Goal: Task Accomplishment & Management: Manage account settings

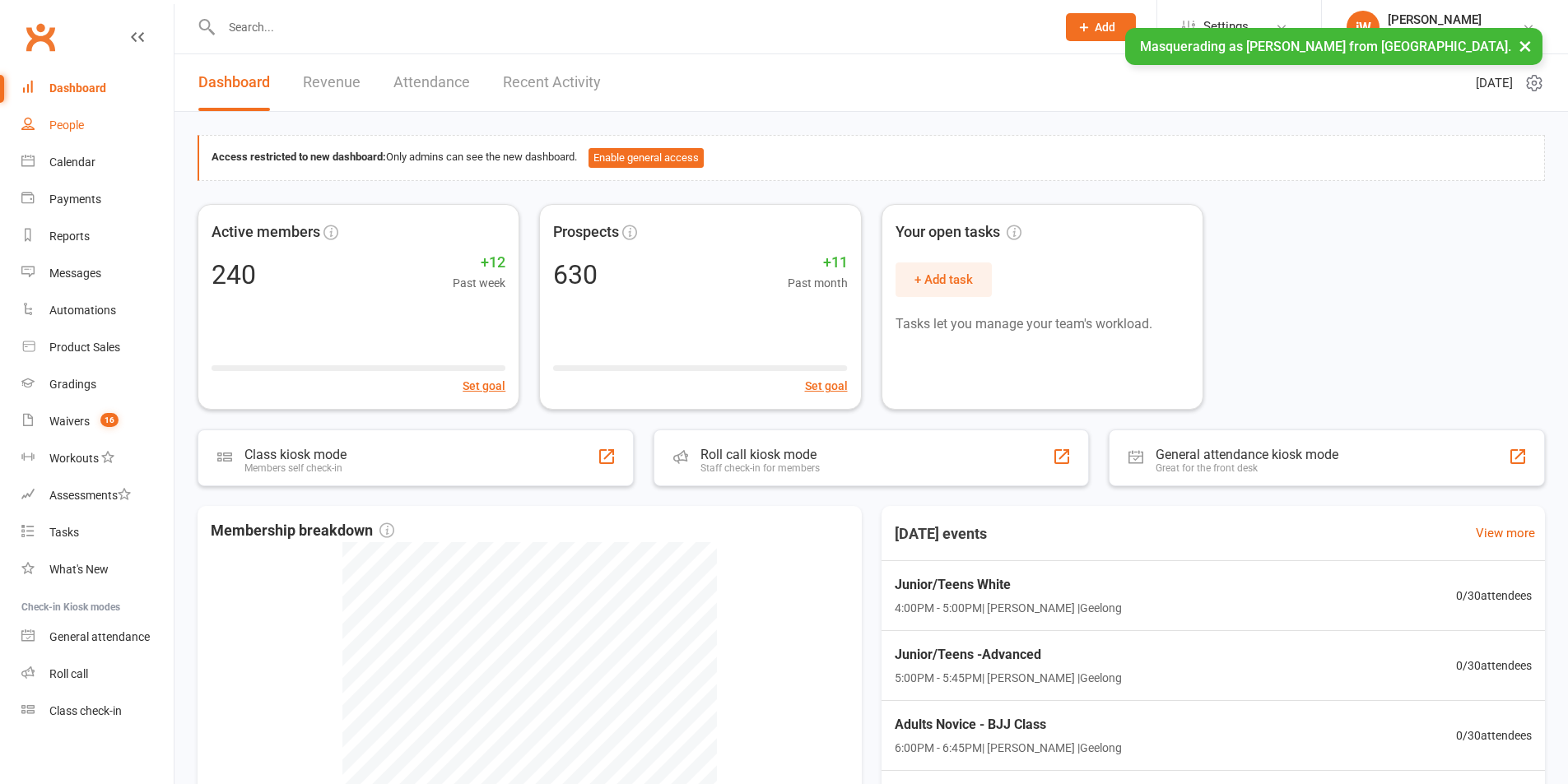
click at [63, 135] on link "People" at bounding box center [97, 125] width 152 height 37
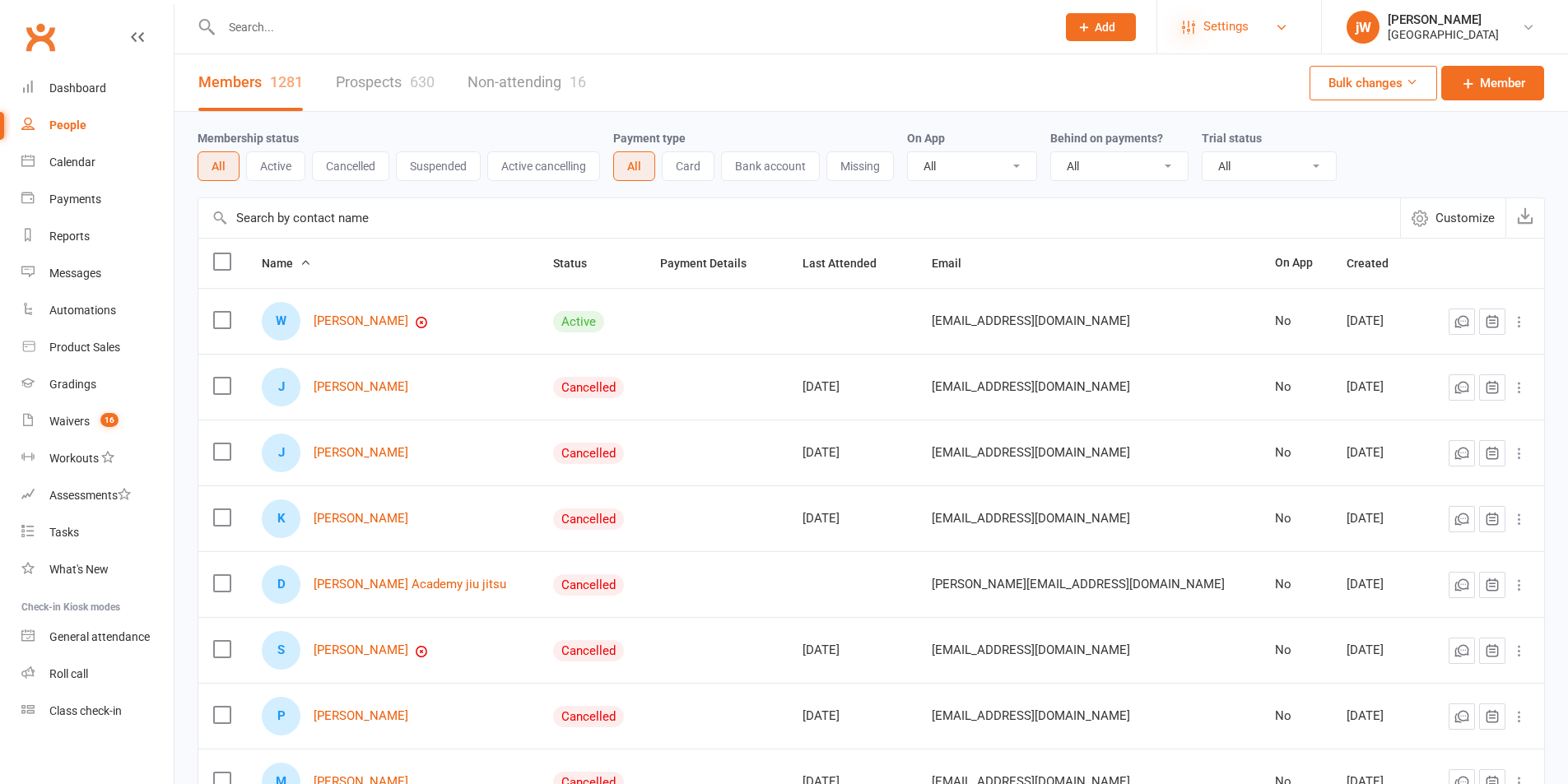
click at [1189, 32] on icon at bounding box center [1188, 27] width 13 height 13
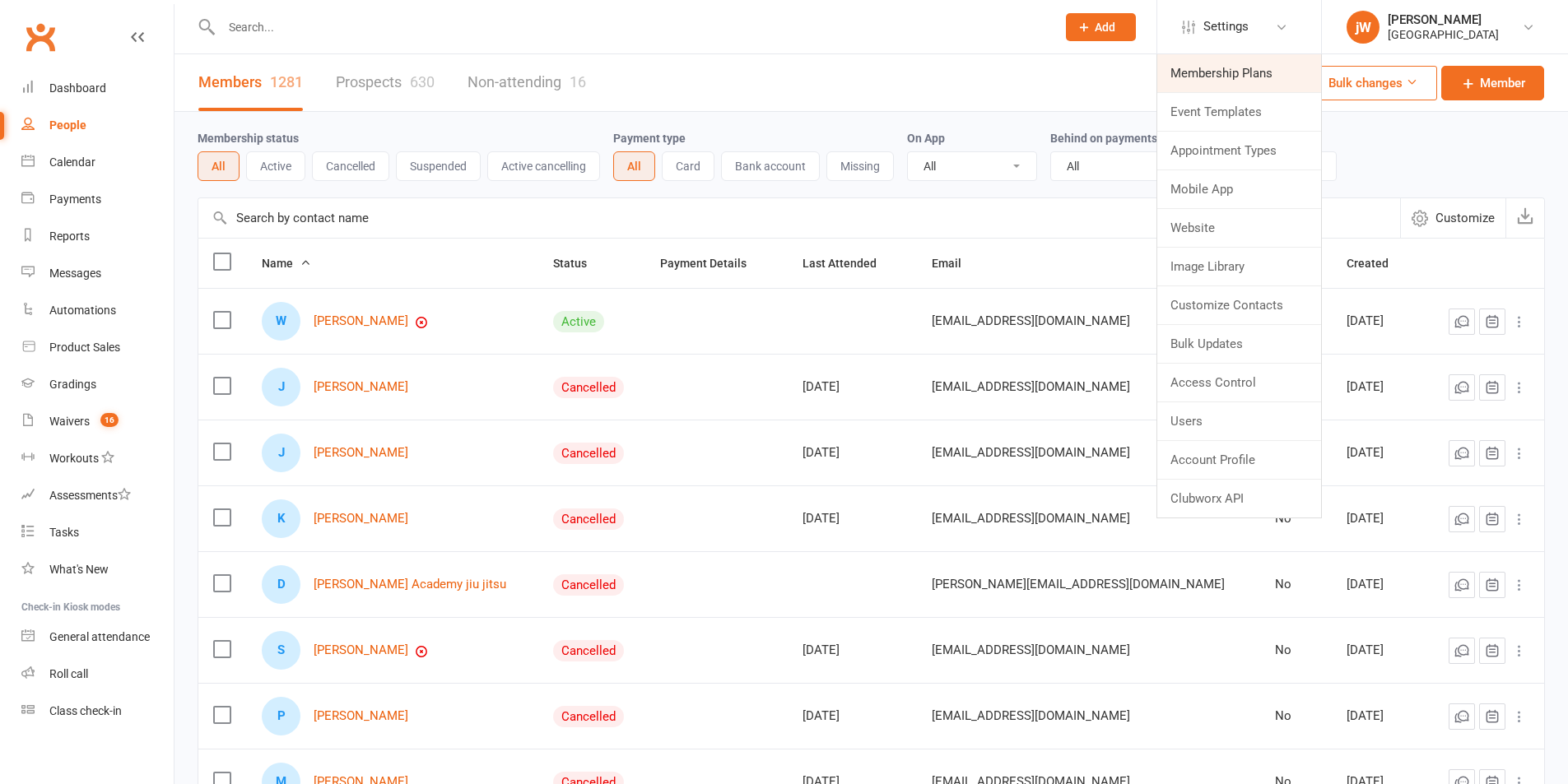
click at [1221, 70] on link "Membership Plans" at bounding box center [1238, 72] width 164 height 38
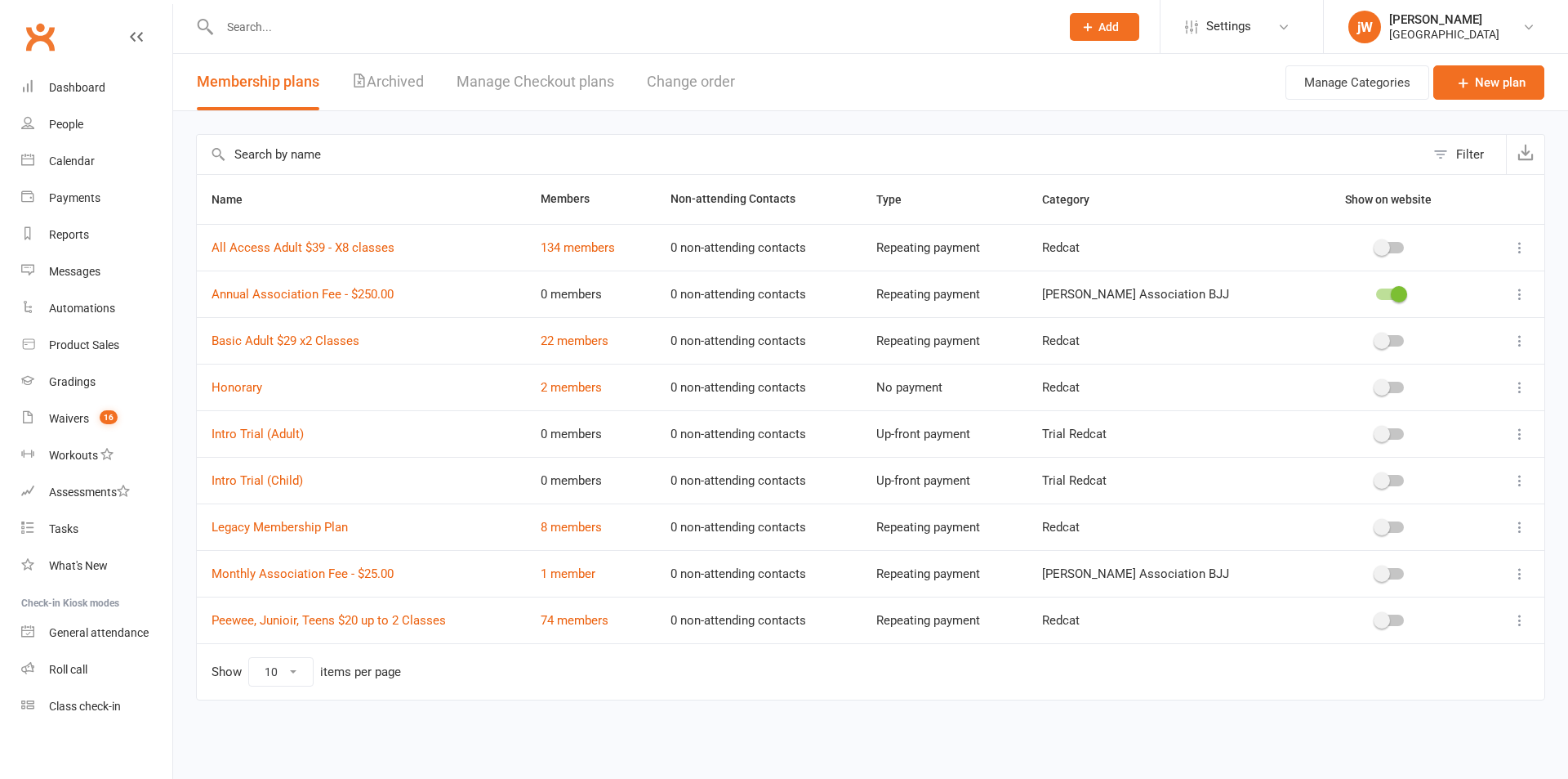
click at [289, 679] on select "10 25 50 100" at bounding box center [281, 672] width 64 height 28
select select "100"
click at [249, 659] on select "10 25 50 100" at bounding box center [281, 672] width 64 height 28
click at [316, 145] on input "text" at bounding box center [811, 154] width 1228 height 39
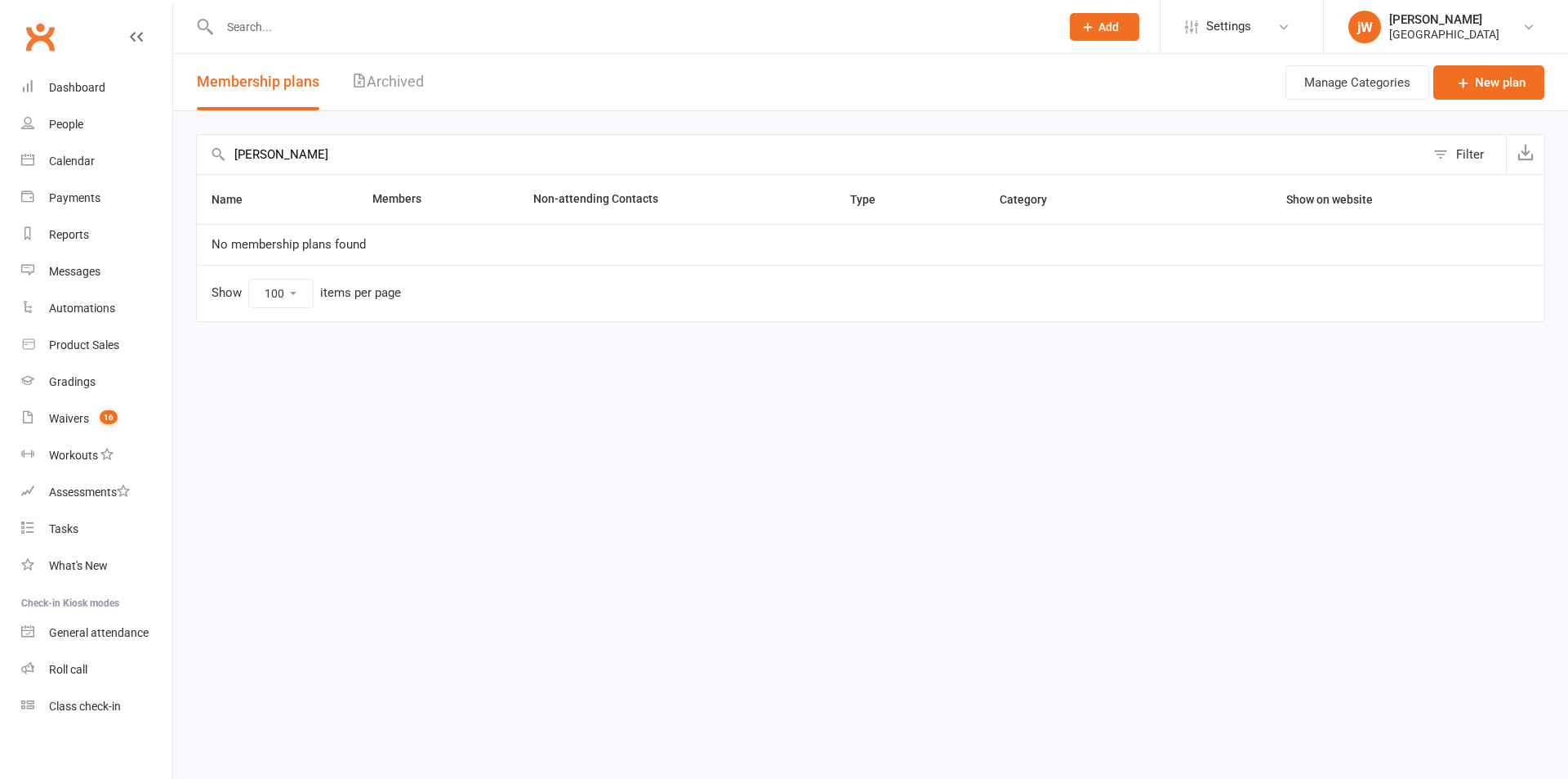
drag, startPoint x: 327, startPoint y: 162, endPoint x: 209, endPoint y: 155, distance: 118.2
click at [211, 155] on div "will machado Filter" at bounding box center [870, 154] width 1349 height 40
type input "will"
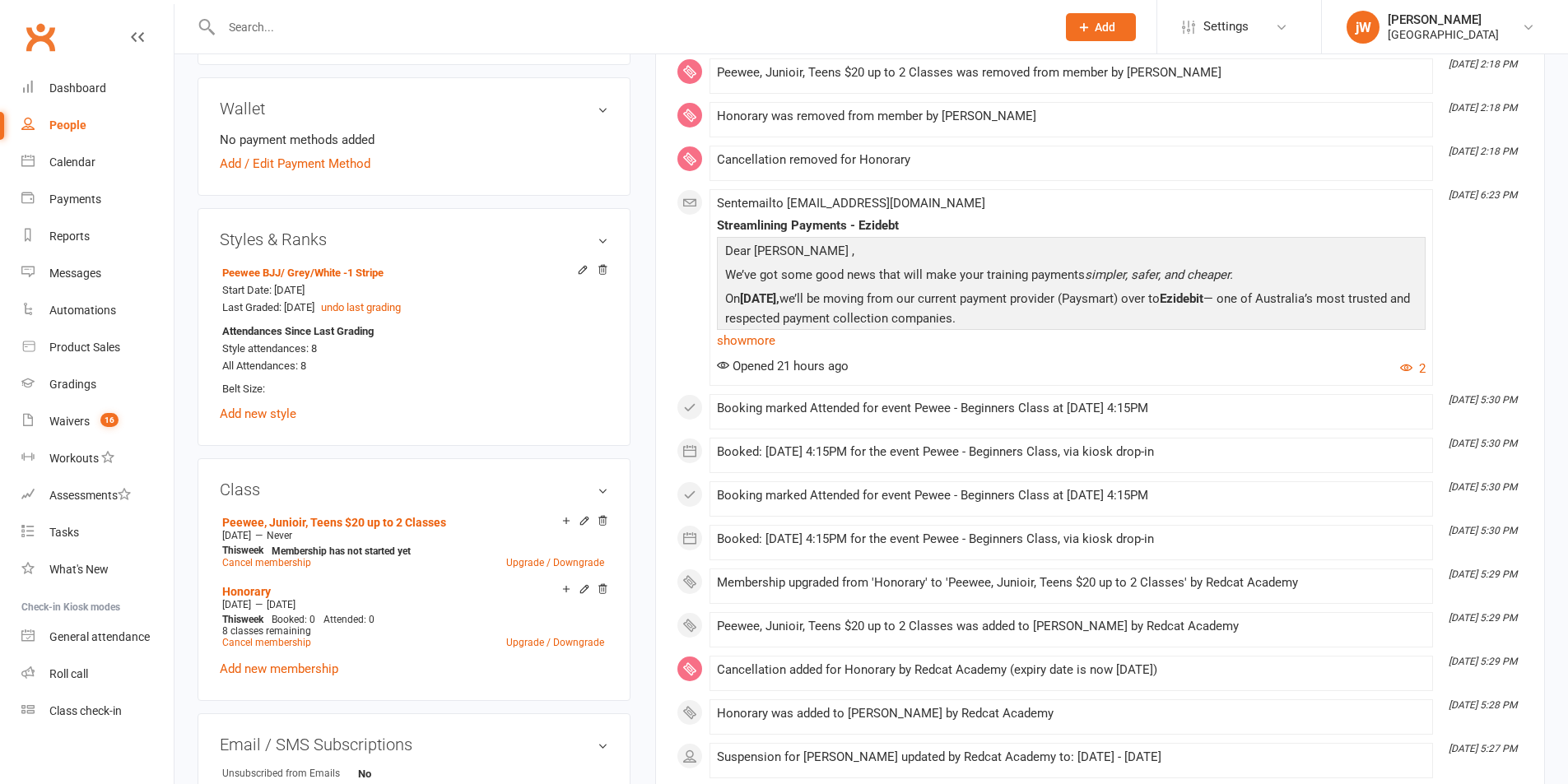
scroll to position [740, 0]
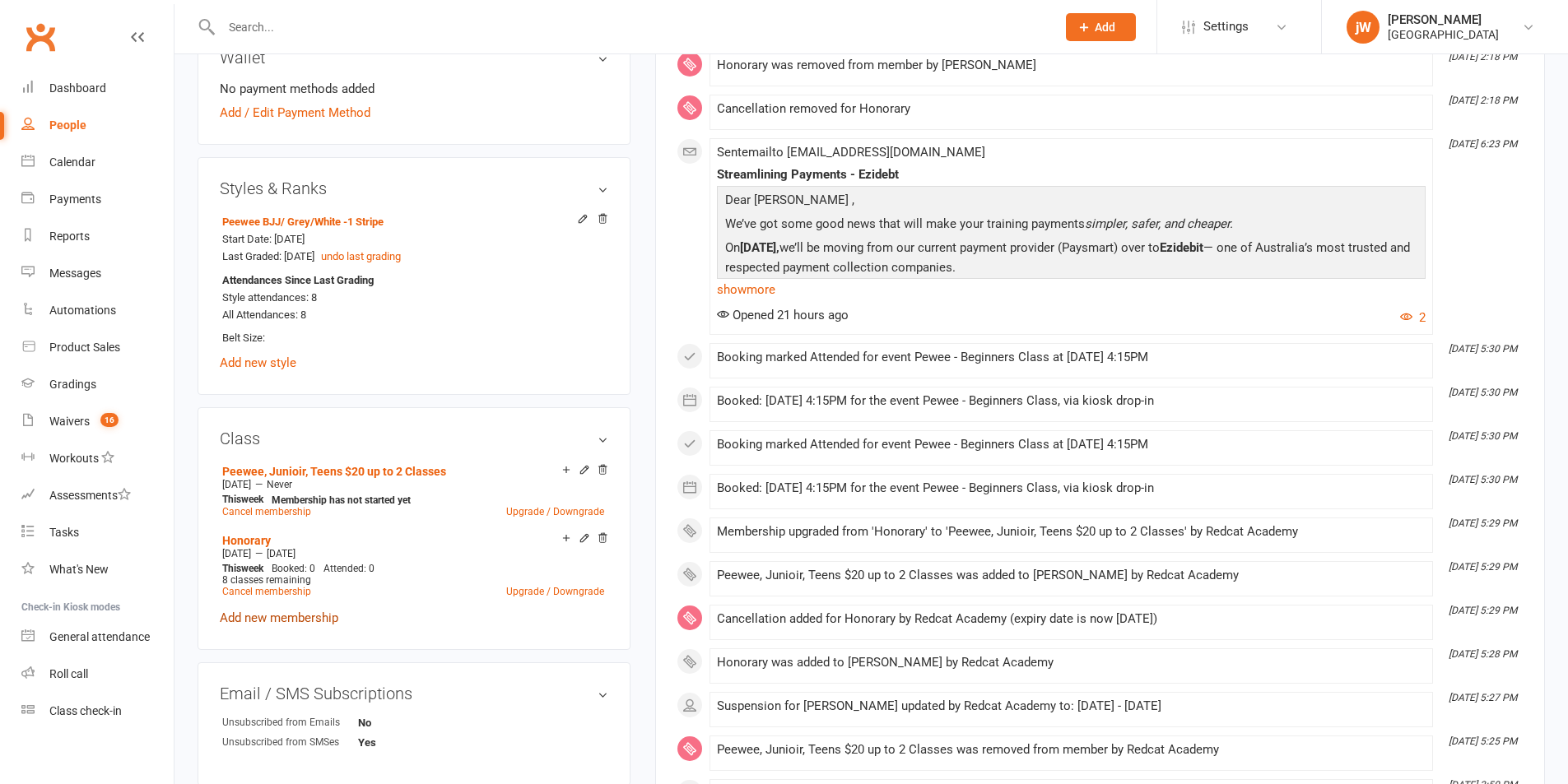
click at [308, 617] on link "Add new membership" at bounding box center [278, 618] width 118 height 15
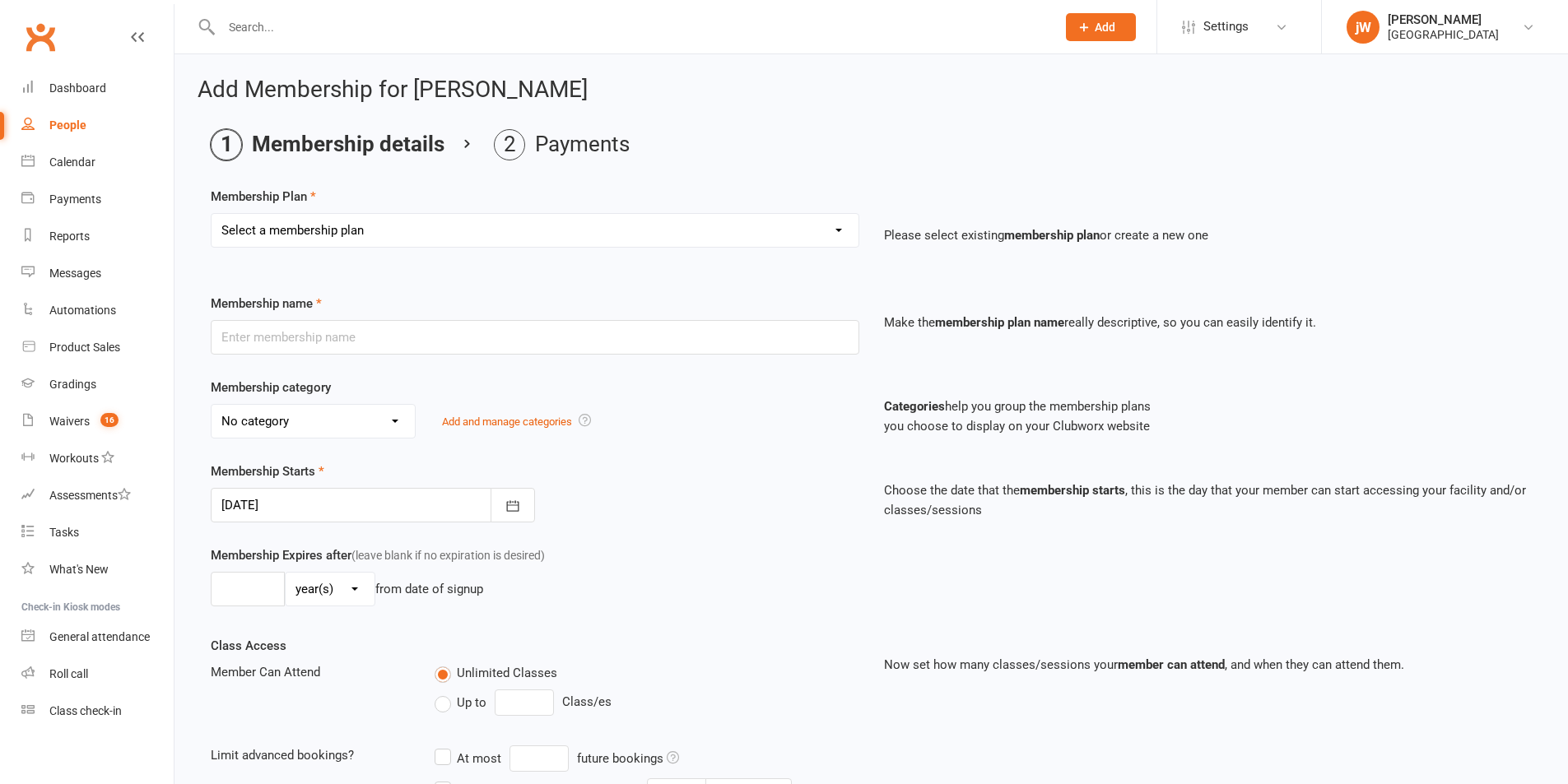
click at [341, 240] on select "Select a membership plan Create new Membership Plan Basic Adult $29 x2 Classes …" at bounding box center [535, 231] width 647 height 33
select select "3"
click at [211, 214] on select "Select a membership plan Create new Membership Plan Basic Adult $29 x2 Classes …" at bounding box center [535, 231] width 647 height 33
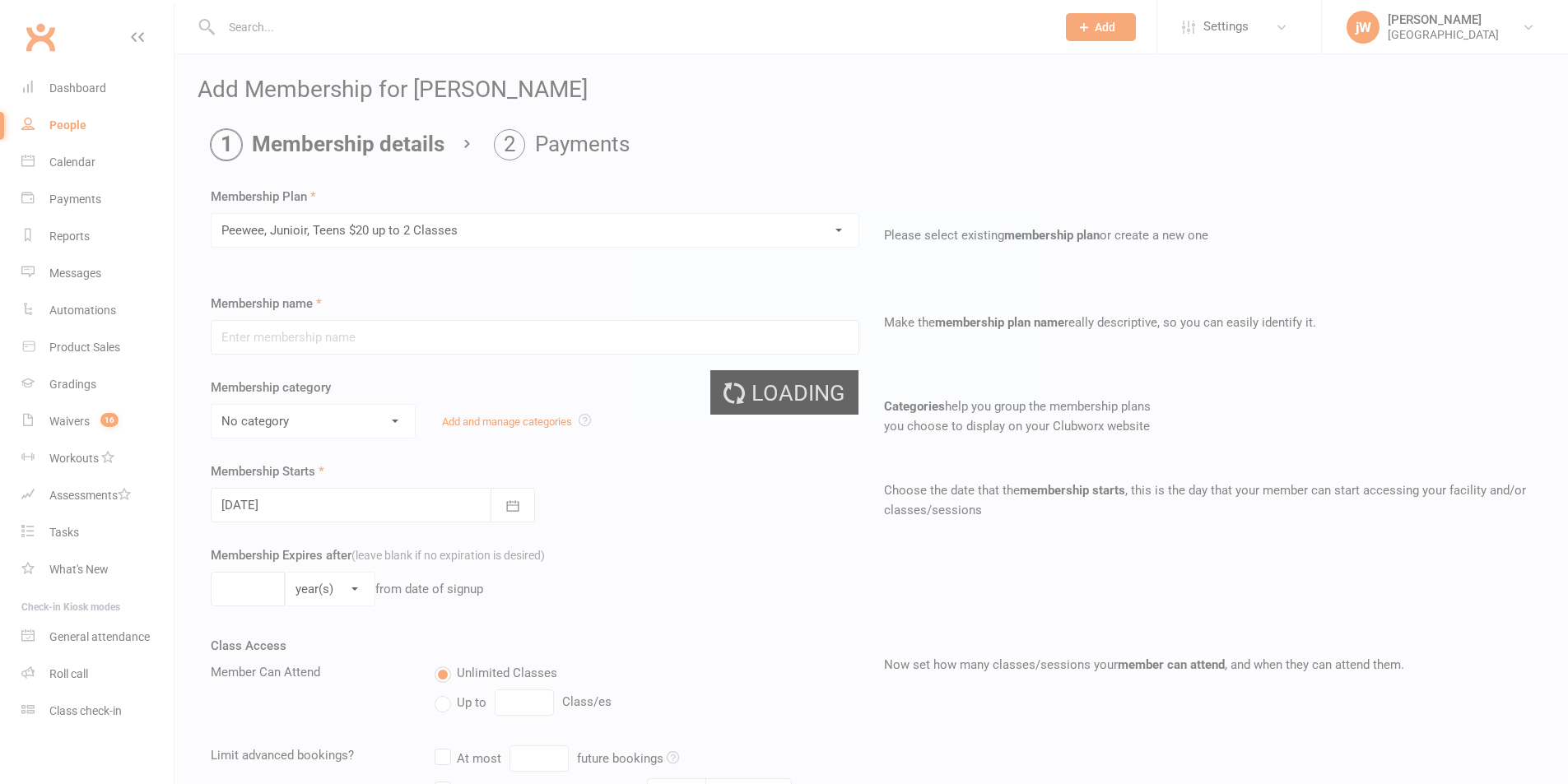
type input "Peewee, Junioir, Teens $20 up to 2 Classes"
select select "2"
type input "0"
type input "2"
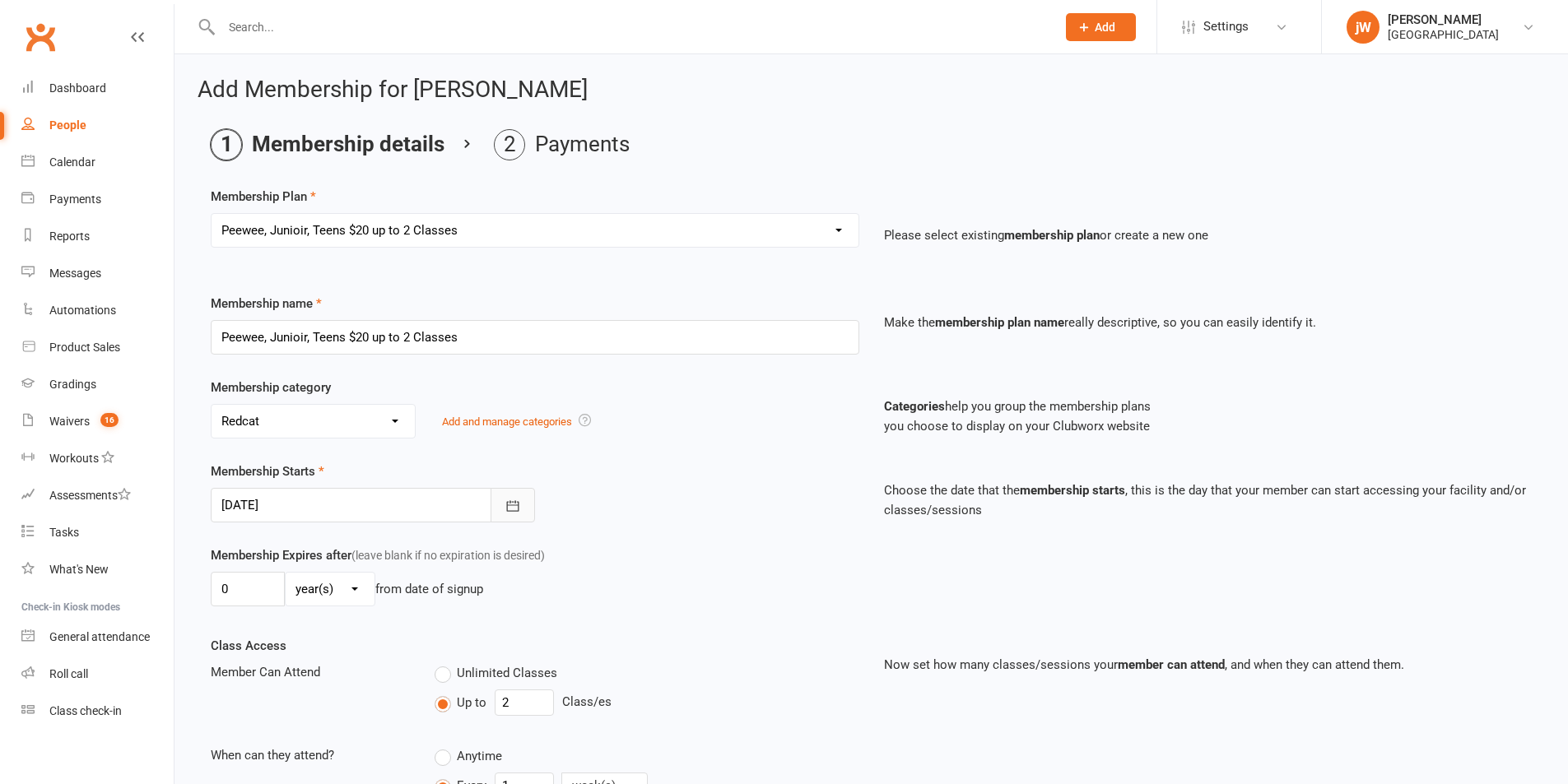
click at [520, 506] on icon "button" at bounding box center [513, 506] width 16 height 16
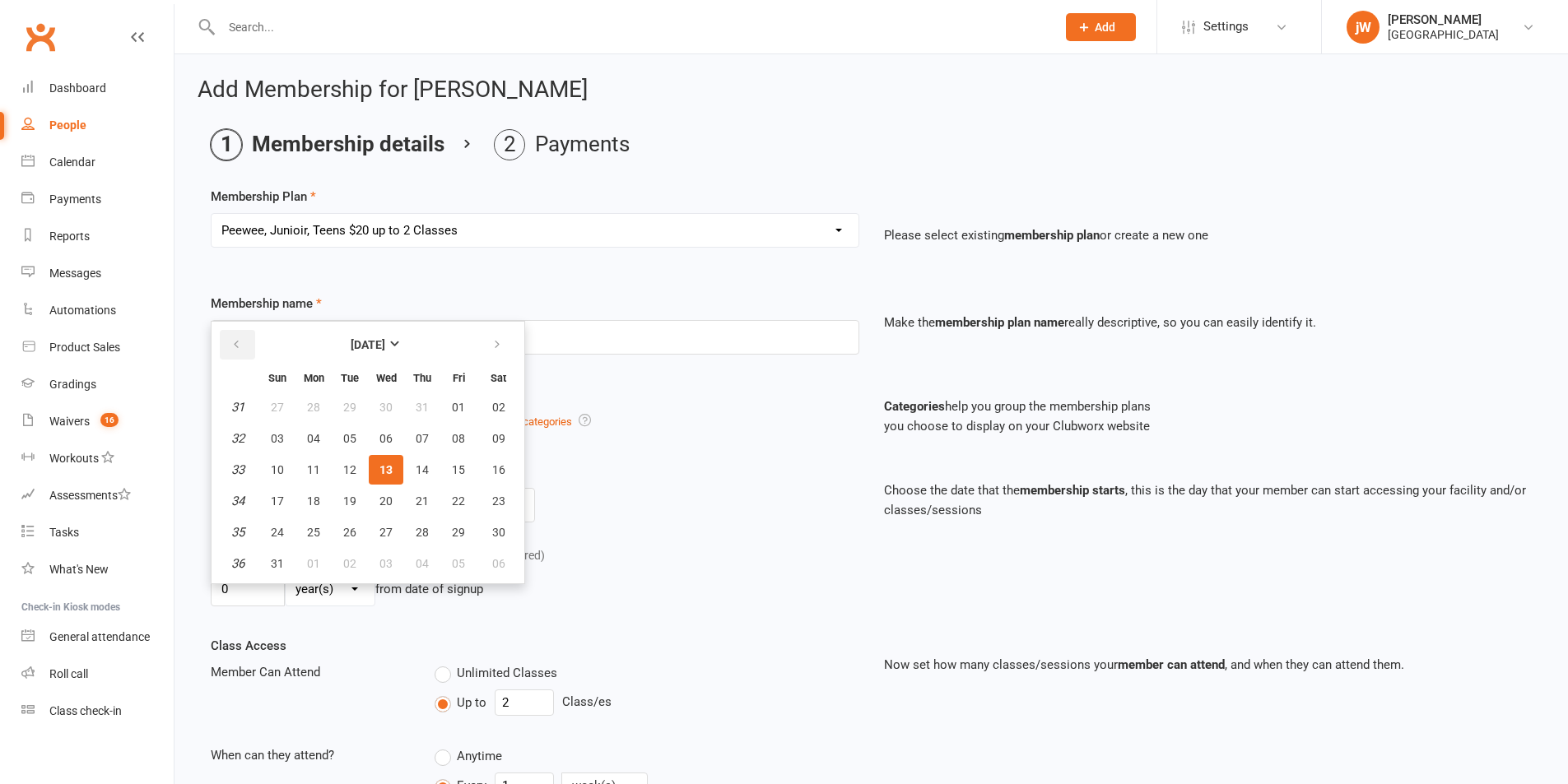
click at [238, 346] on icon "button" at bounding box center [236, 345] width 12 height 13
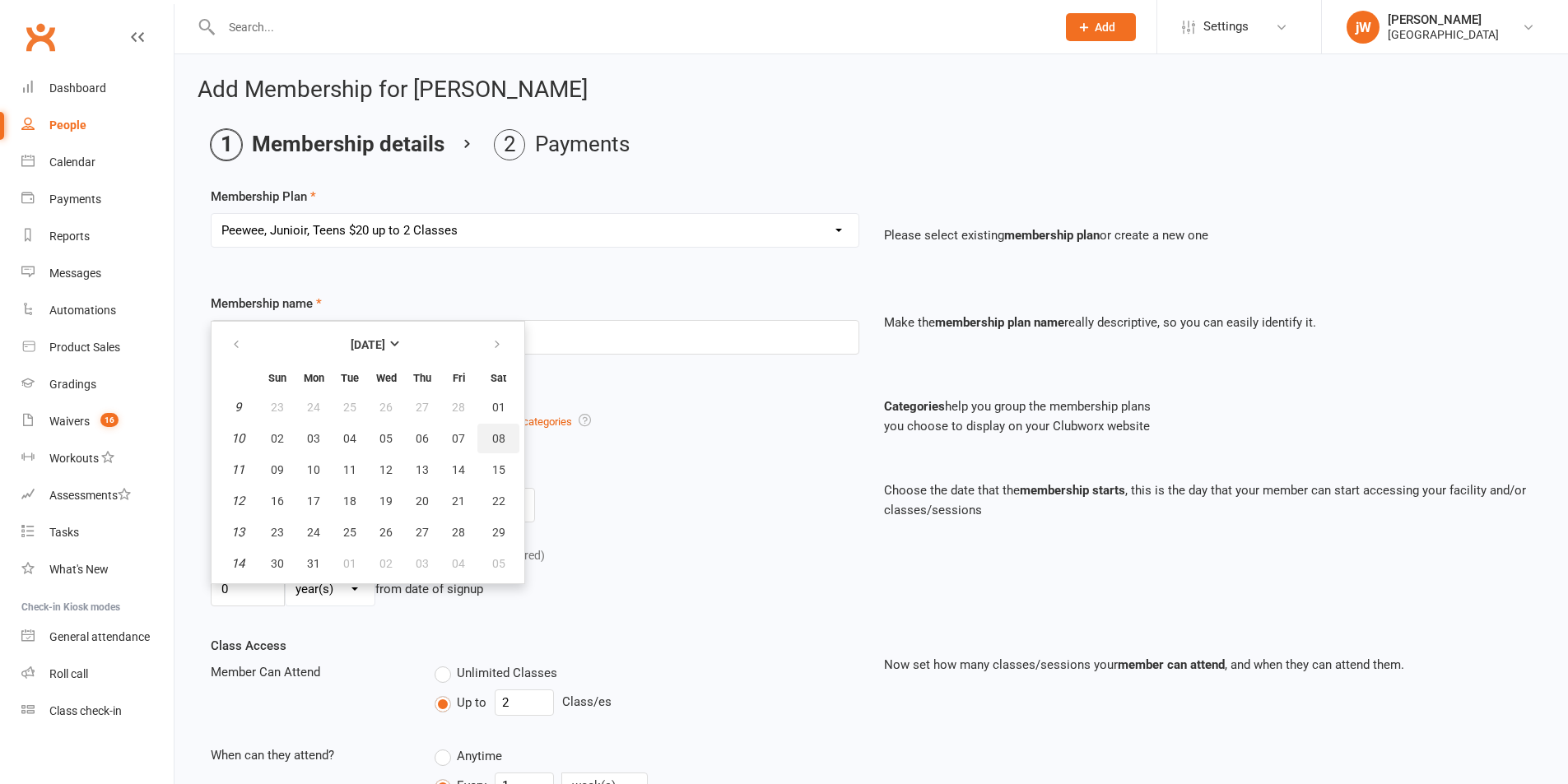
click at [495, 436] on span "08" at bounding box center [499, 438] width 13 height 13
type input "08 Mar 2025"
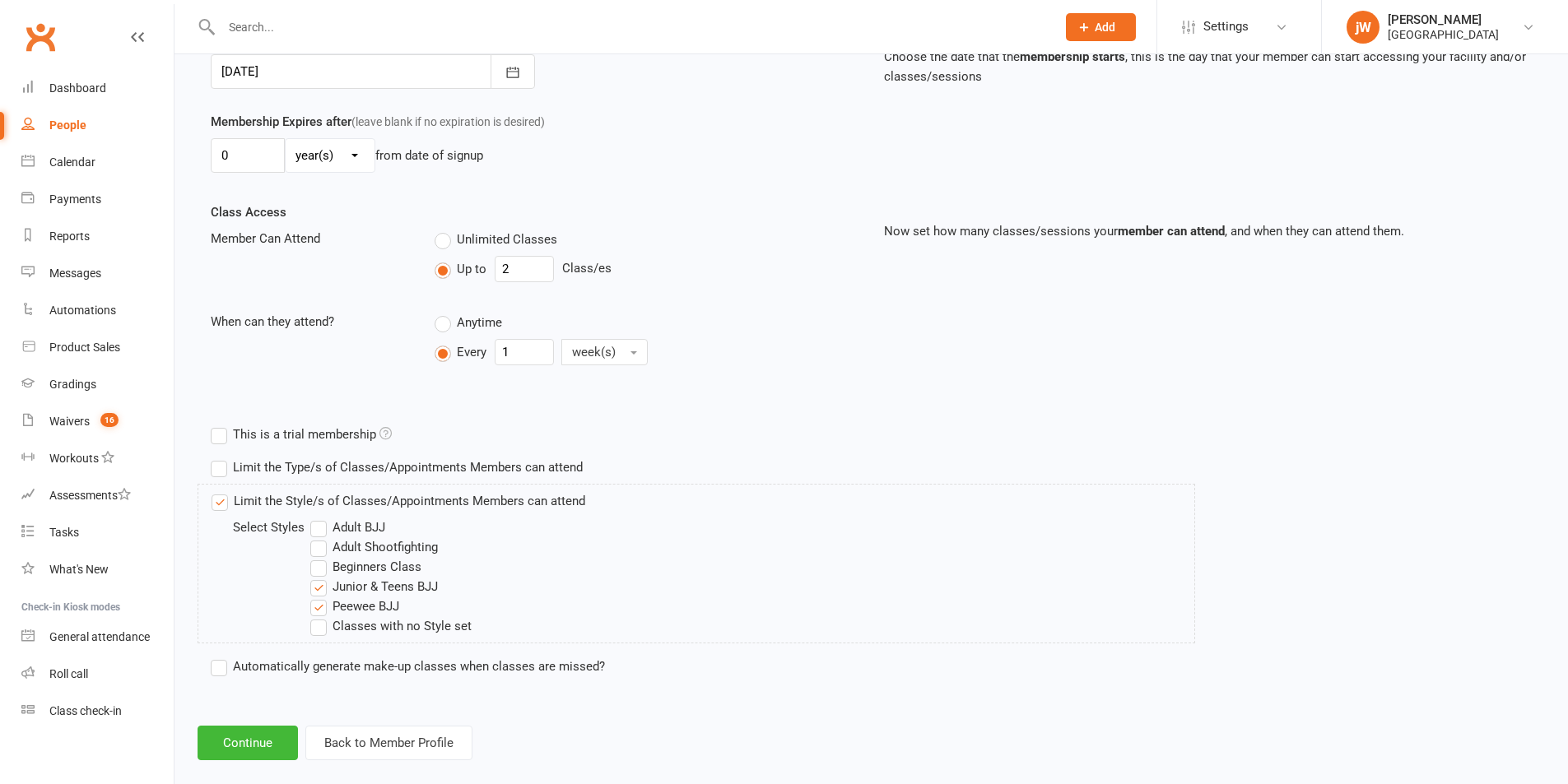
scroll to position [456, 0]
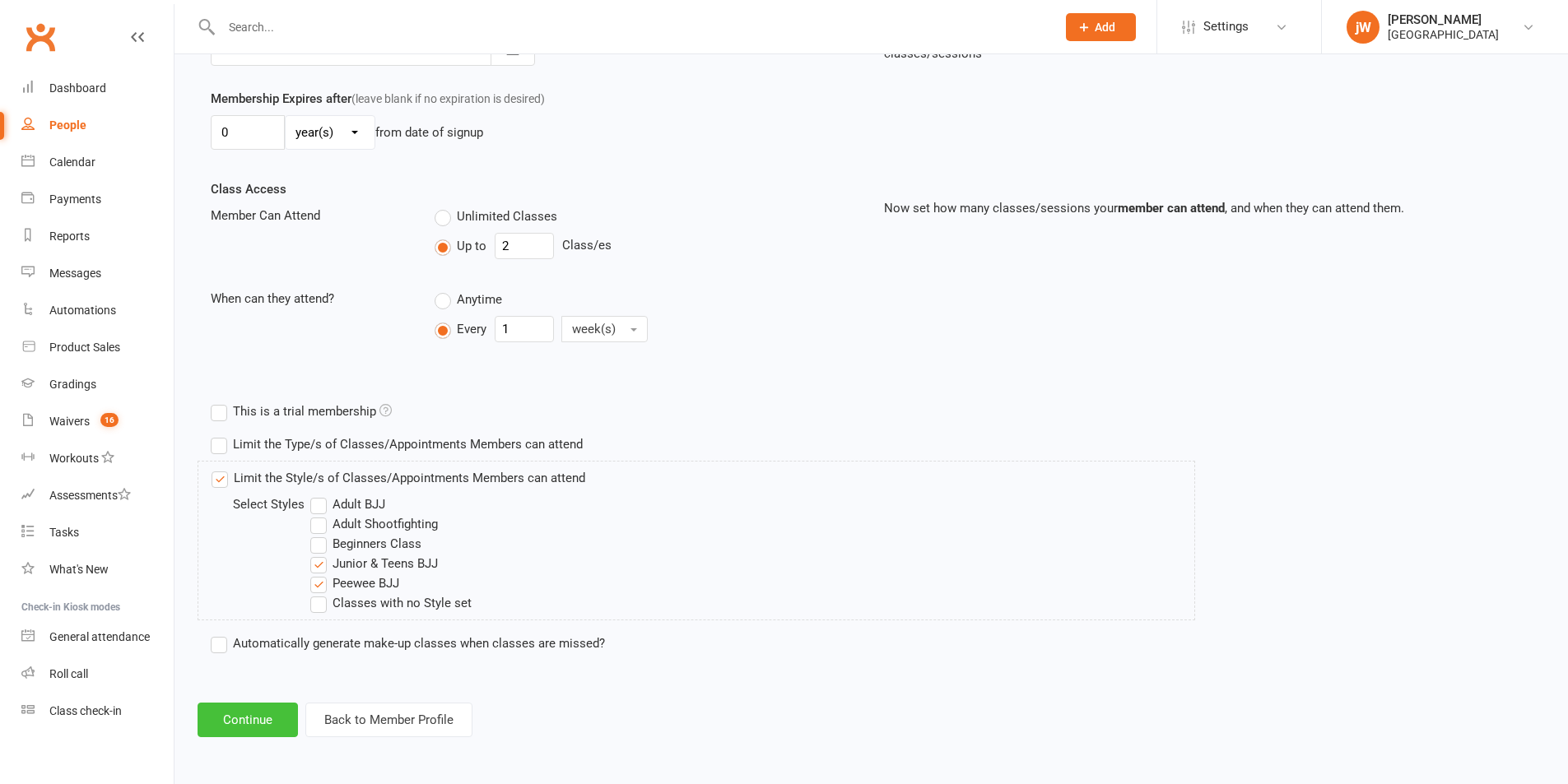
click at [219, 720] on button "Continue" at bounding box center [248, 720] width 101 height 35
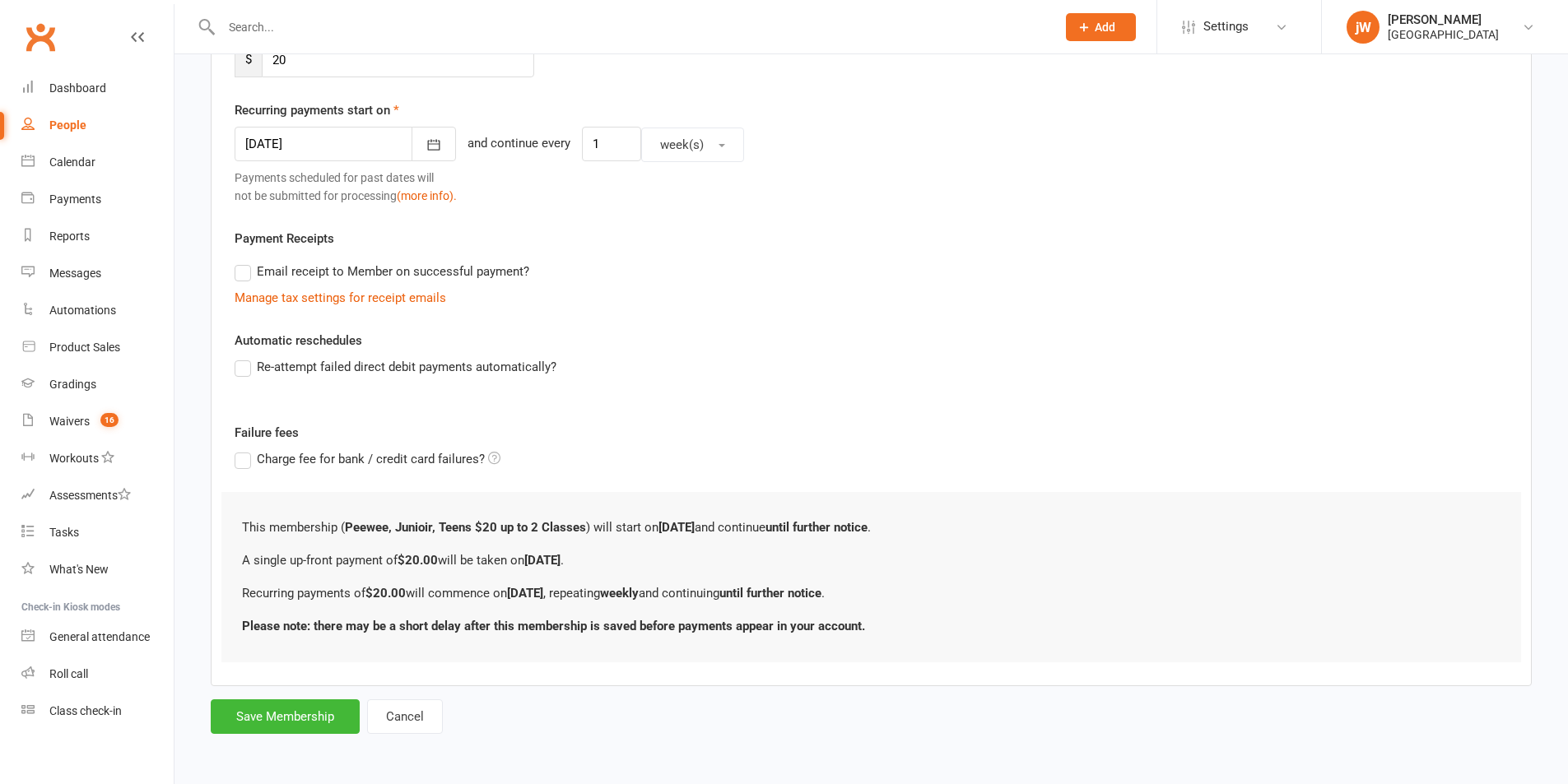
scroll to position [0, 0]
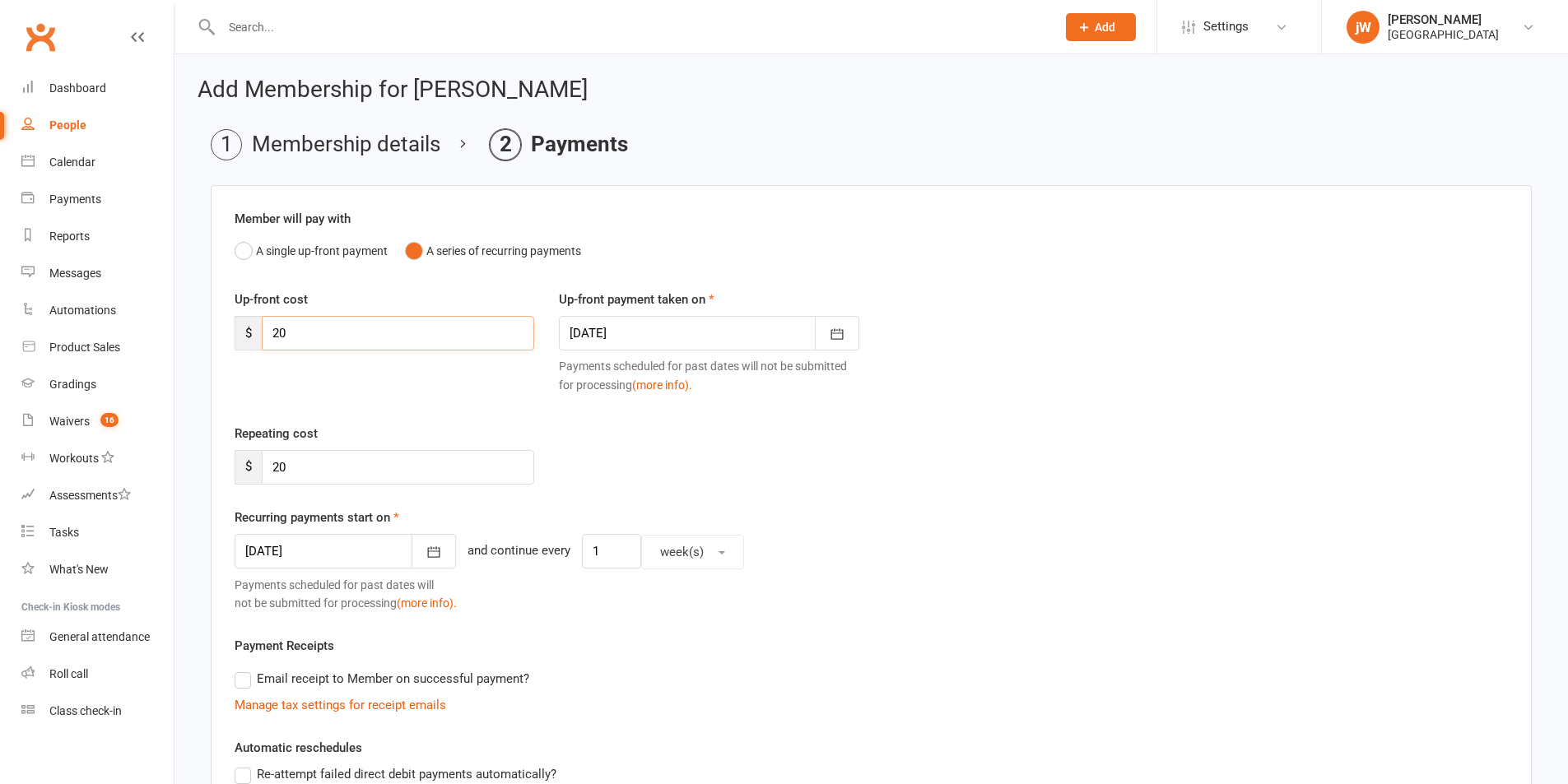
drag, startPoint x: 418, startPoint y: 332, endPoint x: 222, endPoint y: 338, distance: 196.1
click at [222, 338] on div "Member will pay with A single up-front payment A series of recurring payments U…" at bounding box center [871, 639] width 1321 height 908
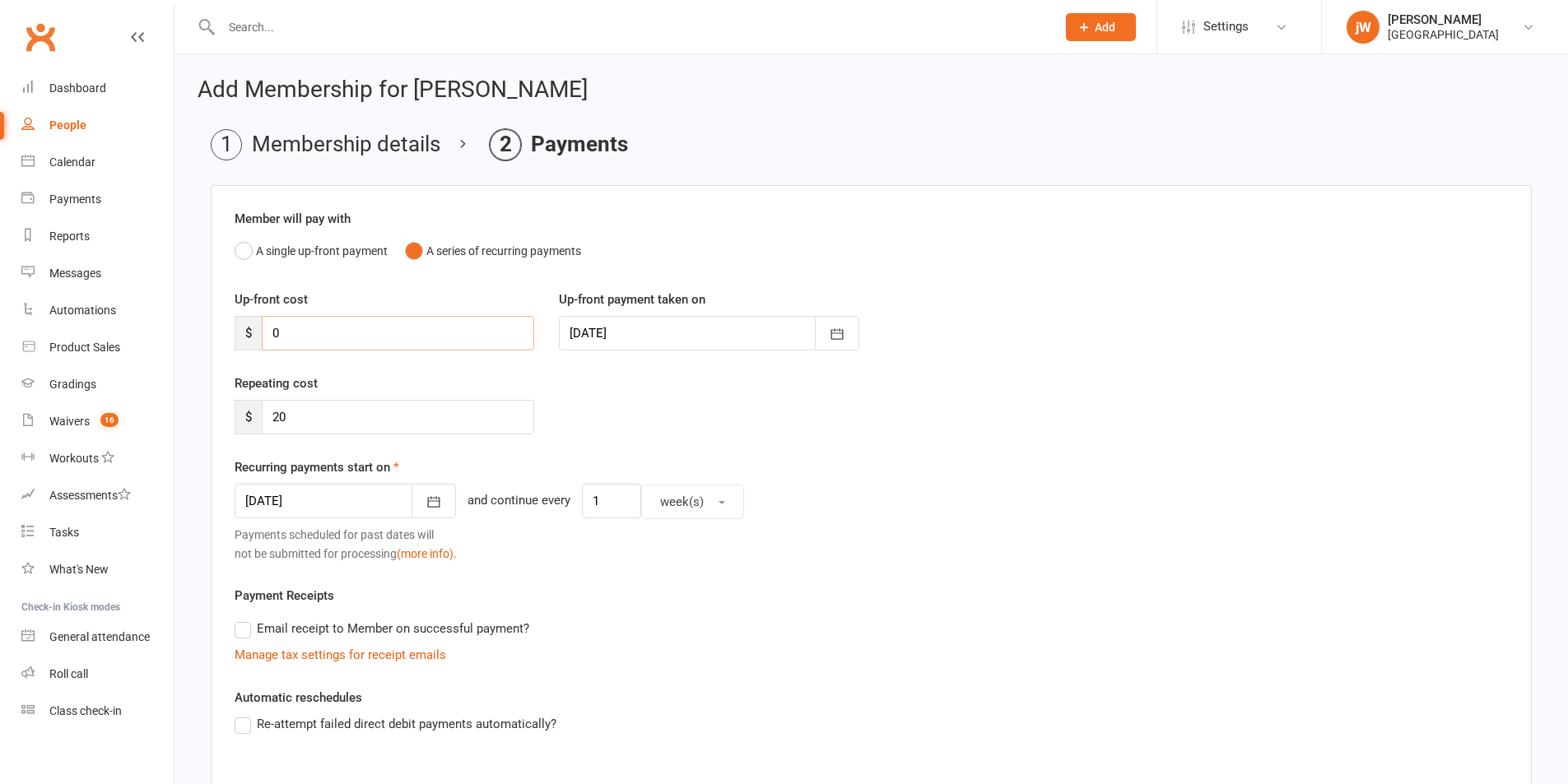
type input "0"
click at [312, 502] on div at bounding box center [345, 501] width 222 height 35
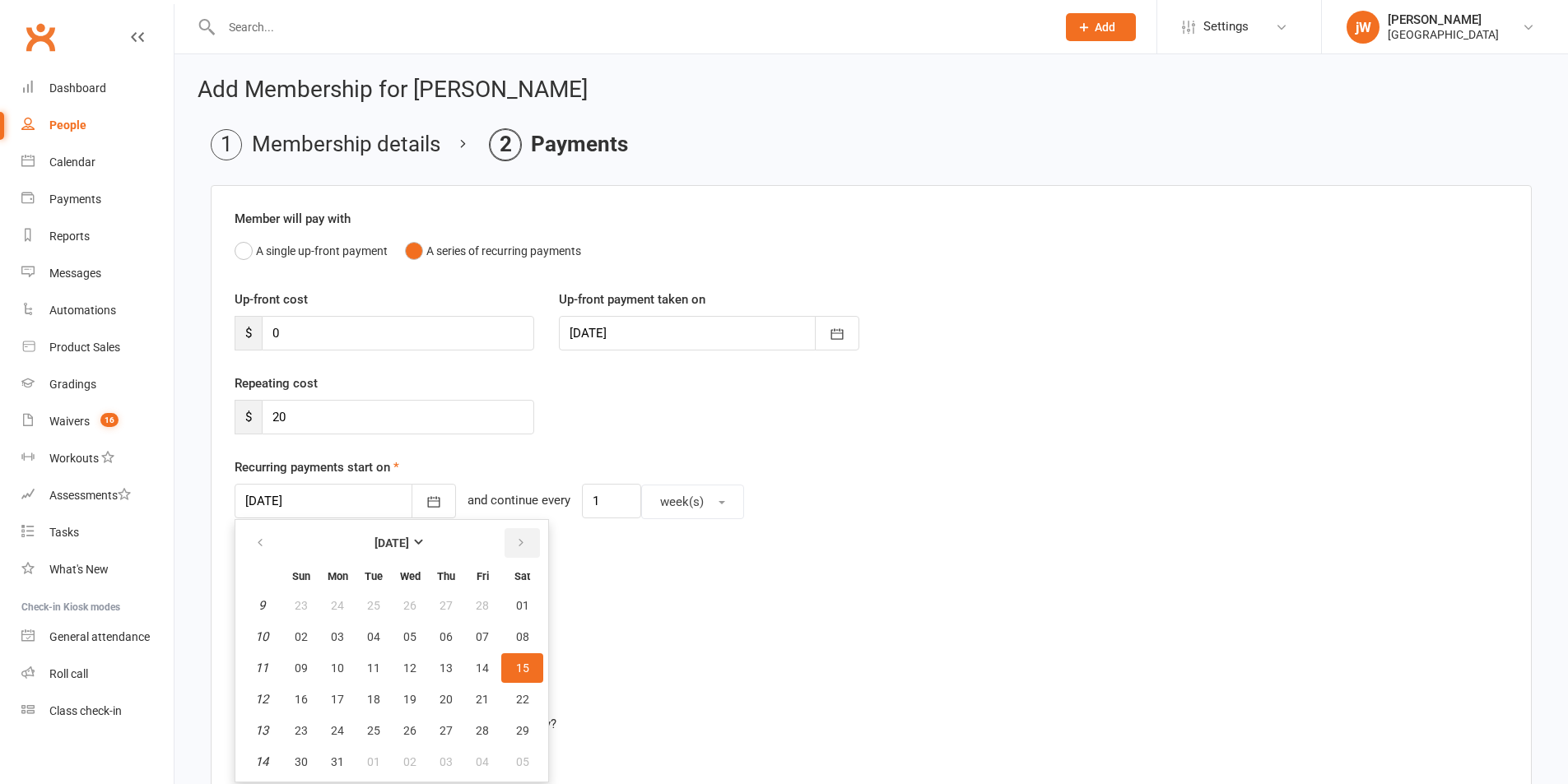
click at [508, 543] on button "button" at bounding box center [522, 542] width 36 height 29
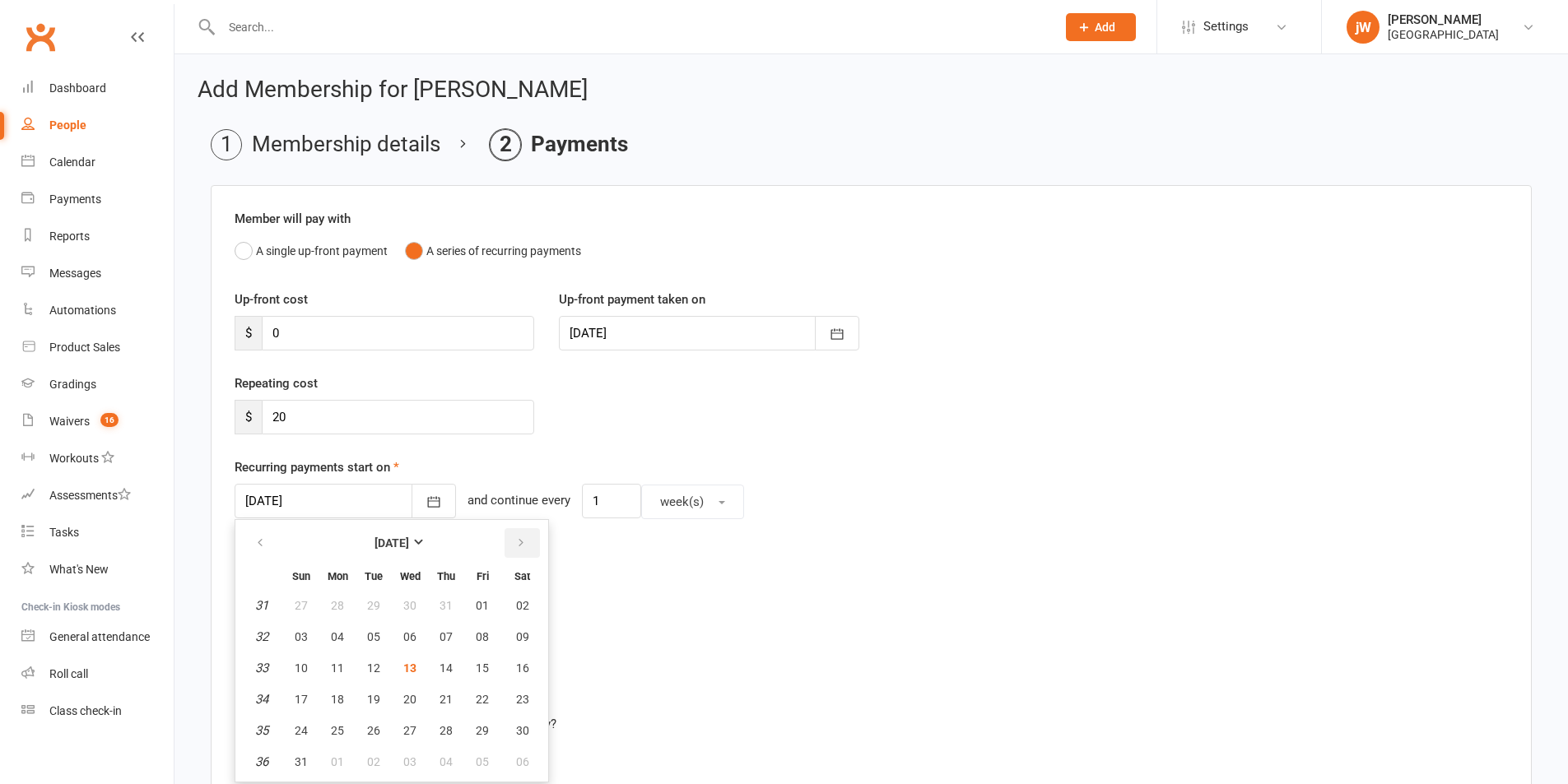
click at [508, 543] on button "button" at bounding box center [522, 542] width 36 height 29
click at [489, 660] on button "17" at bounding box center [482, 668] width 35 height 29
type input "17 Oct 2025"
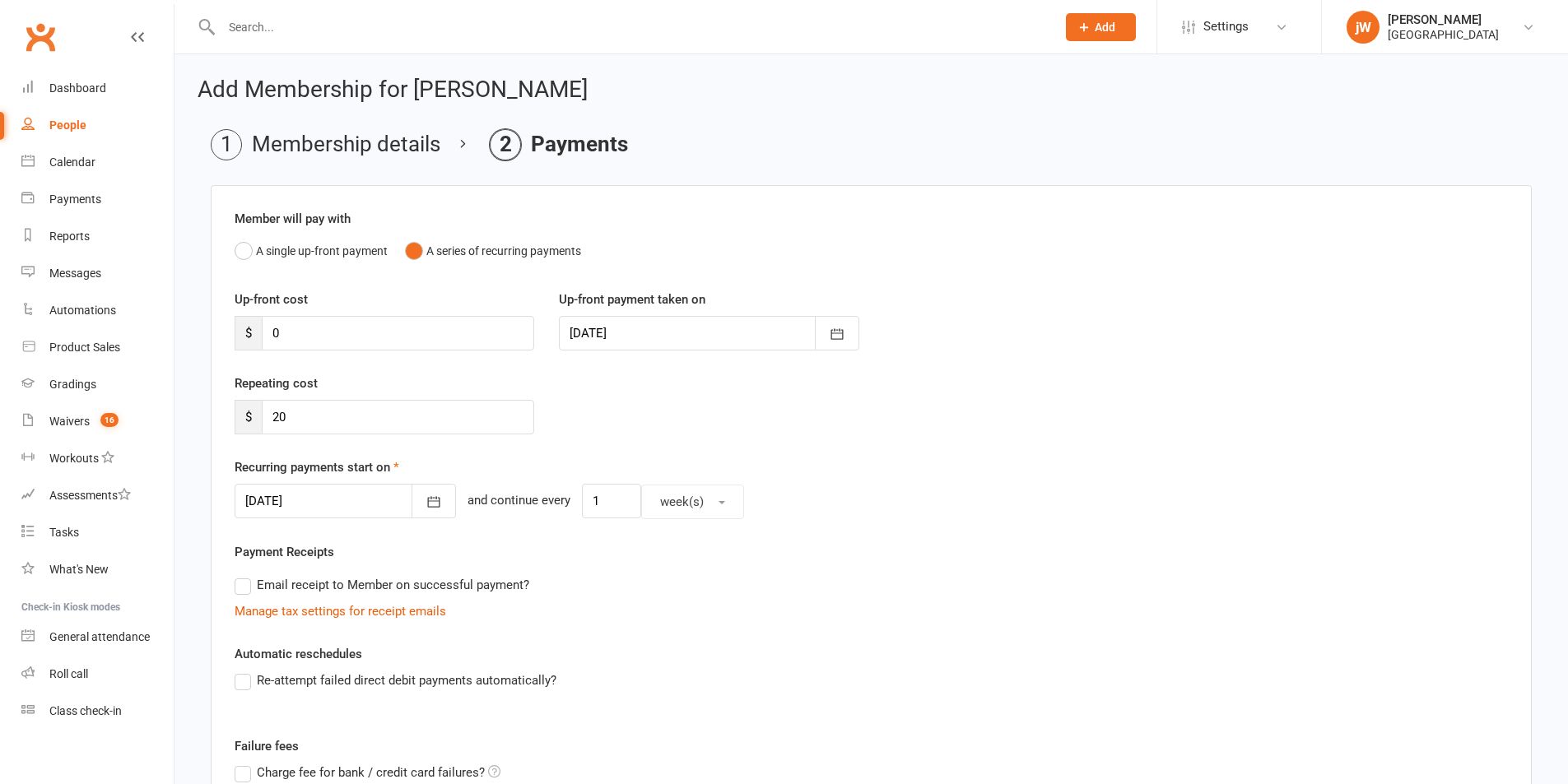
click at [975, 364] on div "Up-front cost $ 0 Up-front payment taken on 08 Mar 2025 March 2025 Sun Mon Tue …" at bounding box center [871, 332] width 1298 height 84
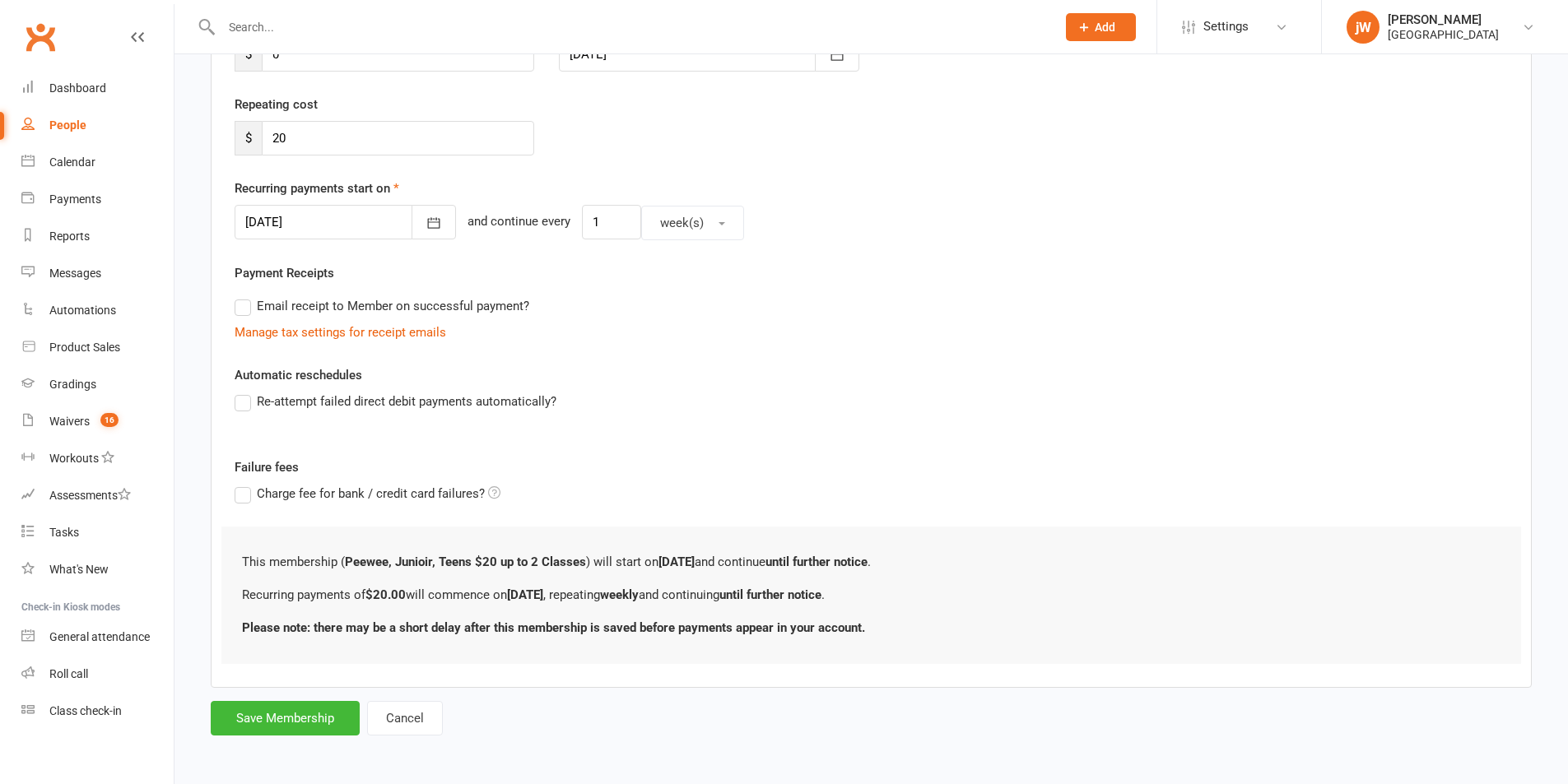
scroll to position [281, 0]
click at [259, 703] on button "Save Membership" at bounding box center [285, 716] width 149 height 35
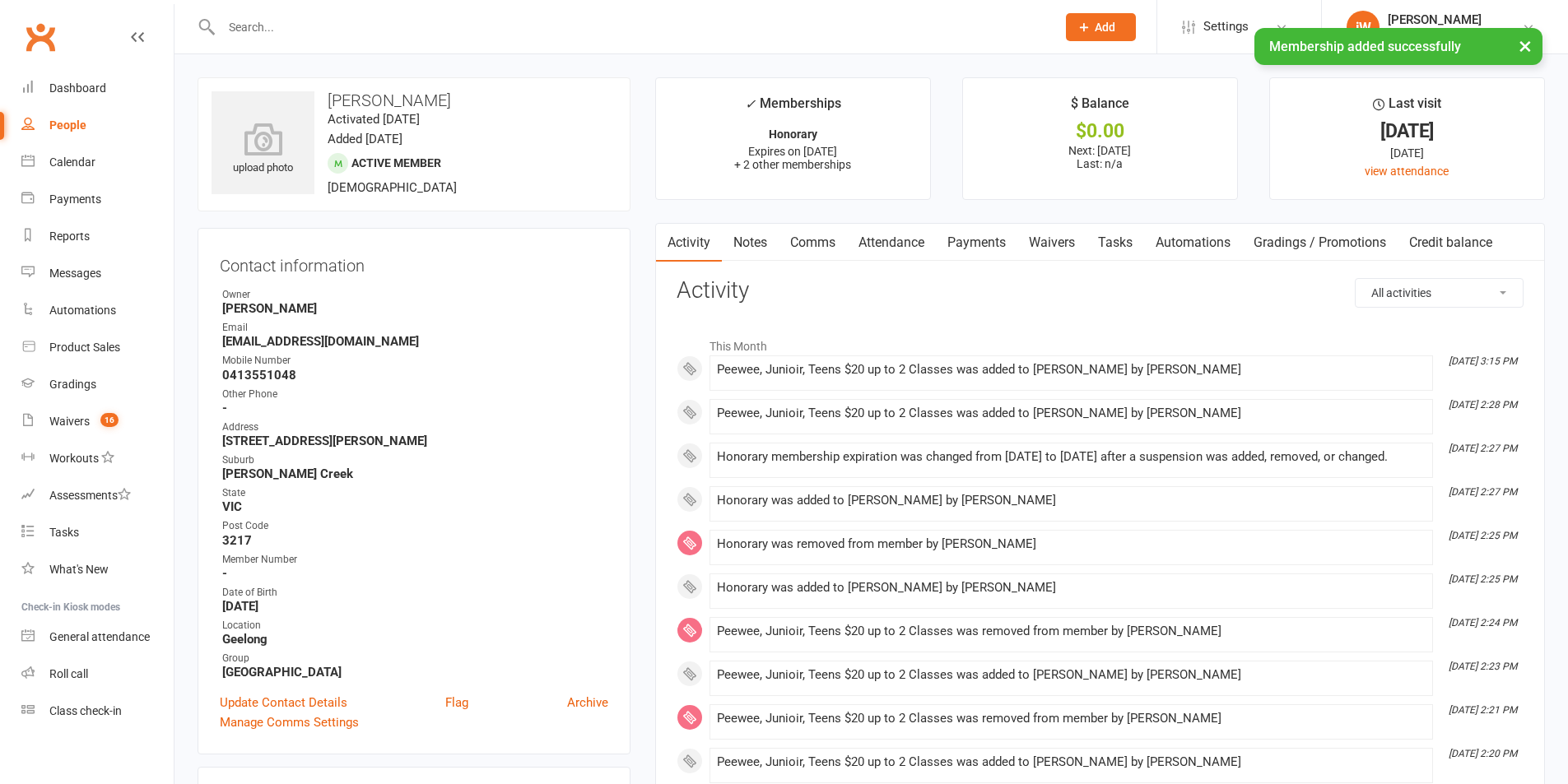
click at [971, 238] on link "Payments" at bounding box center [976, 242] width 81 height 38
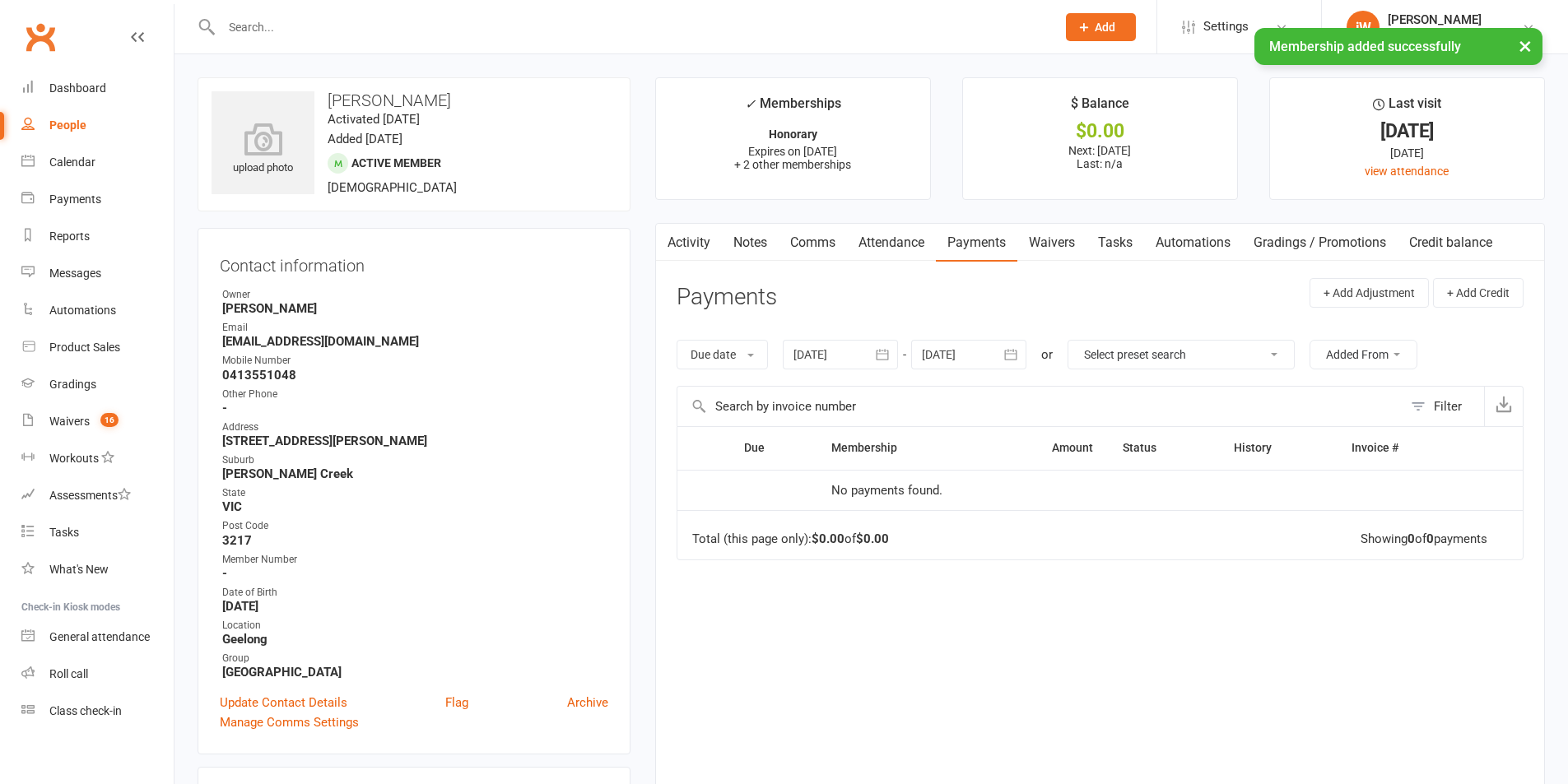
click at [891, 349] on icon "button" at bounding box center [882, 355] width 16 height 16
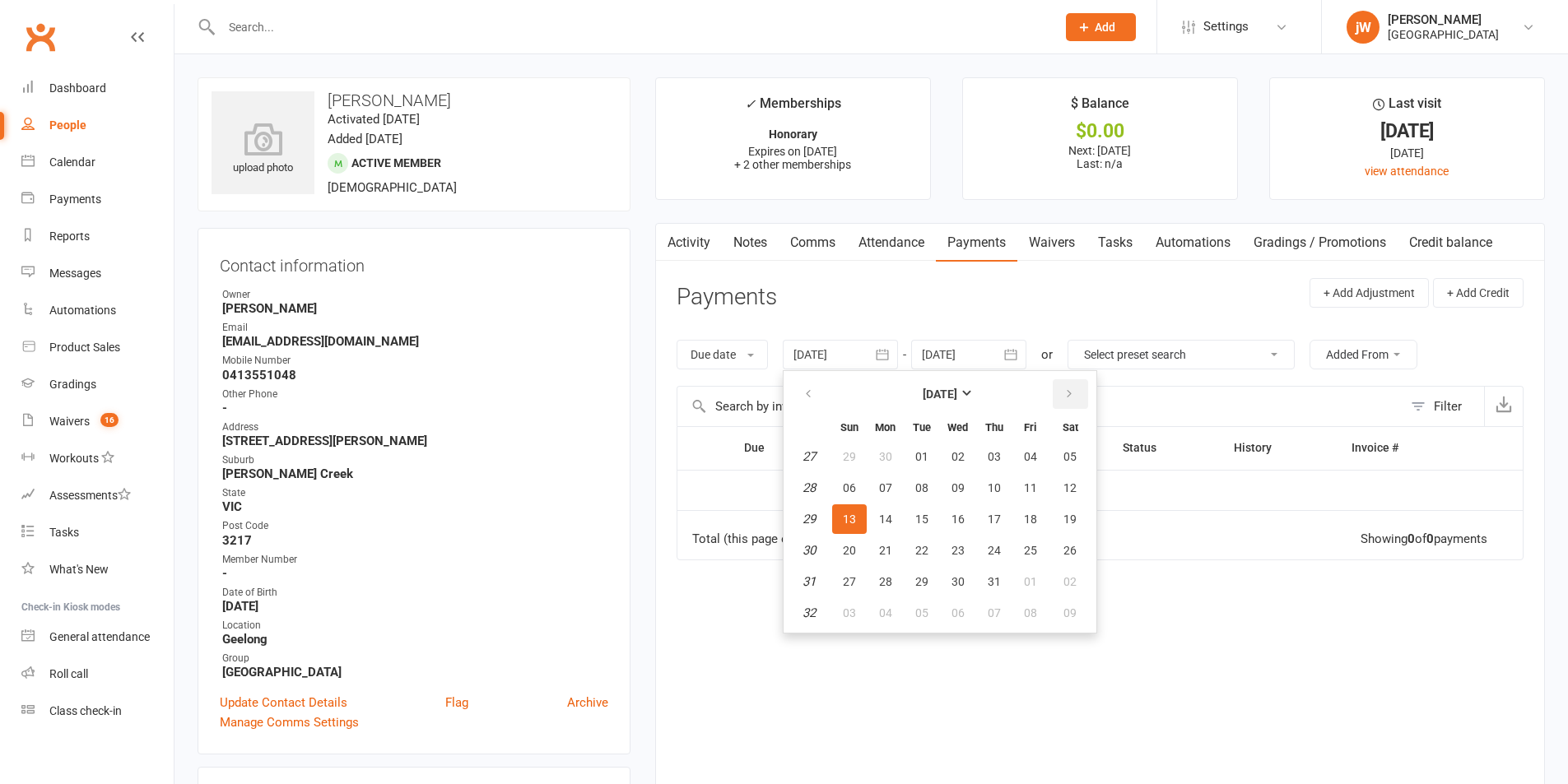
click at [1062, 388] on button "button" at bounding box center [1070, 394] width 36 height 29
click at [1061, 388] on button "button" at bounding box center [1070, 394] width 36 height 29
click at [1024, 352] on button "button" at bounding box center [1011, 354] width 29 height 29
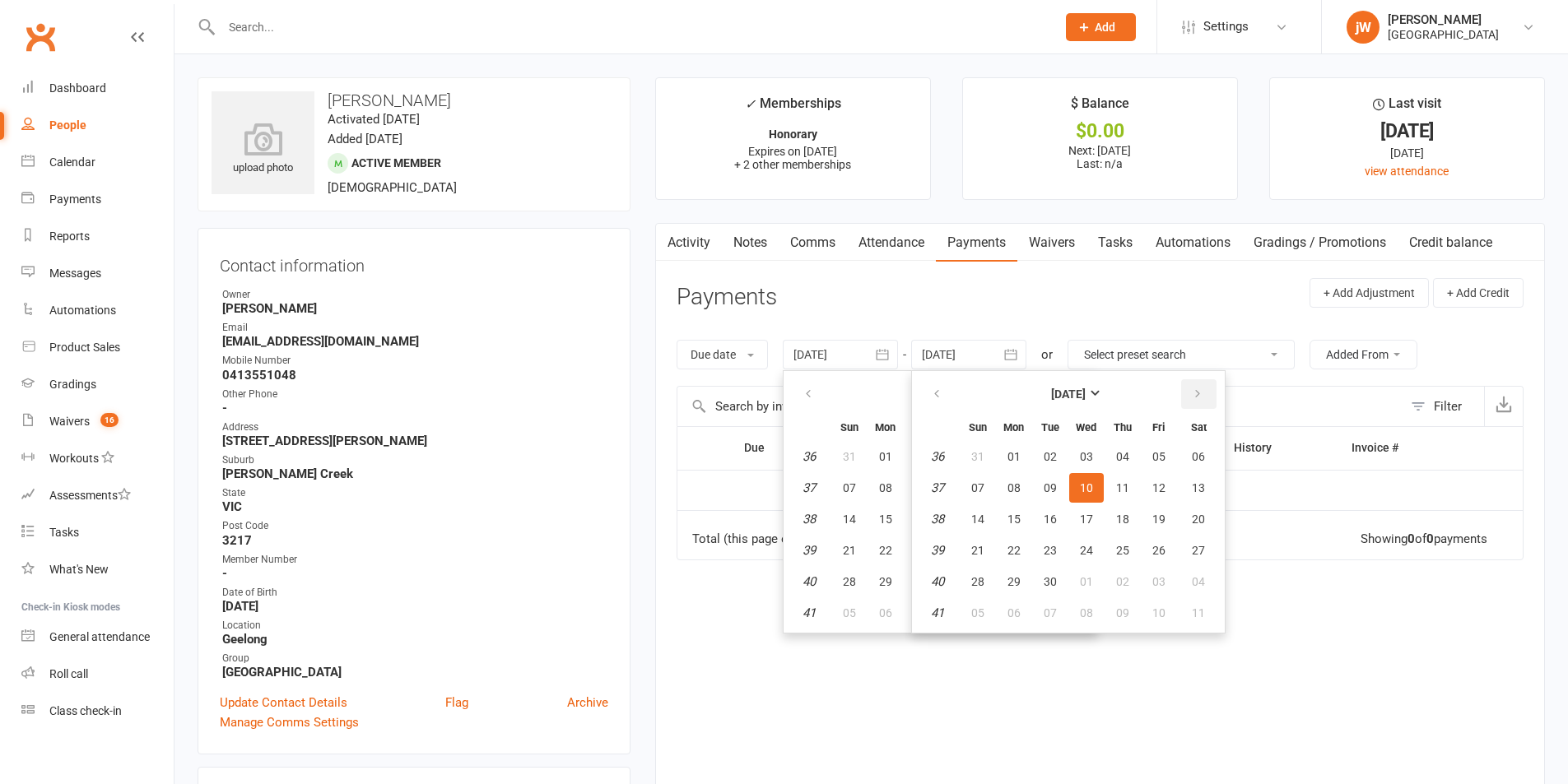
click at [1206, 392] on button "button" at bounding box center [1198, 394] width 36 height 29
click at [1172, 462] on button "05" at bounding box center [1159, 456] width 35 height 29
type input "05 Dec 2025"
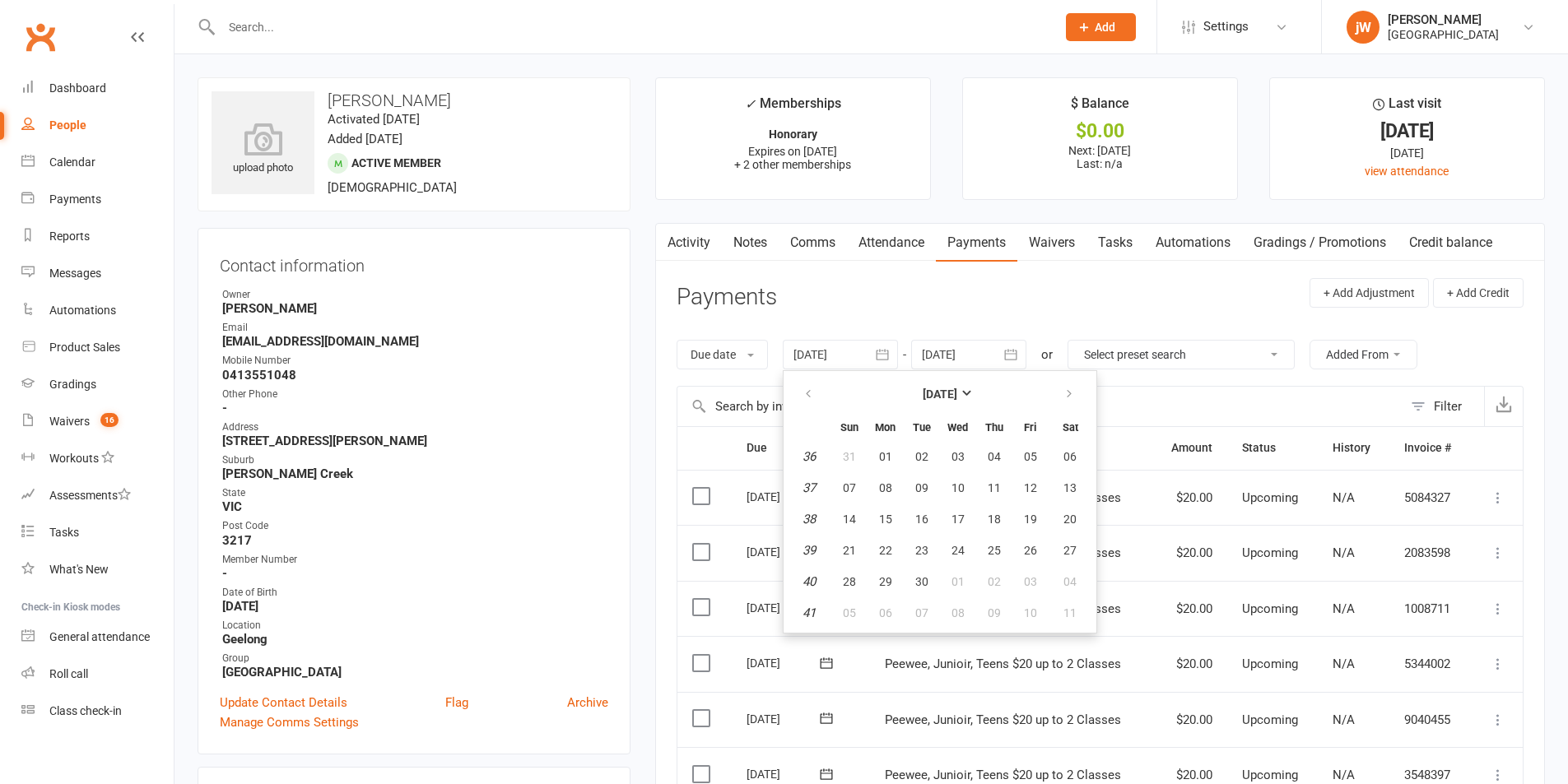
click at [1509, 483] on td "Mark as Paid (Cash) Mark as Paid (POS) Mark as Paid (Other) Skip Change amount …" at bounding box center [1497, 497] width 53 height 56
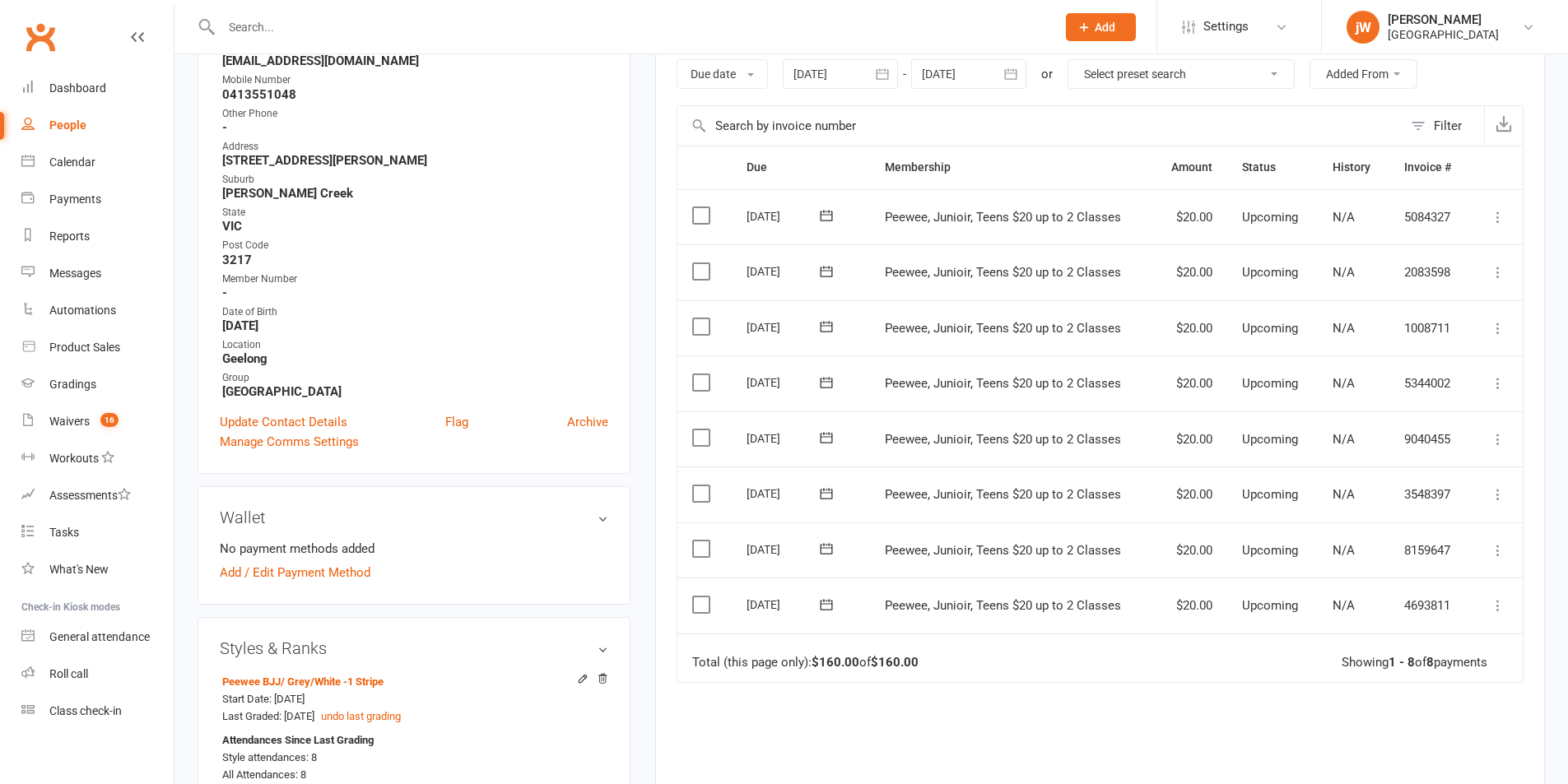
scroll to position [329, 0]
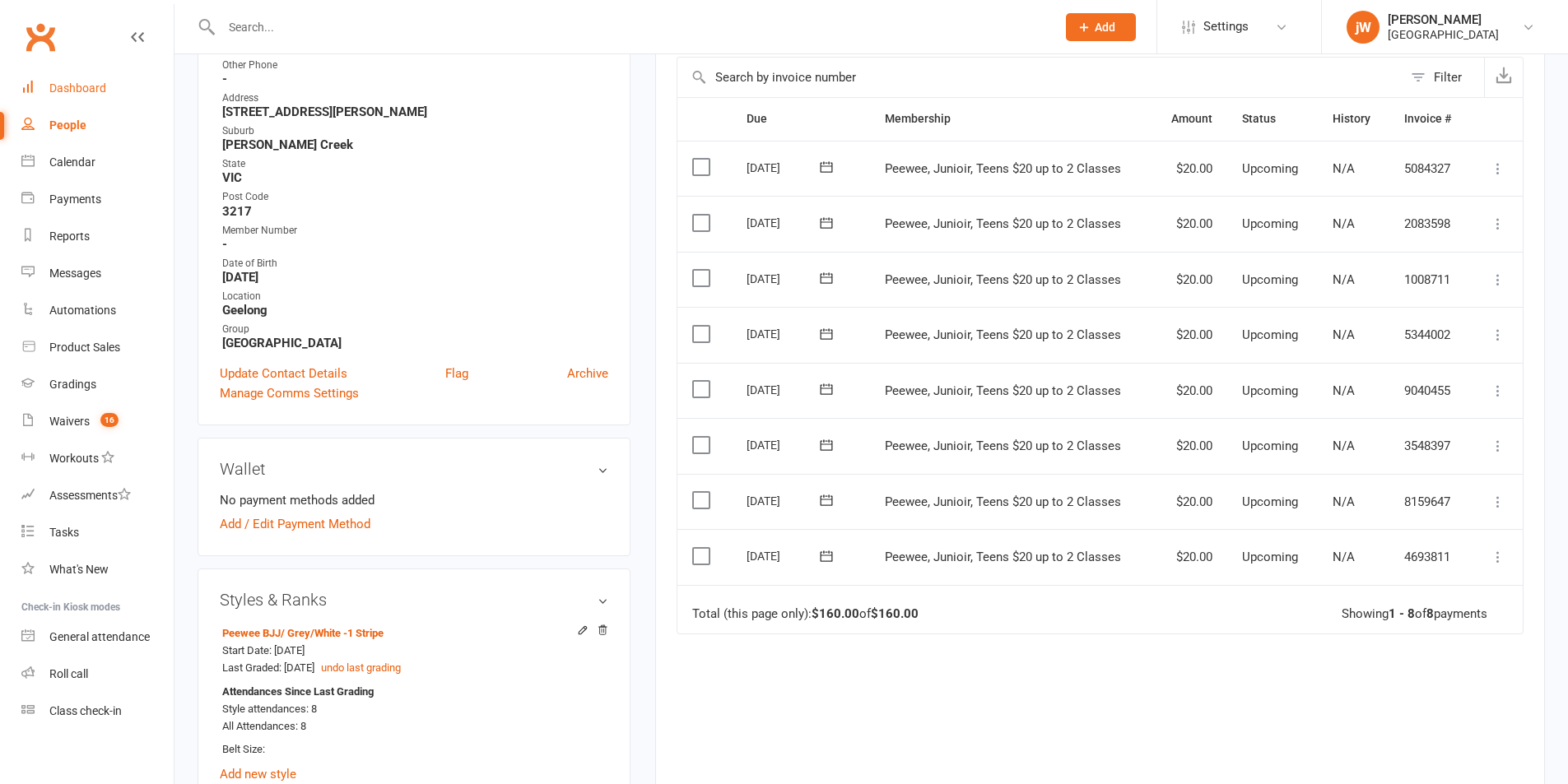
click at [46, 85] on link "Dashboard" at bounding box center [97, 88] width 152 height 37
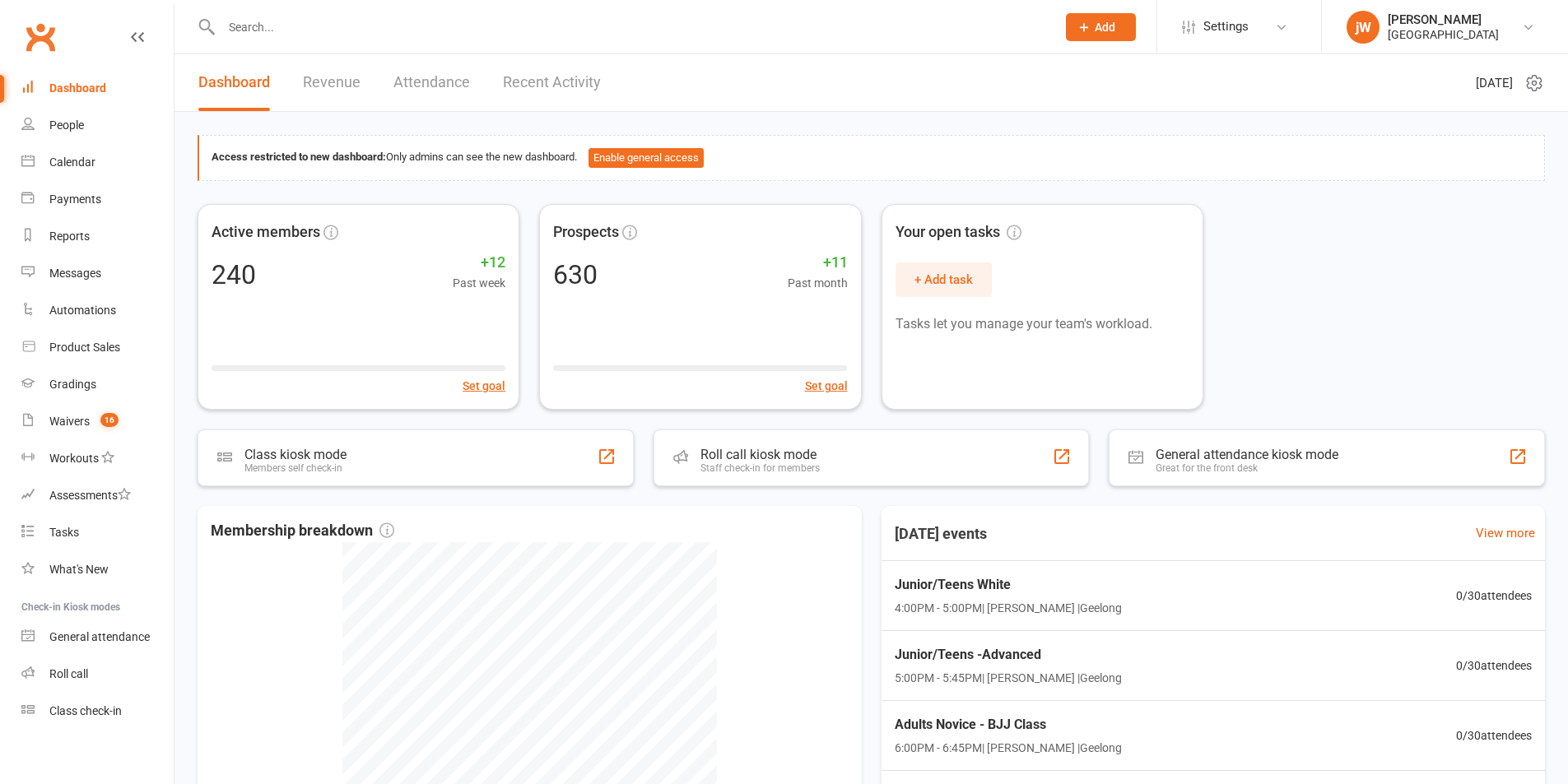
click at [274, 26] on input "text" at bounding box center [630, 27] width 828 height 23
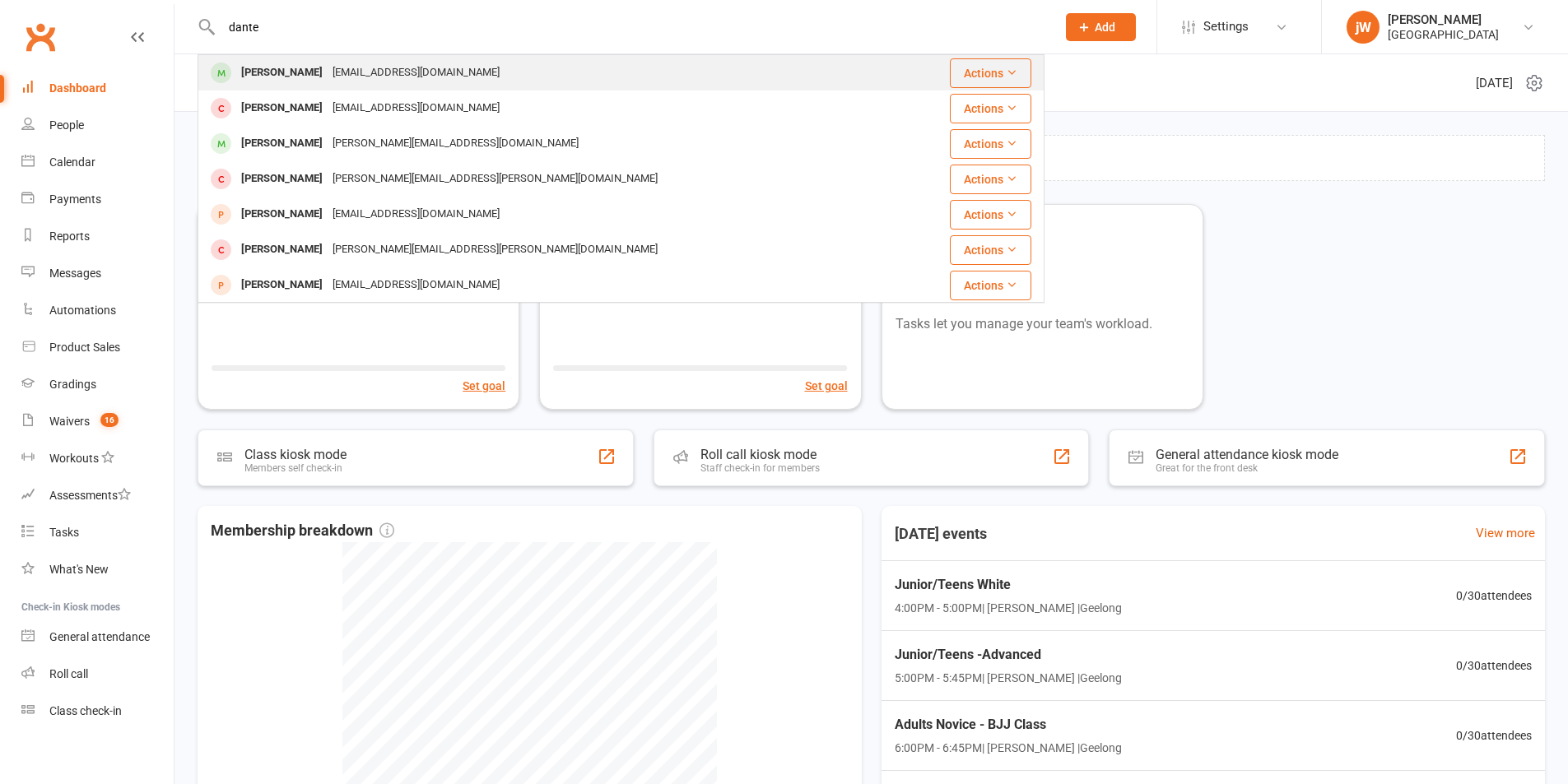
type input "dante"
click at [300, 73] on div "Dante Timpano" at bounding box center [282, 73] width 92 height 24
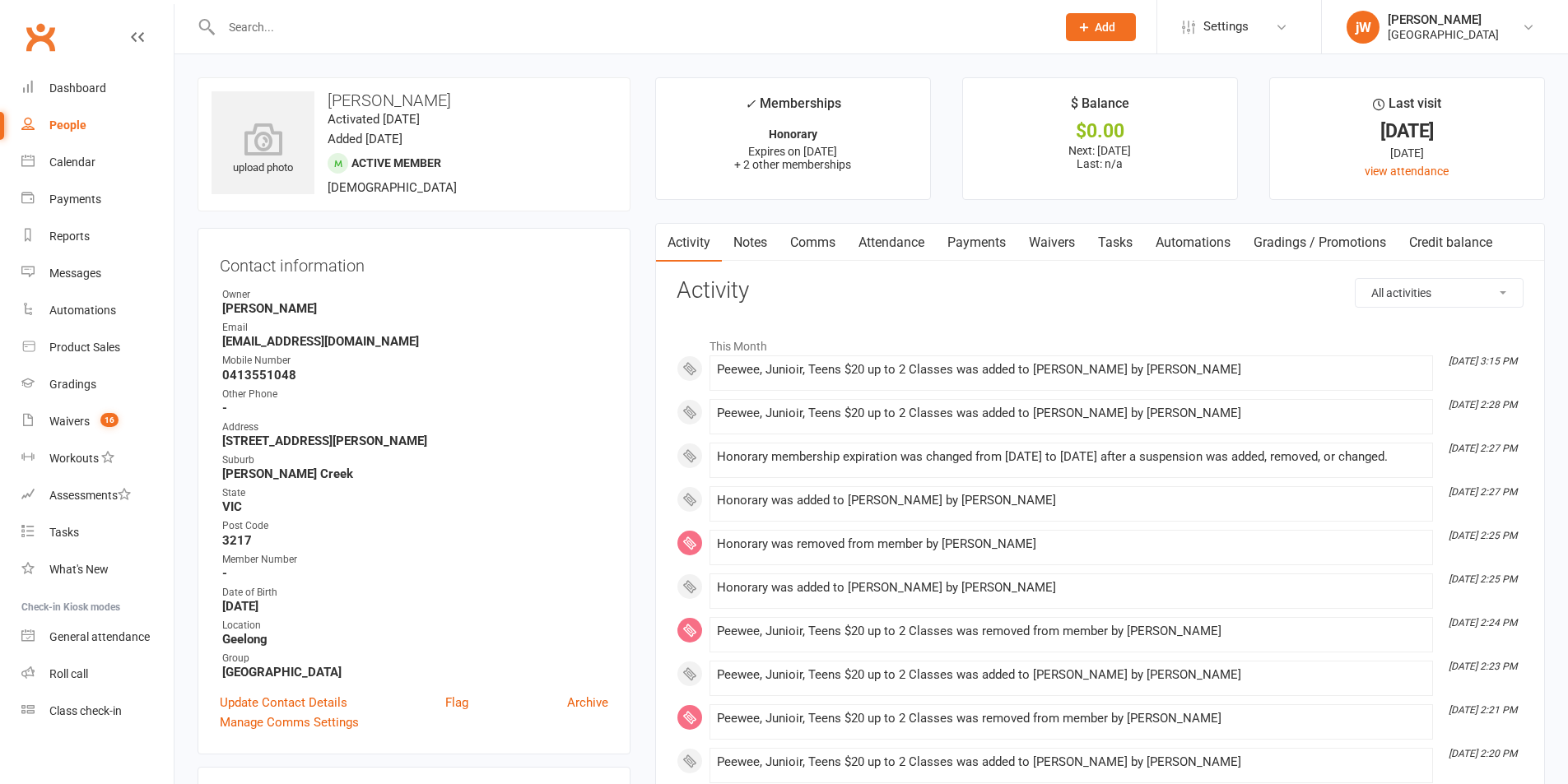
click at [953, 237] on link "Payments" at bounding box center [976, 242] width 81 height 38
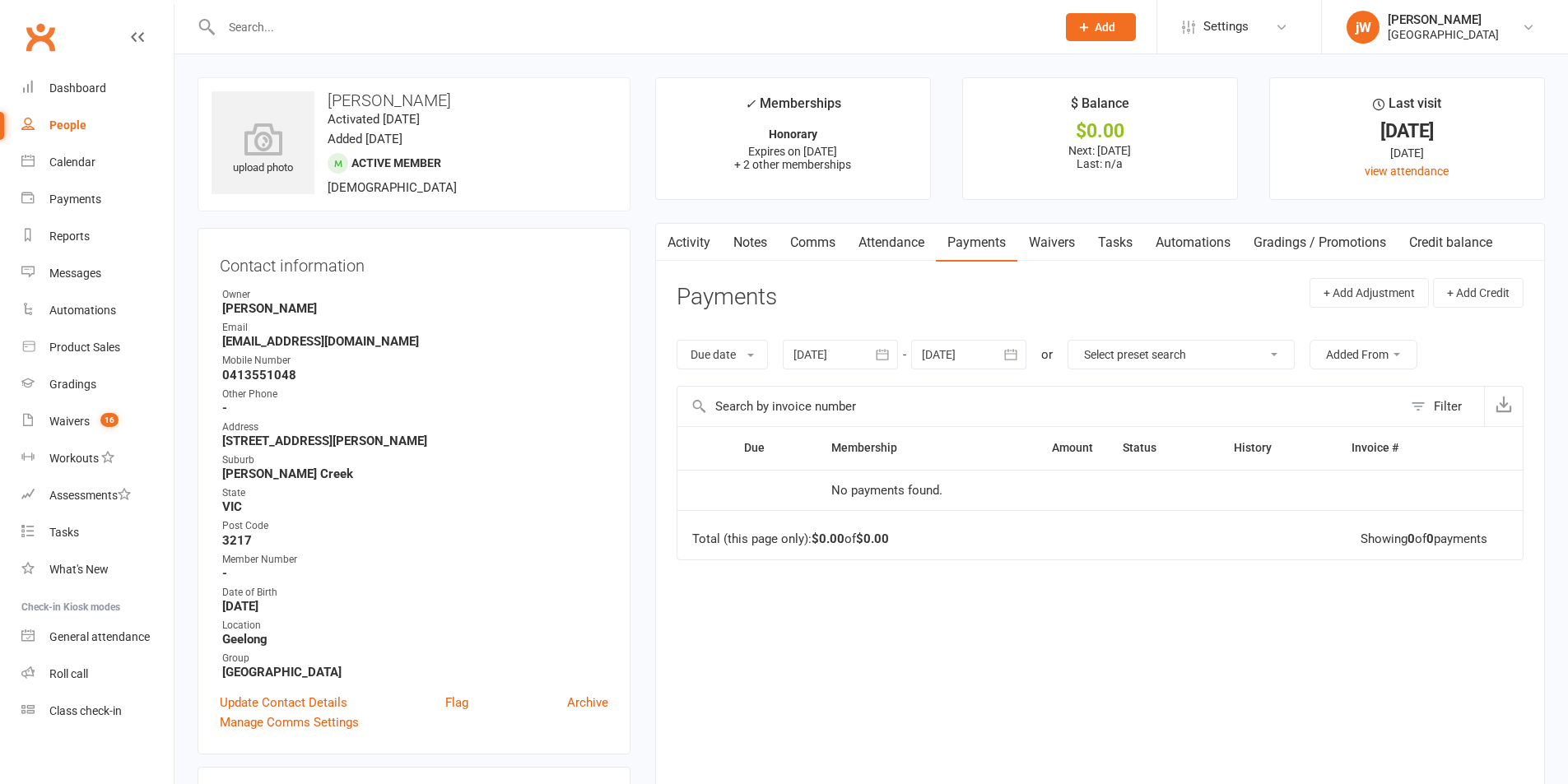
click at [1011, 356] on icon "button" at bounding box center [1011, 355] width 16 height 16
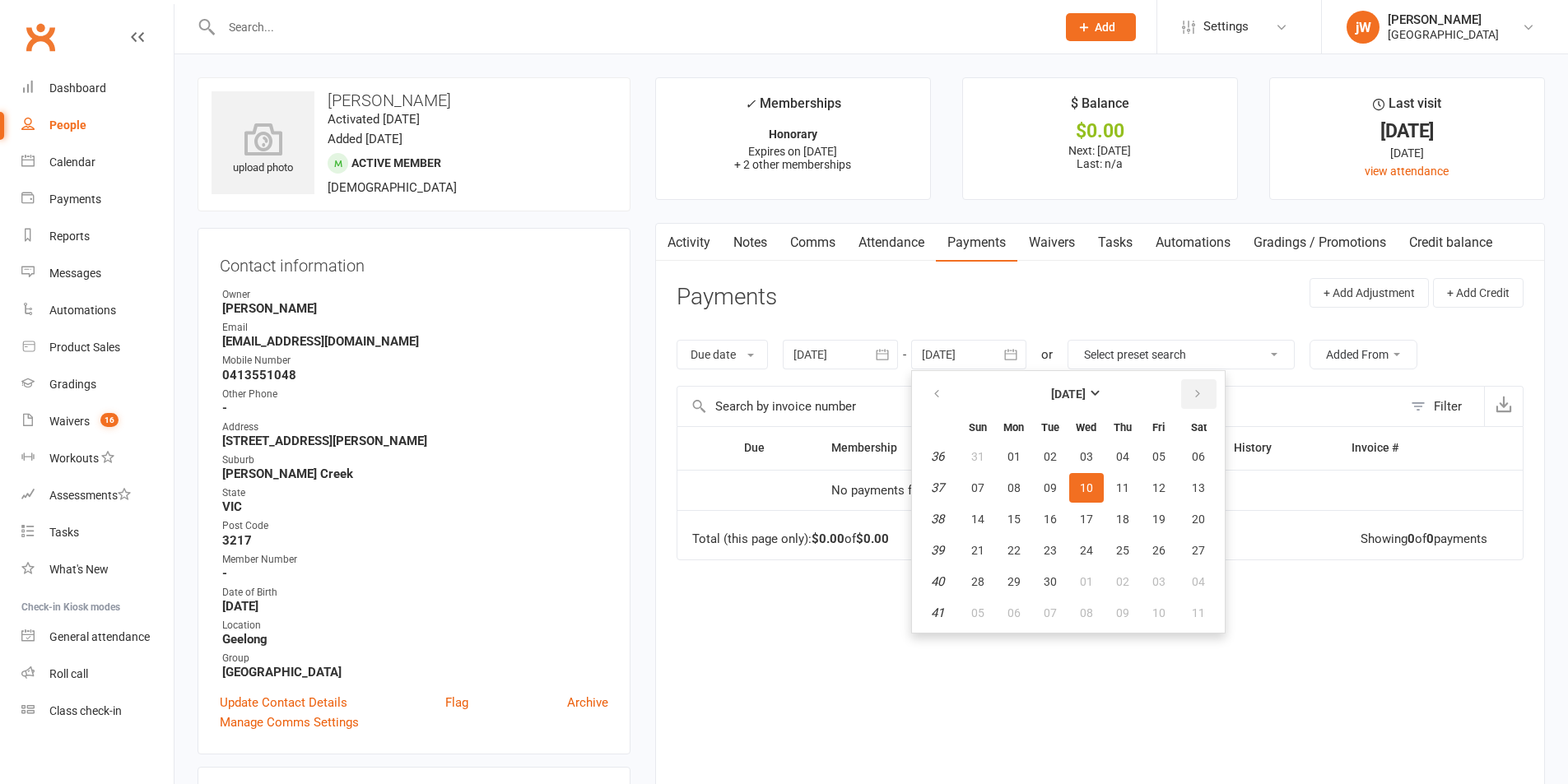
click at [1197, 388] on icon "button" at bounding box center [1197, 394] width 12 height 13
click at [1082, 456] on span "01" at bounding box center [1087, 456] width 13 height 13
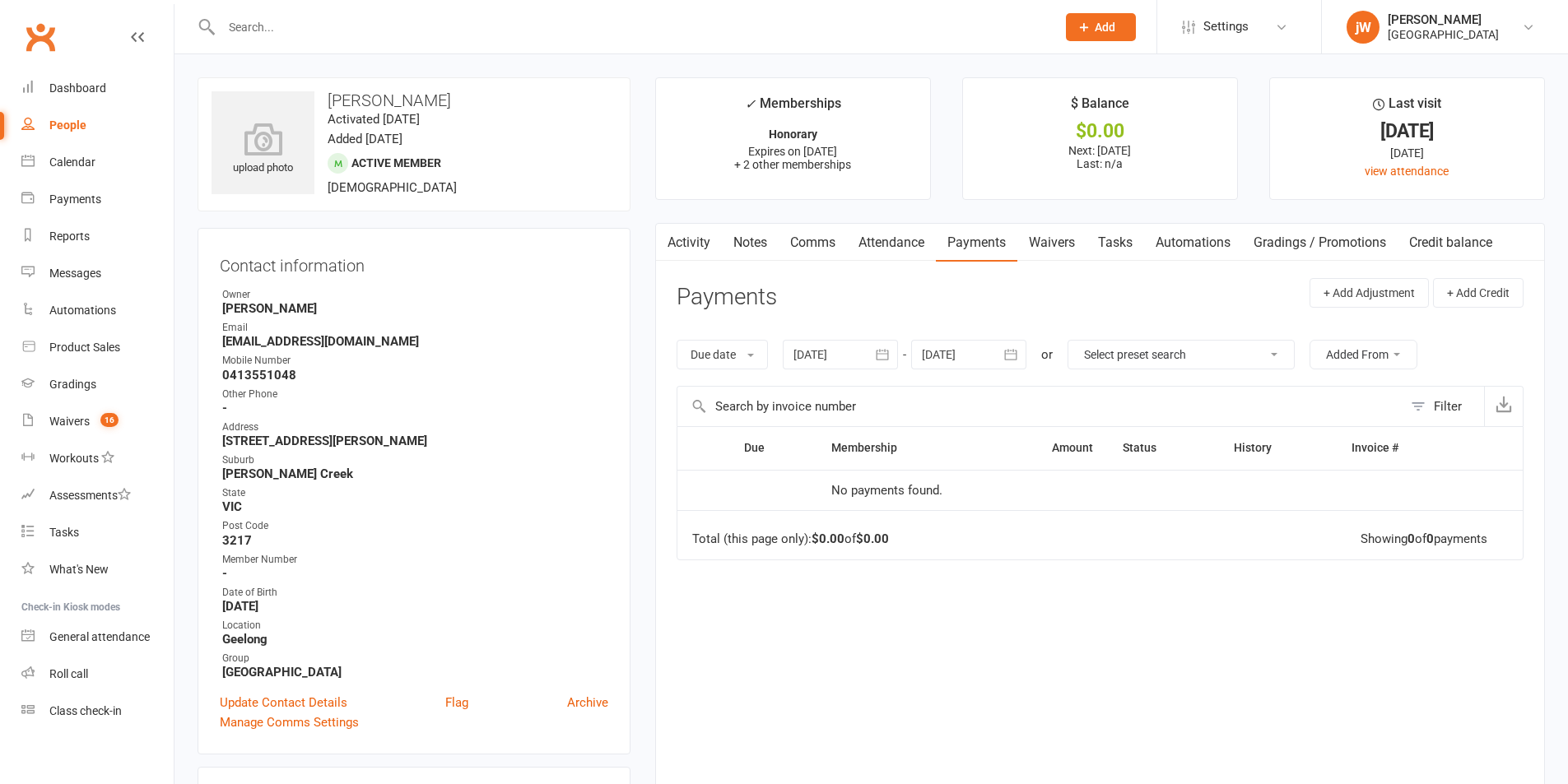
click at [1005, 340] on button "button" at bounding box center [1011, 354] width 29 height 29
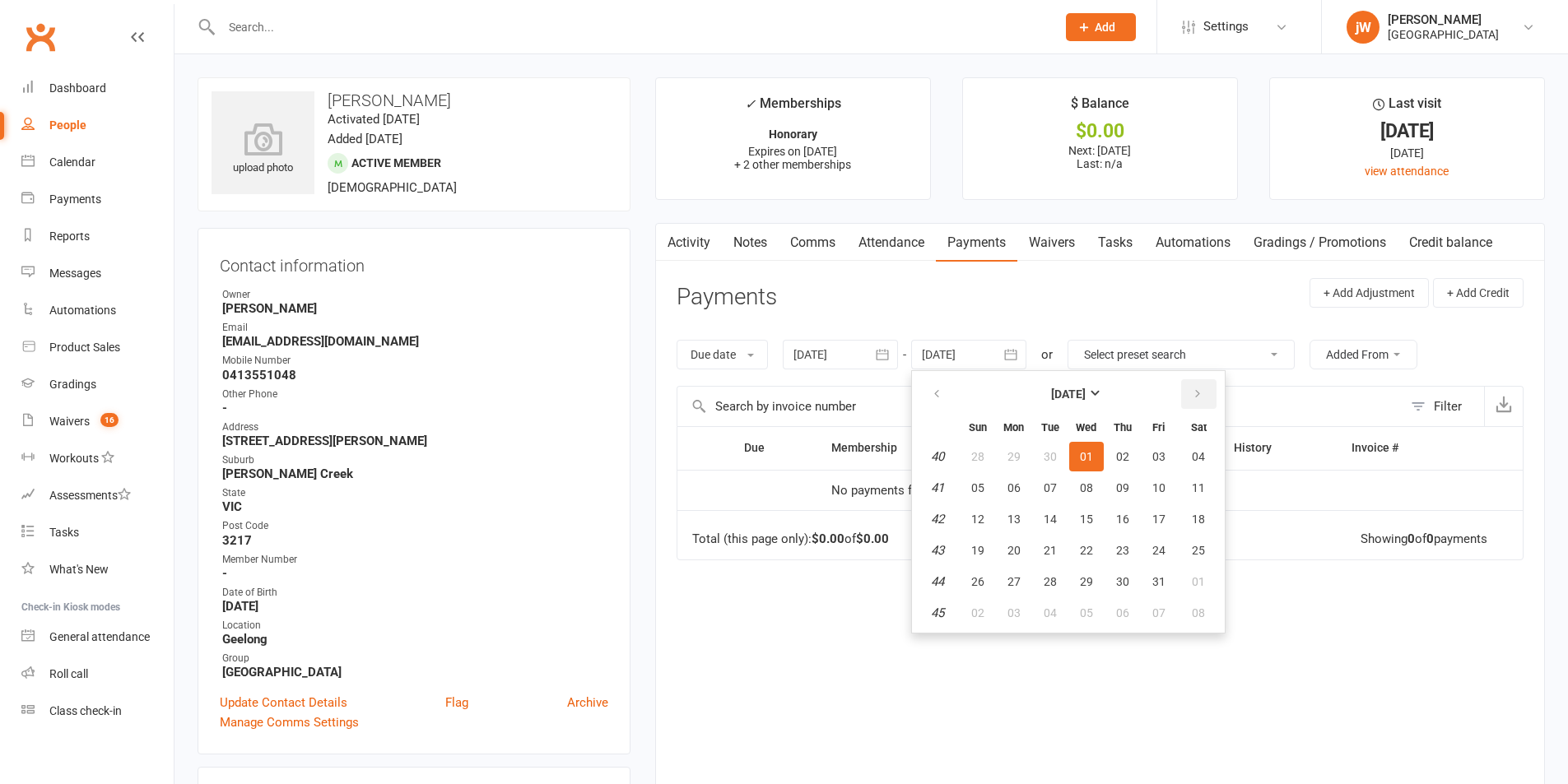
click at [1188, 389] on button "button" at bounding box center [1198, 394] width 36 height 29
click at [1200, 451] on span "06" at bounding box center [1198, 456] width 13 height 13
type input "06 Dec 2025"
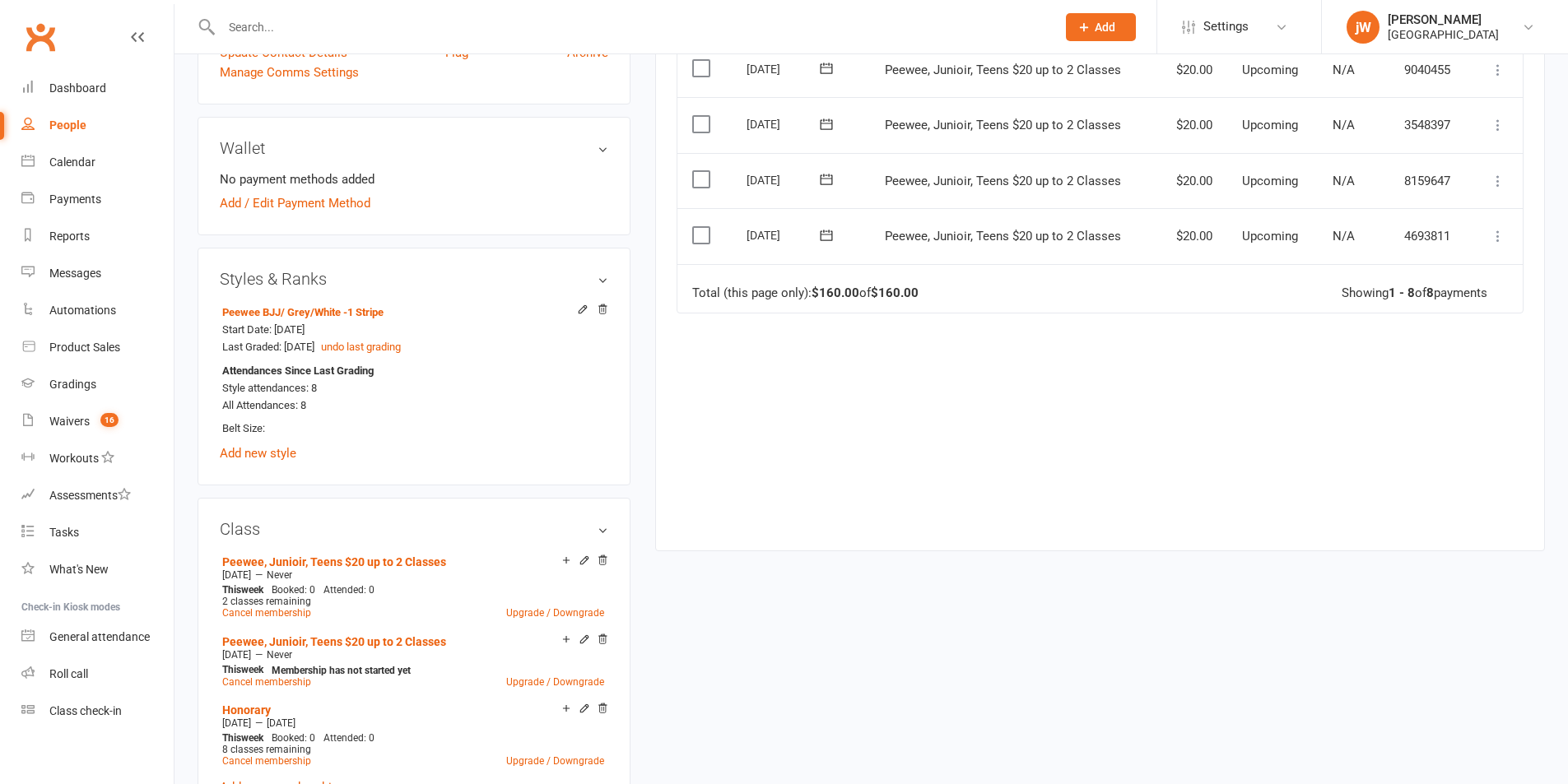
scroll to position [658, 0]
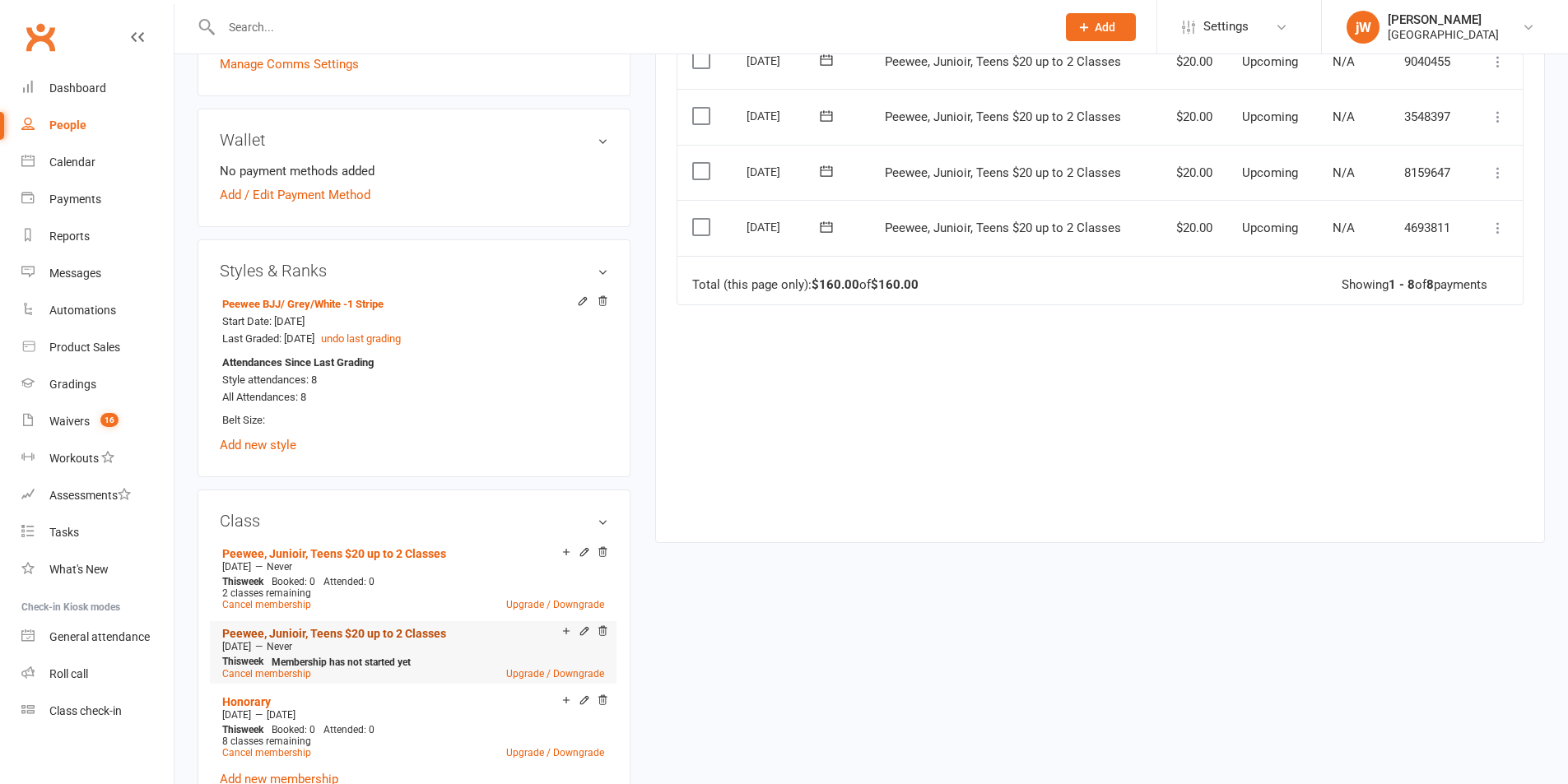
click at [355, 630] on link "Peewee, Junioir, Teens $20 up to 2 Classes" at bounding box center [334, 633] width 224 height 13
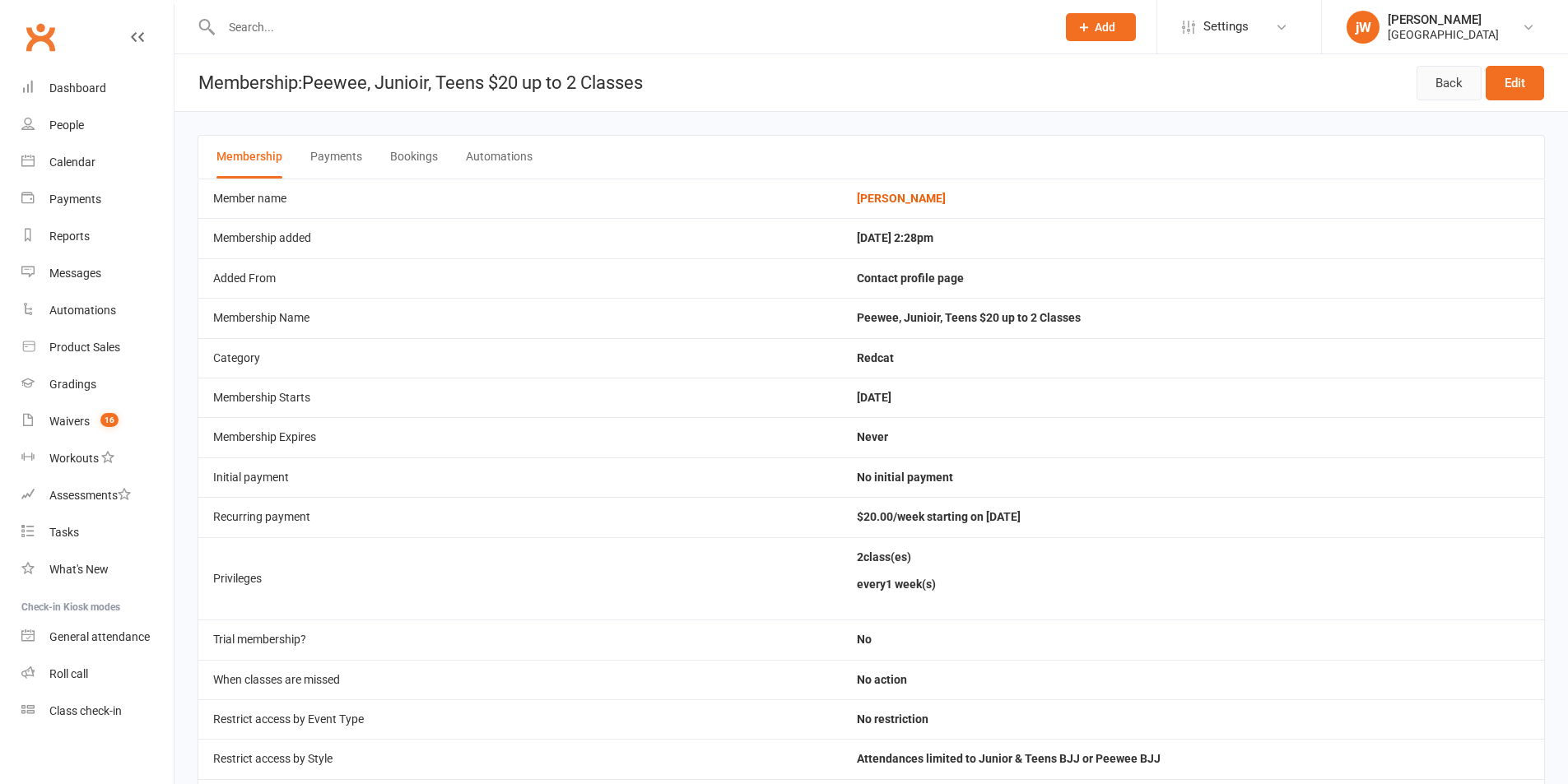
click at [1437, 81] on link "Back" at bounding box center [1449, 83] width 65 height 35
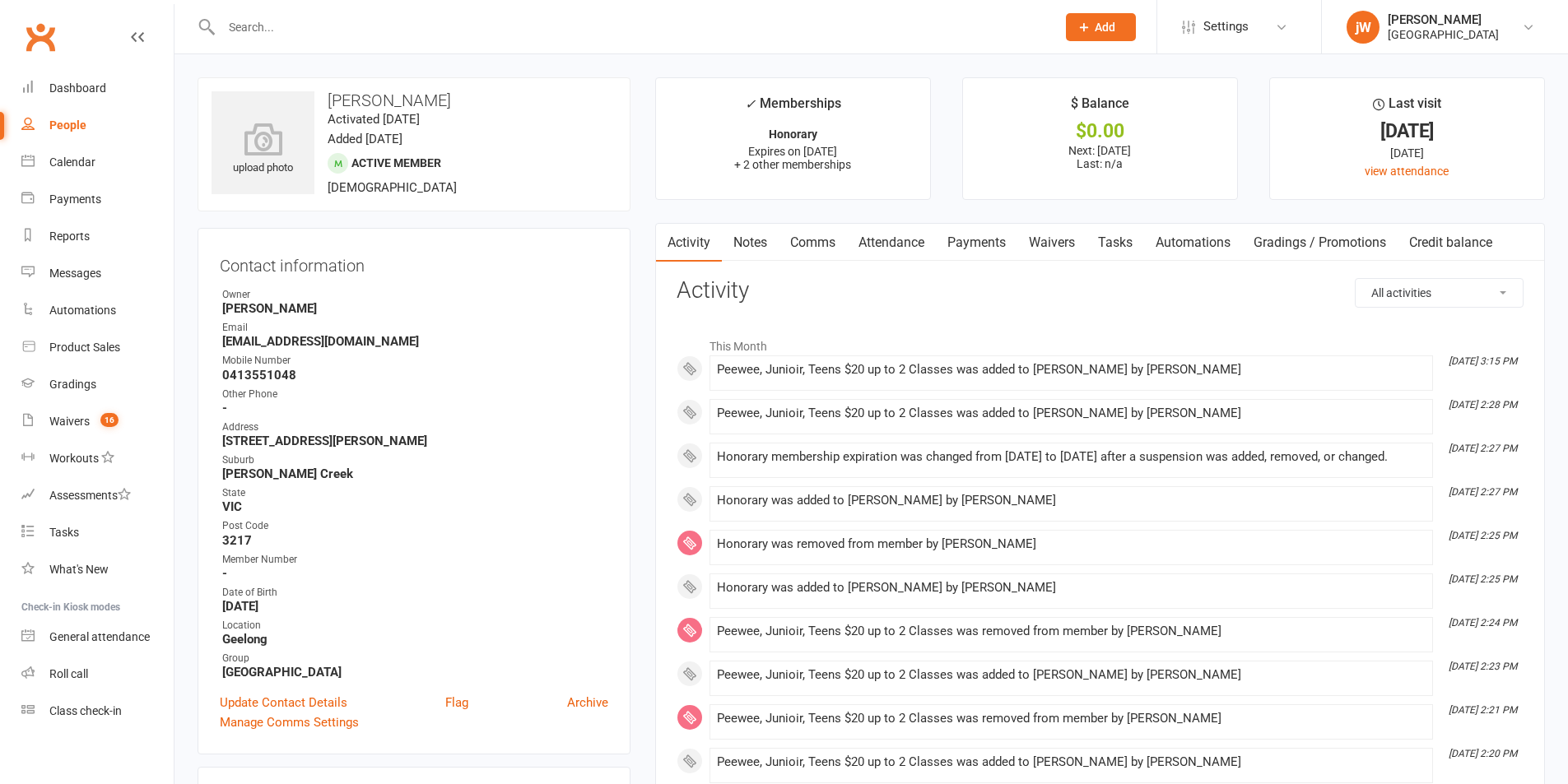
click at [979, 242] on link "Payments" at bounding box center [976, 242] width 81 height 38
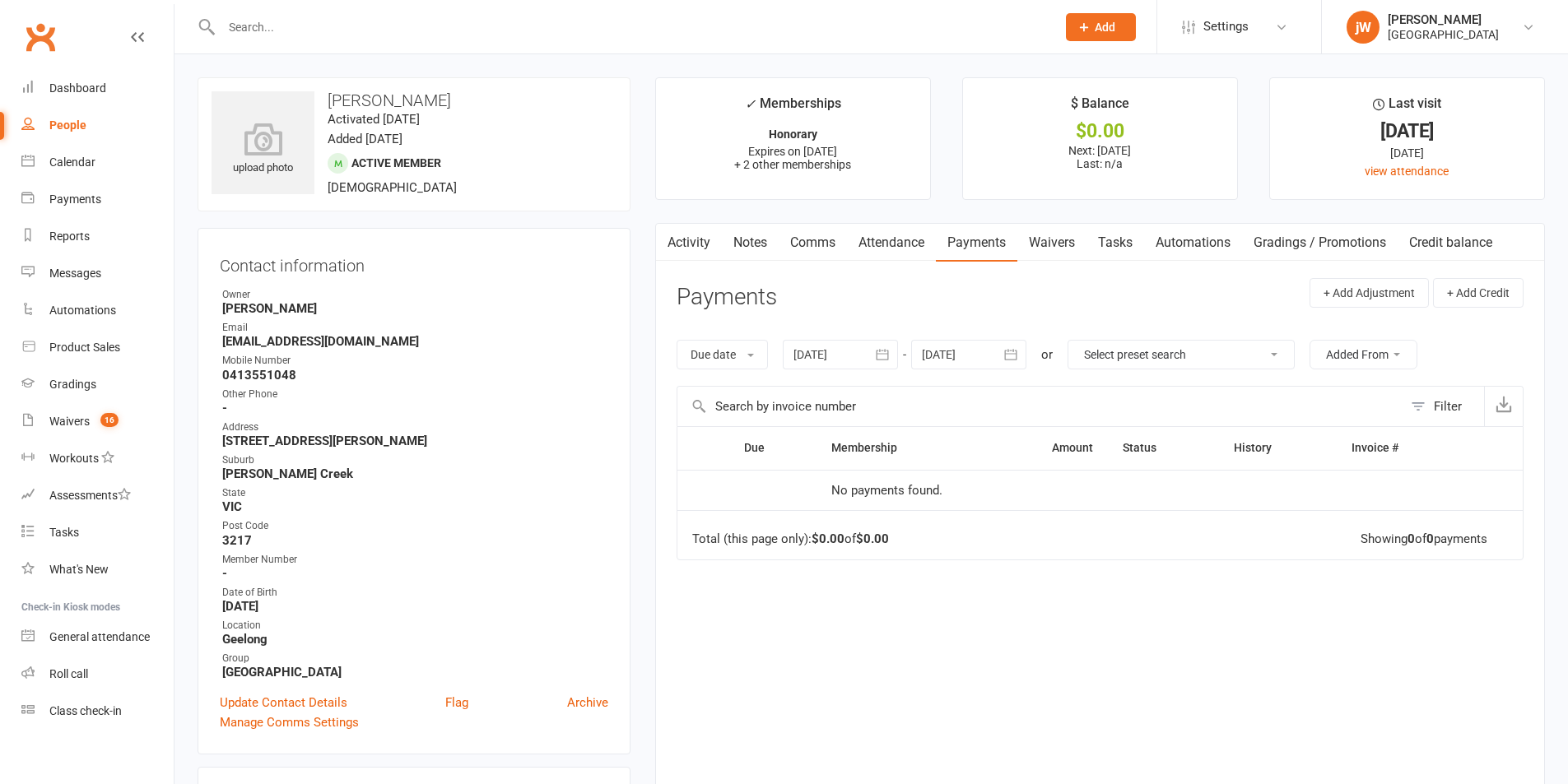
click at [1009, 355] on icon "button" at bounding box center [1011, 354] width 12 height 11
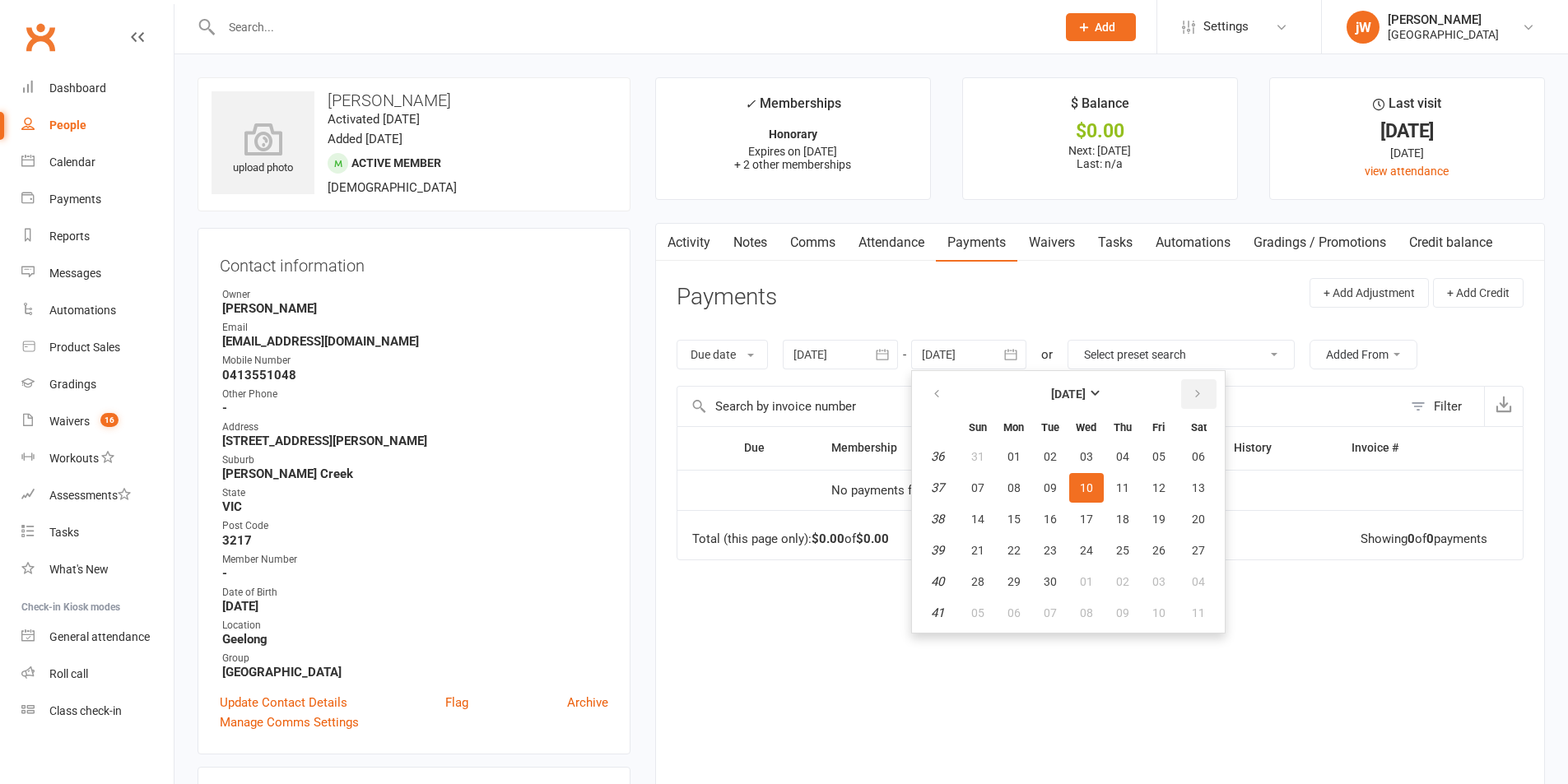
click at [1214, 395] on button "button" at bounding box center [1198, 394] width 36 height 29
click at [1202, 458] on span "06" at bounding box center [1198, 456] width 13 height 13
type input "06 Dec 2025"
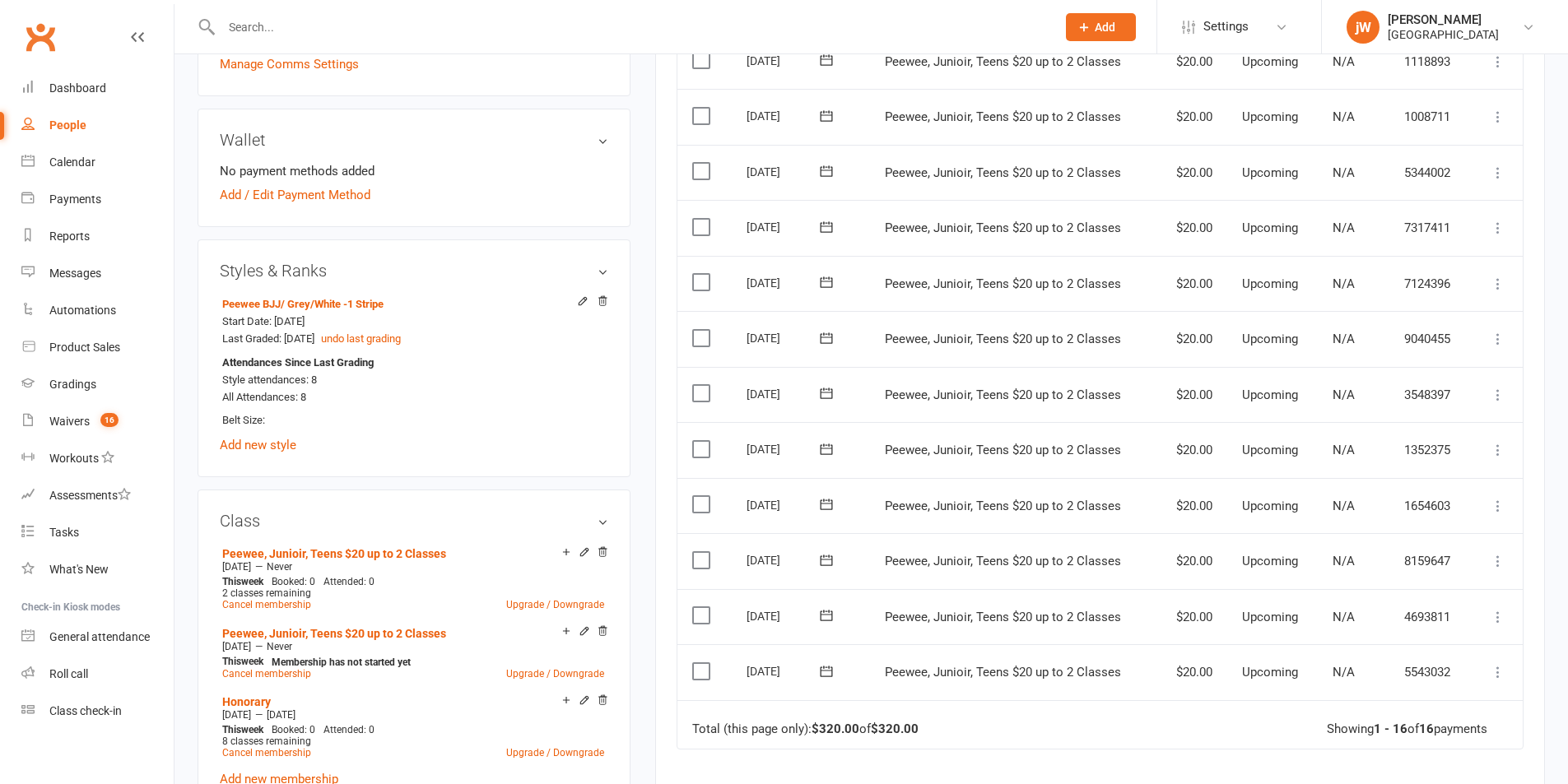
scroll to position [740, 0]
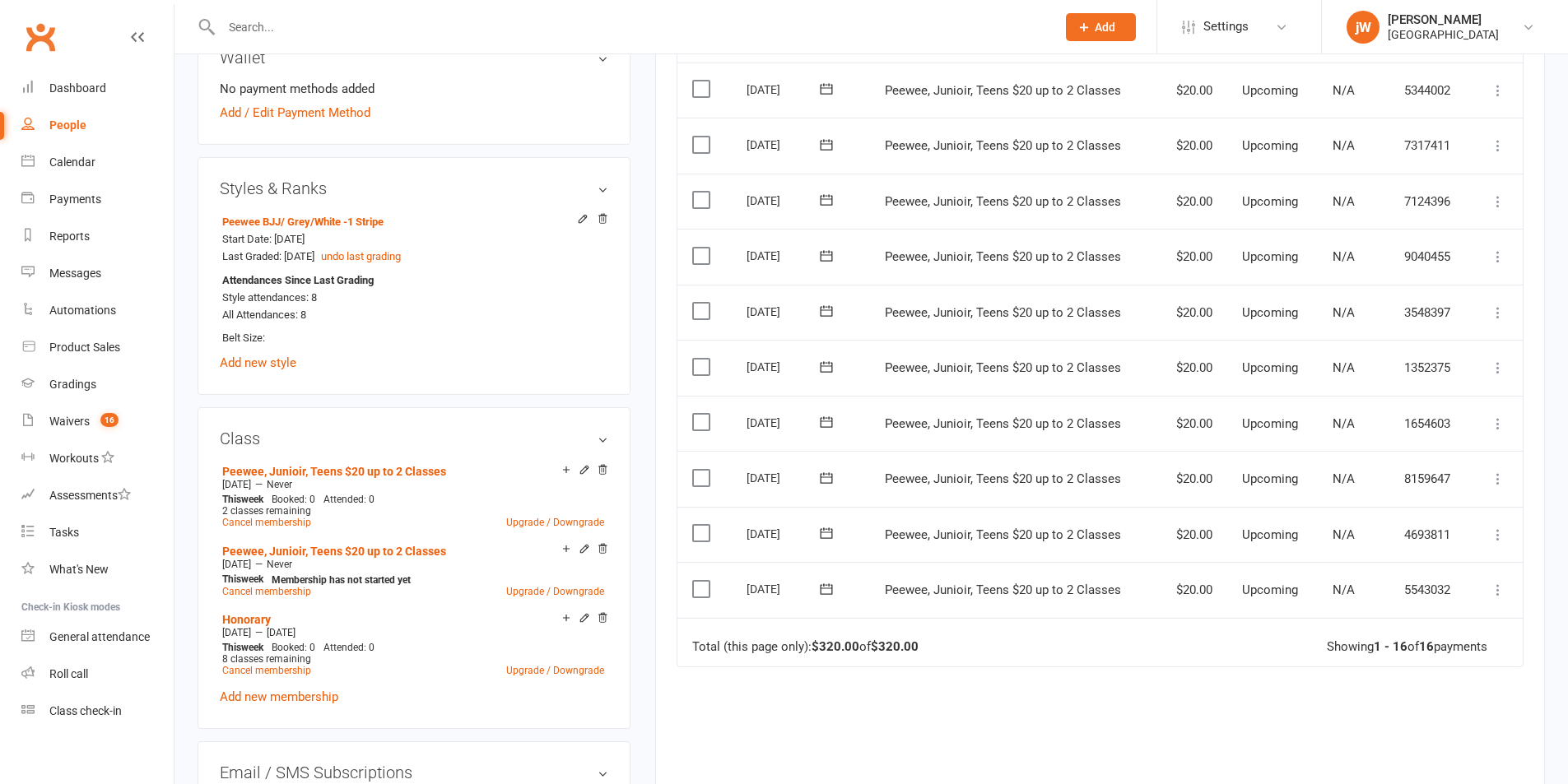
drag, startPoint x: 603, startPoint y: 471, endPoint x: 870, endPoint y: 83, distance: 471.0
click at [600, 474] on icon at bounding box center [602, 469] width 8 height 9
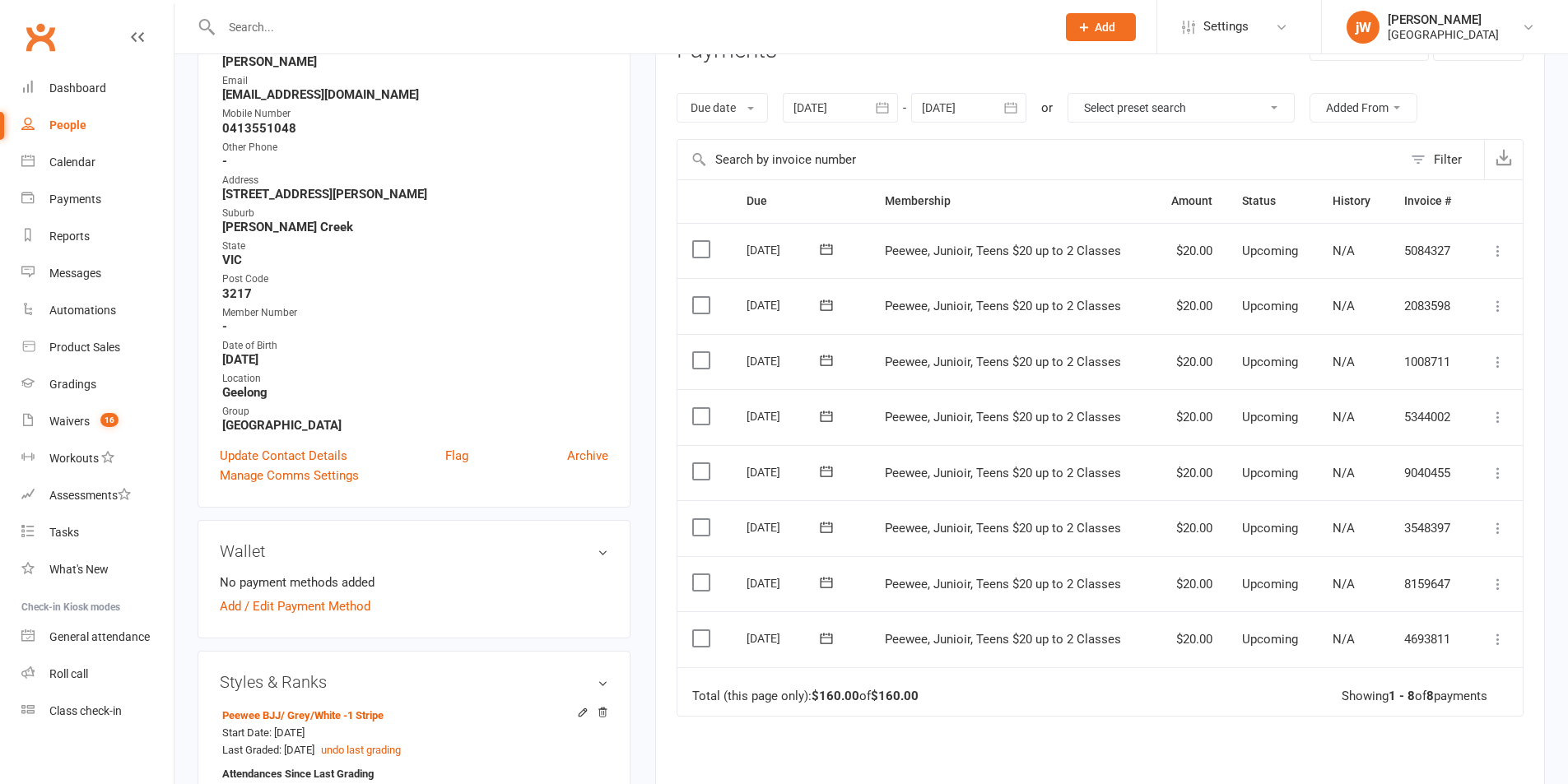
scroll to position [0, 0]
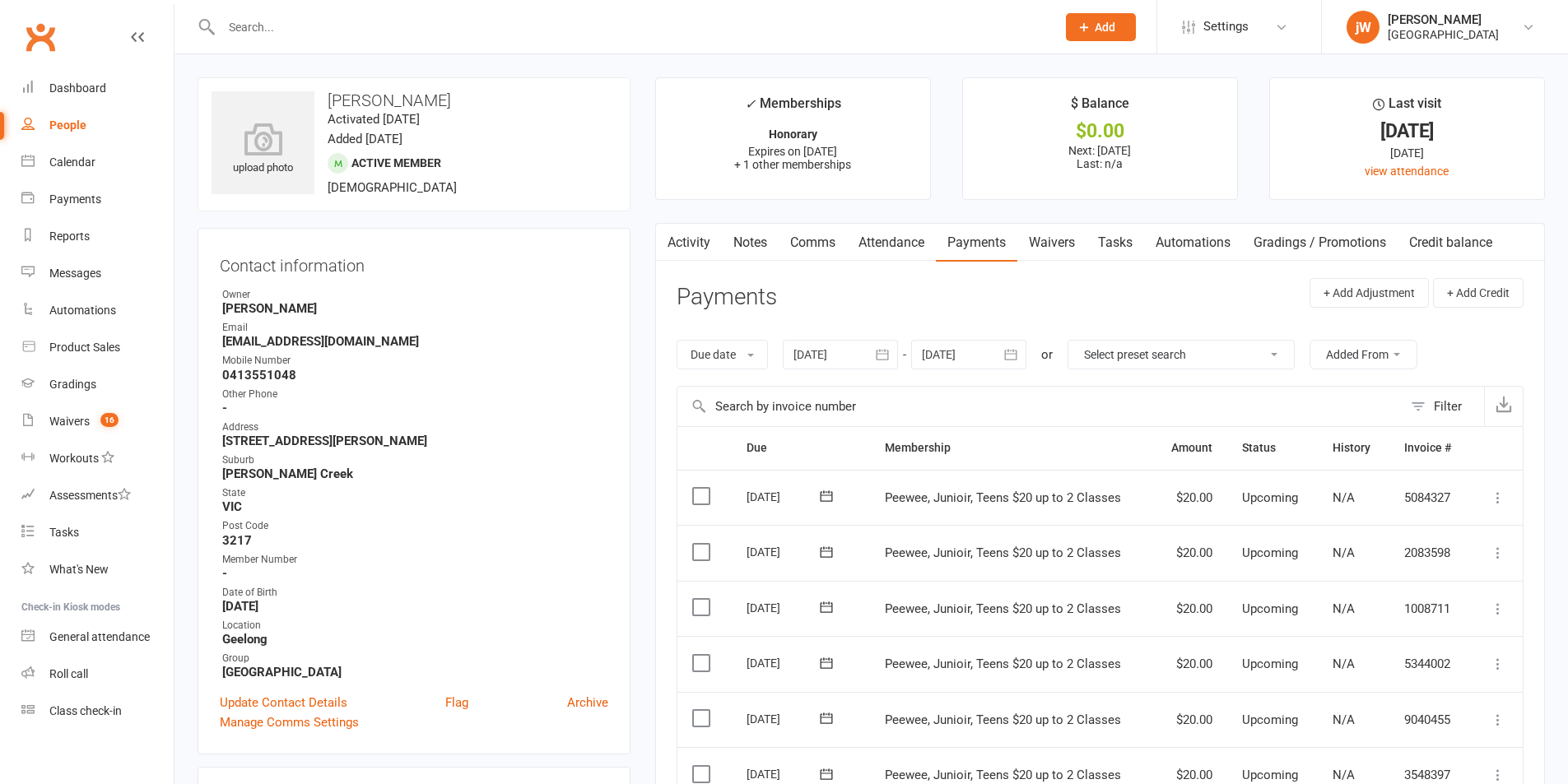
click at [924, 239] on link "Attendance" at bounding box center [891, 242] width 89 height 38
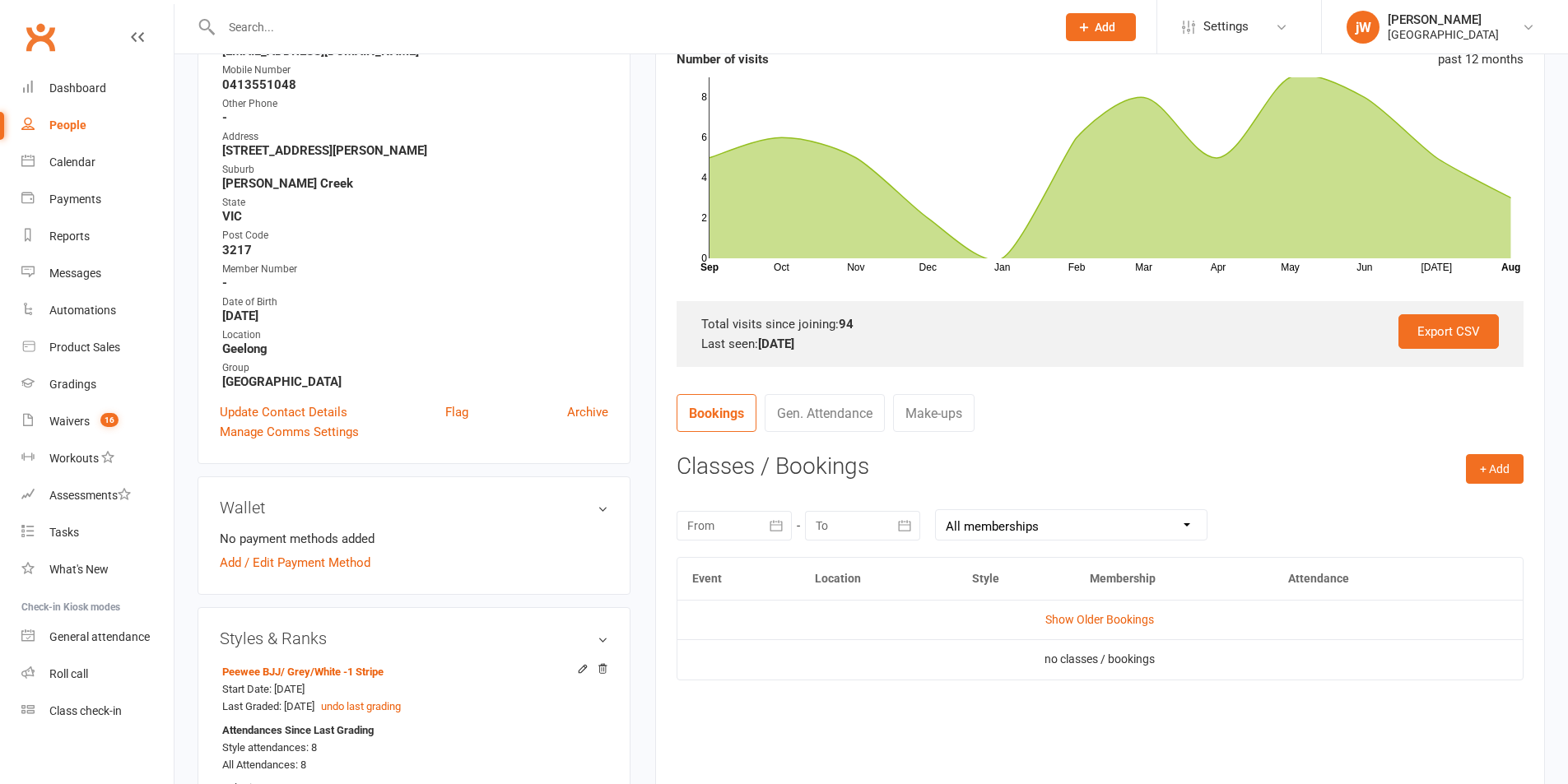
scroll to position [82, 0]
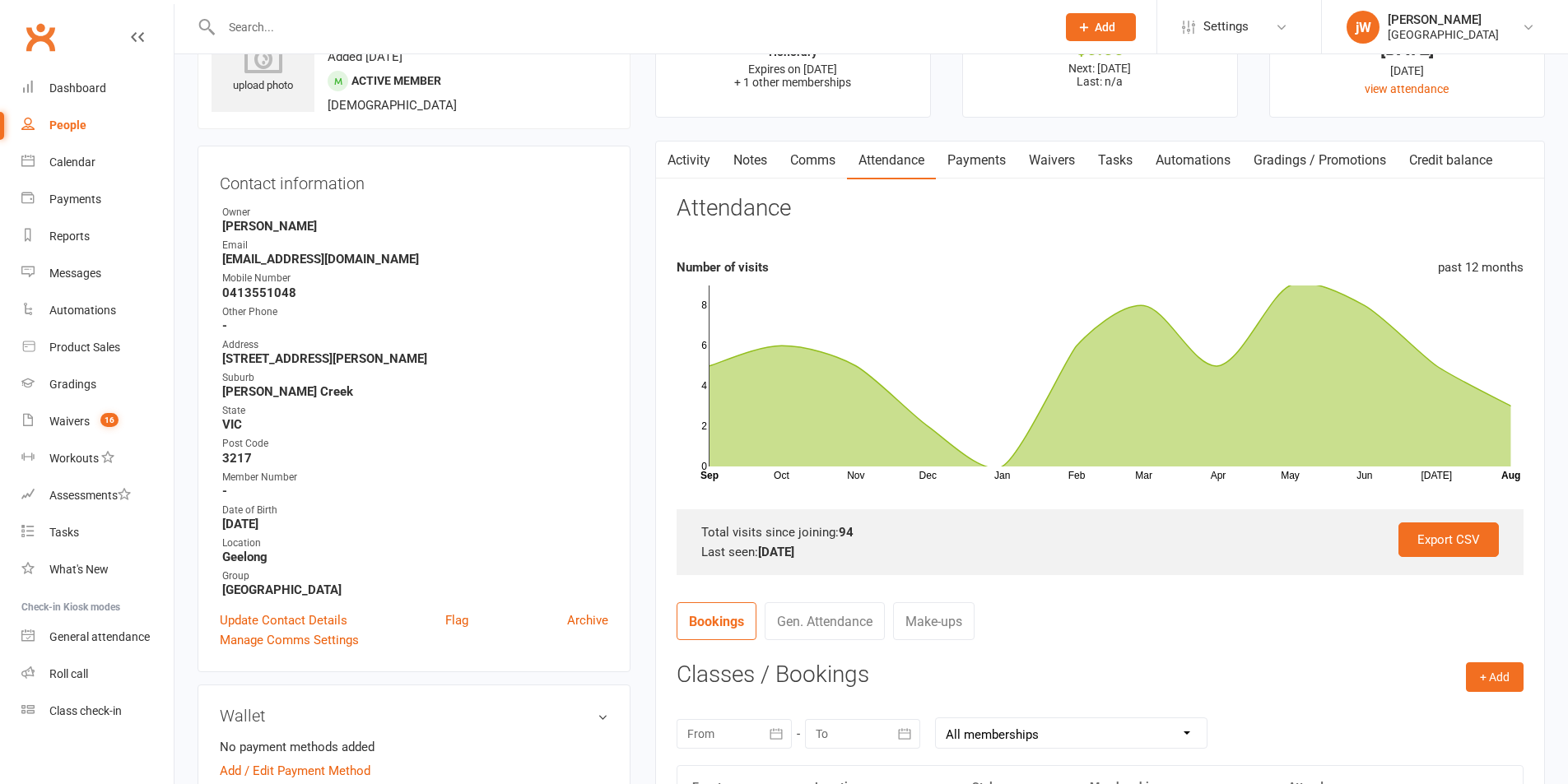
click at [992, 148] on link "Payments" at bounding box center [976, 160] width 81 height 38
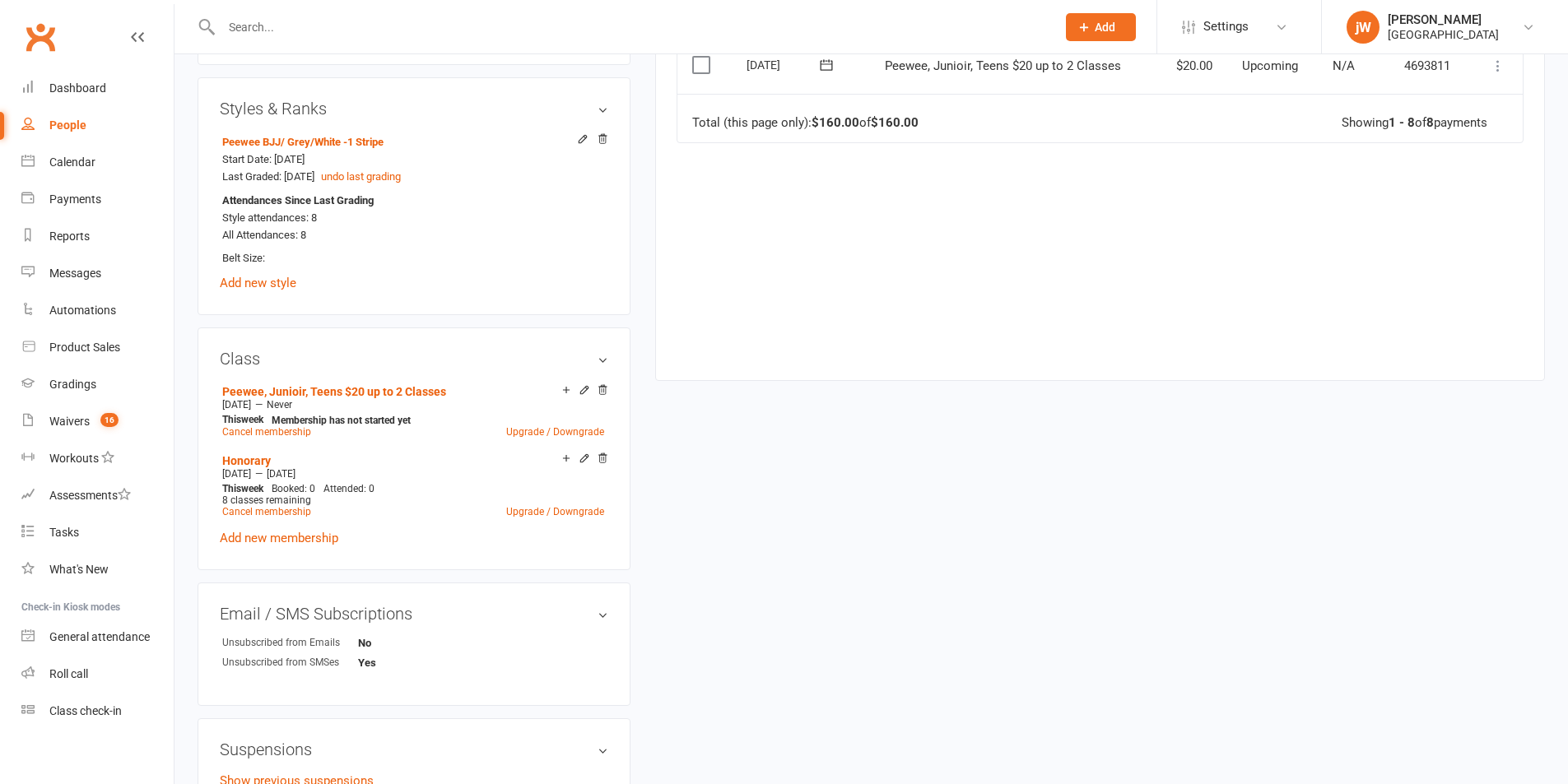
scroll to position [822, 0]
click at [1455, 20] on div "john WIll" at bounding box center [1443, 19] width 111 height 15
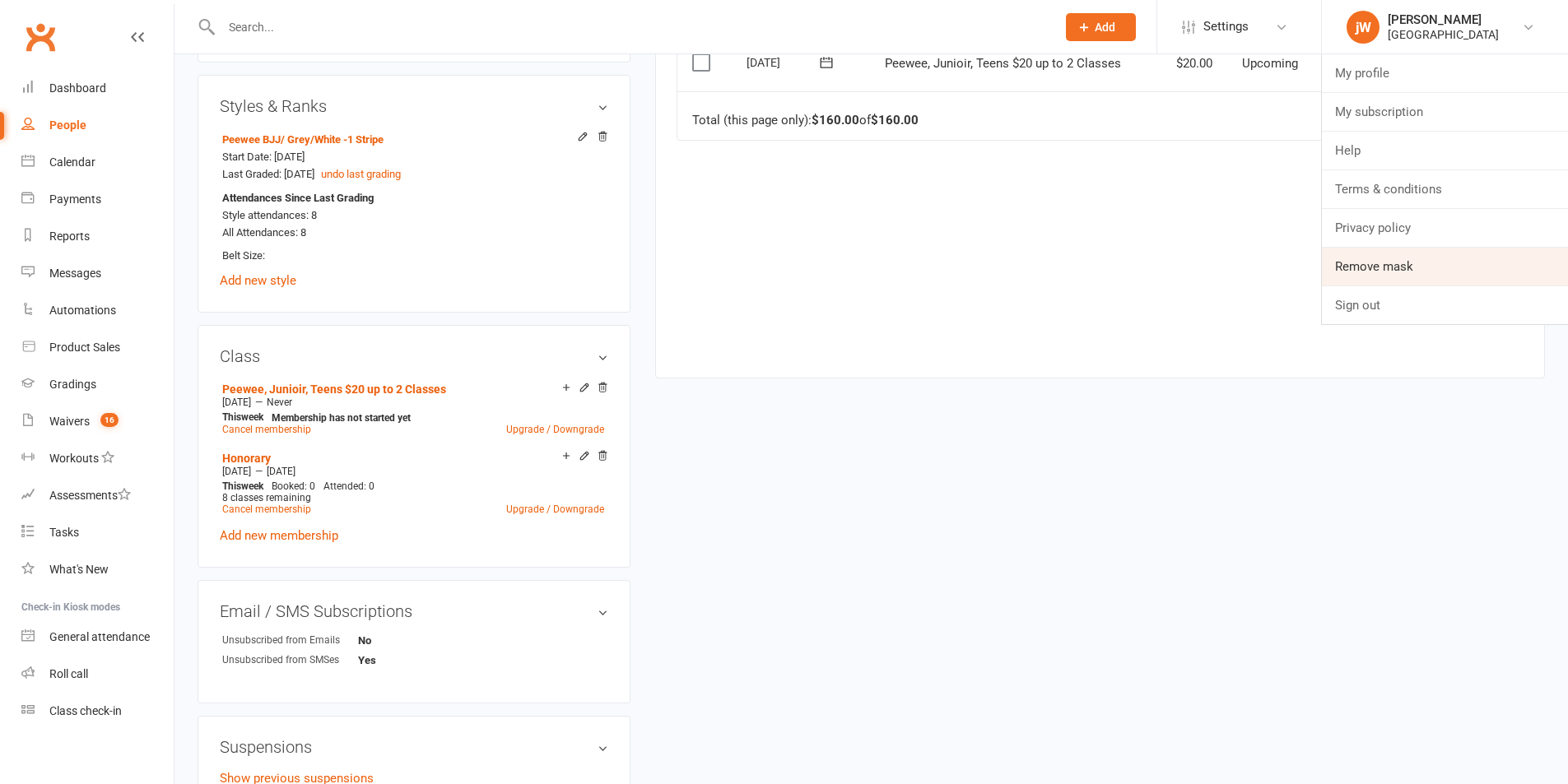
click at [1352, 263] on link "Remove mask" at bounding box center [1444, 266] width 246 height 38
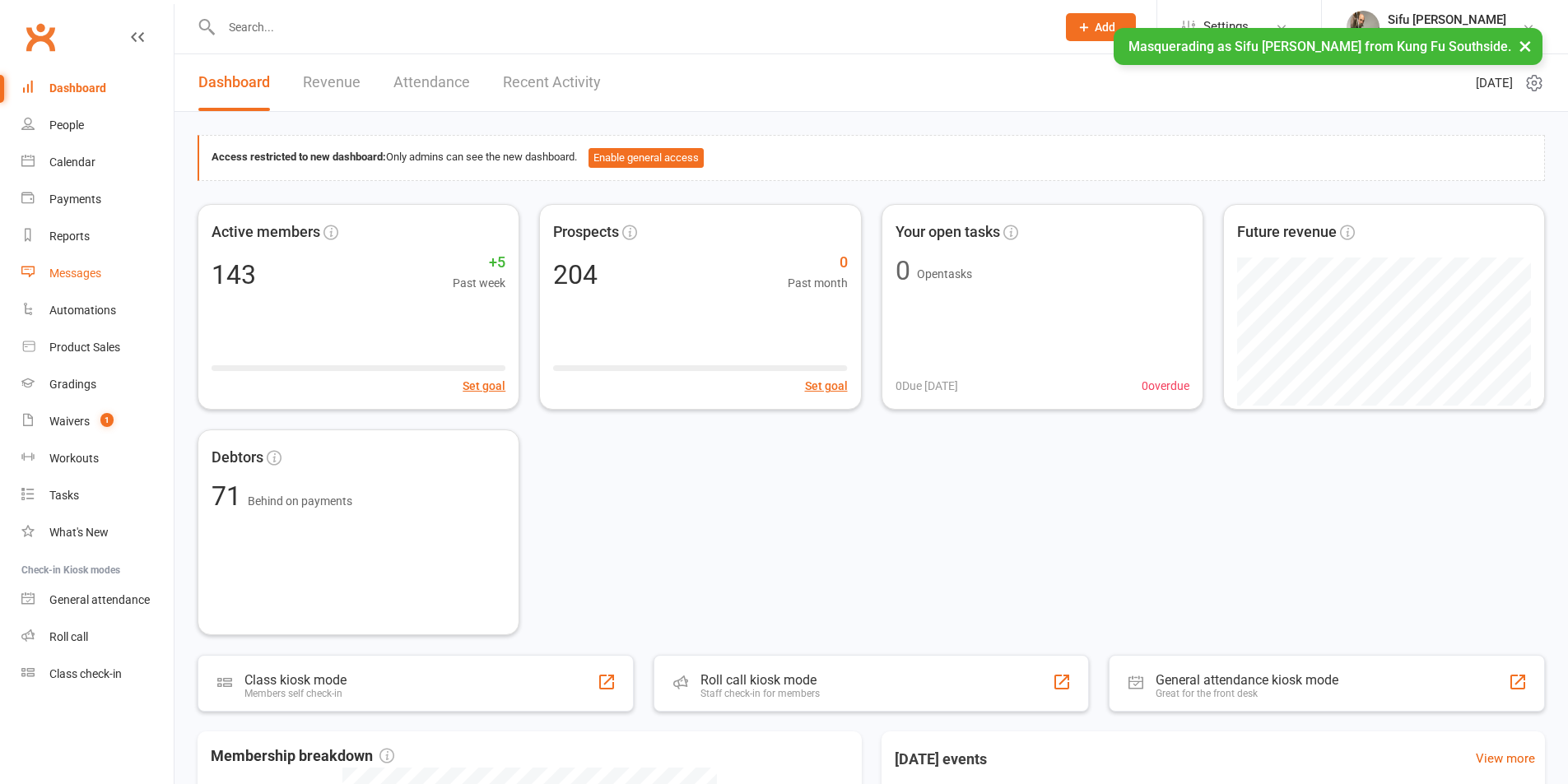
click at [84, 276] on div "Messages" at bounding box center [75, 273] width 52 height 13
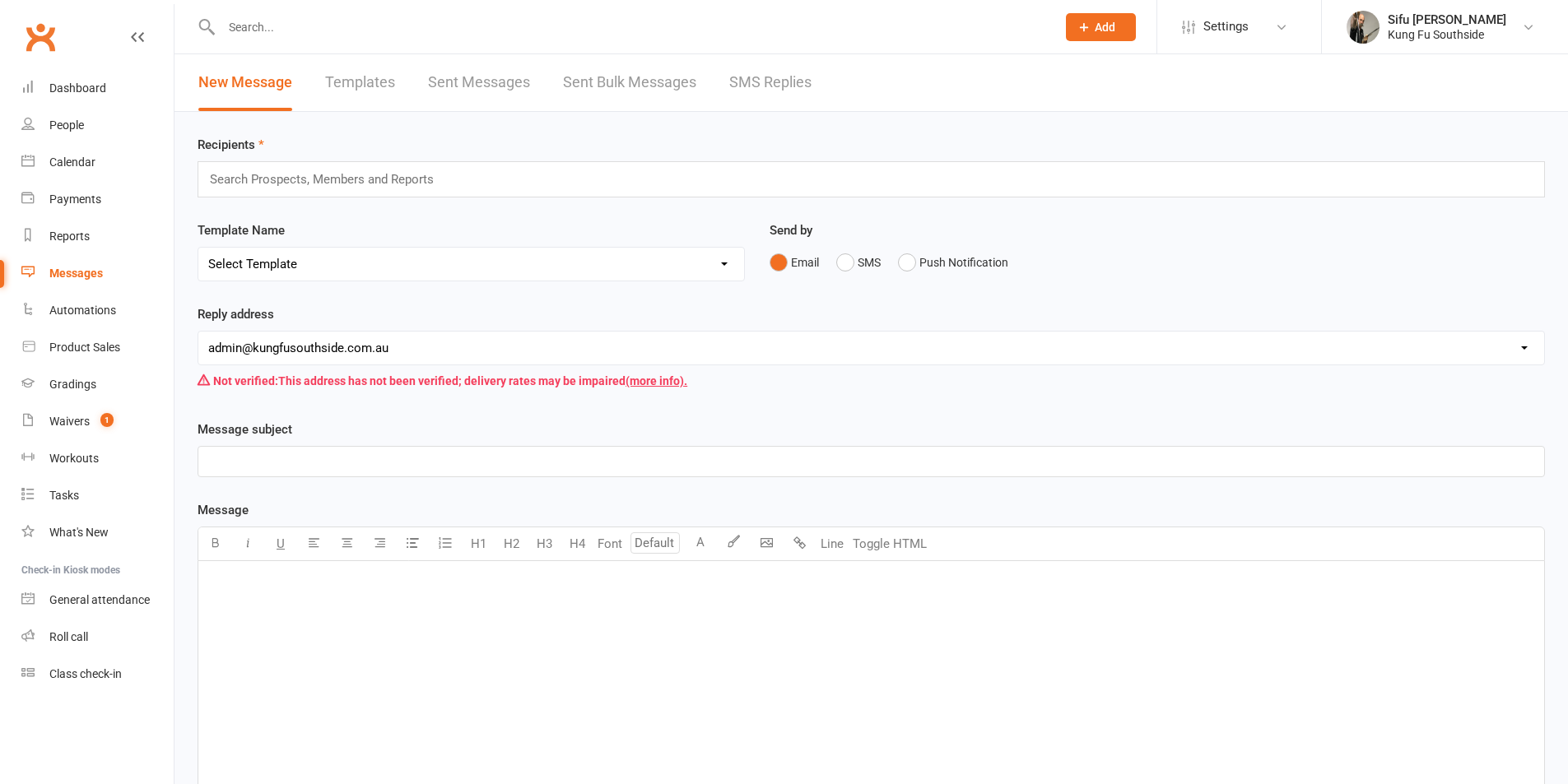
click at [486, 86] on link "Sent Messages" at bounding box center [479, 82] width 102 height 57
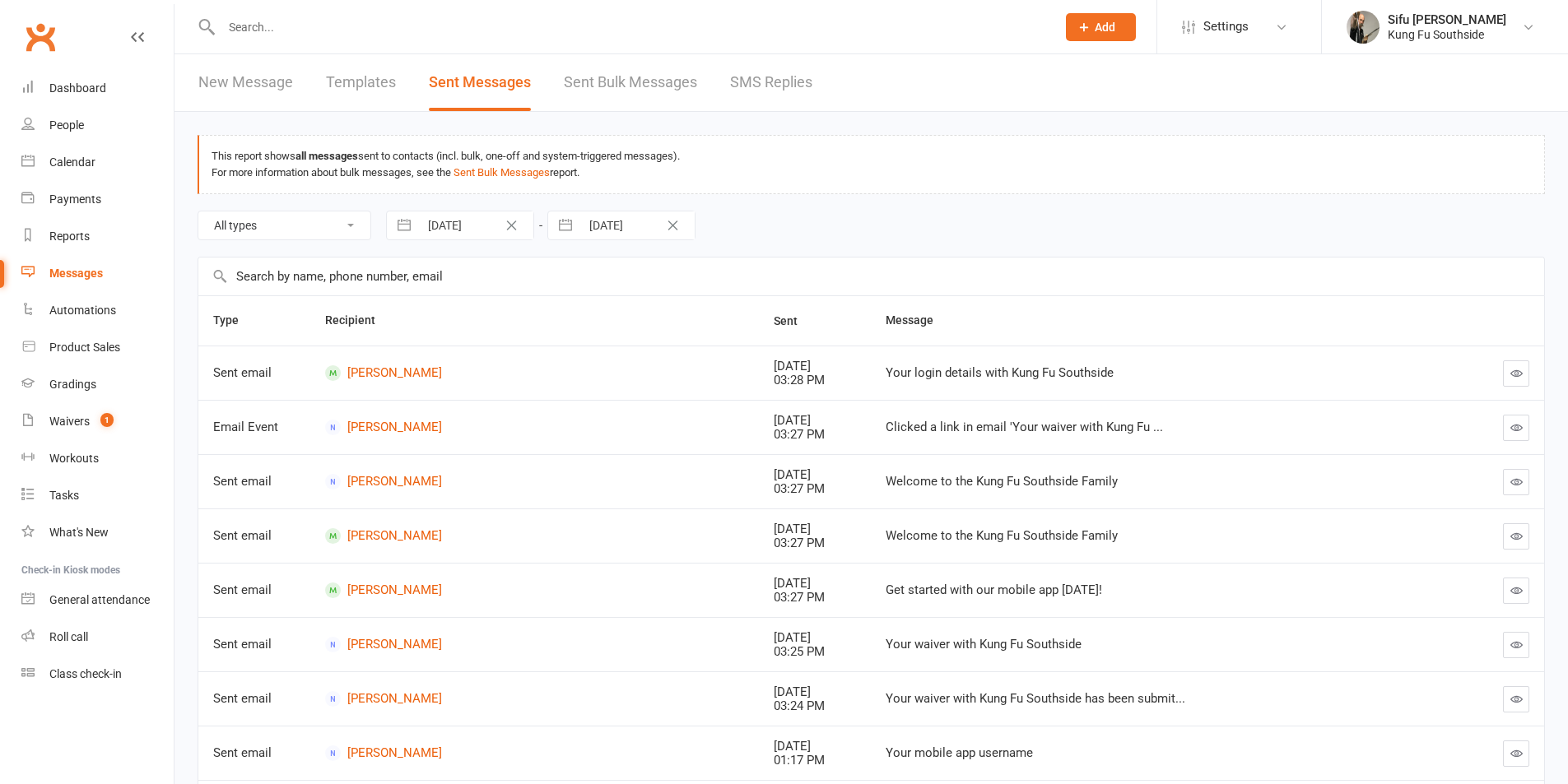
click at [515, 222] on icon "Clear Date" at bounding box center [512, 225] width 10 height 10
select select "6"
select select "2025"
select select "7"
select select "2025"
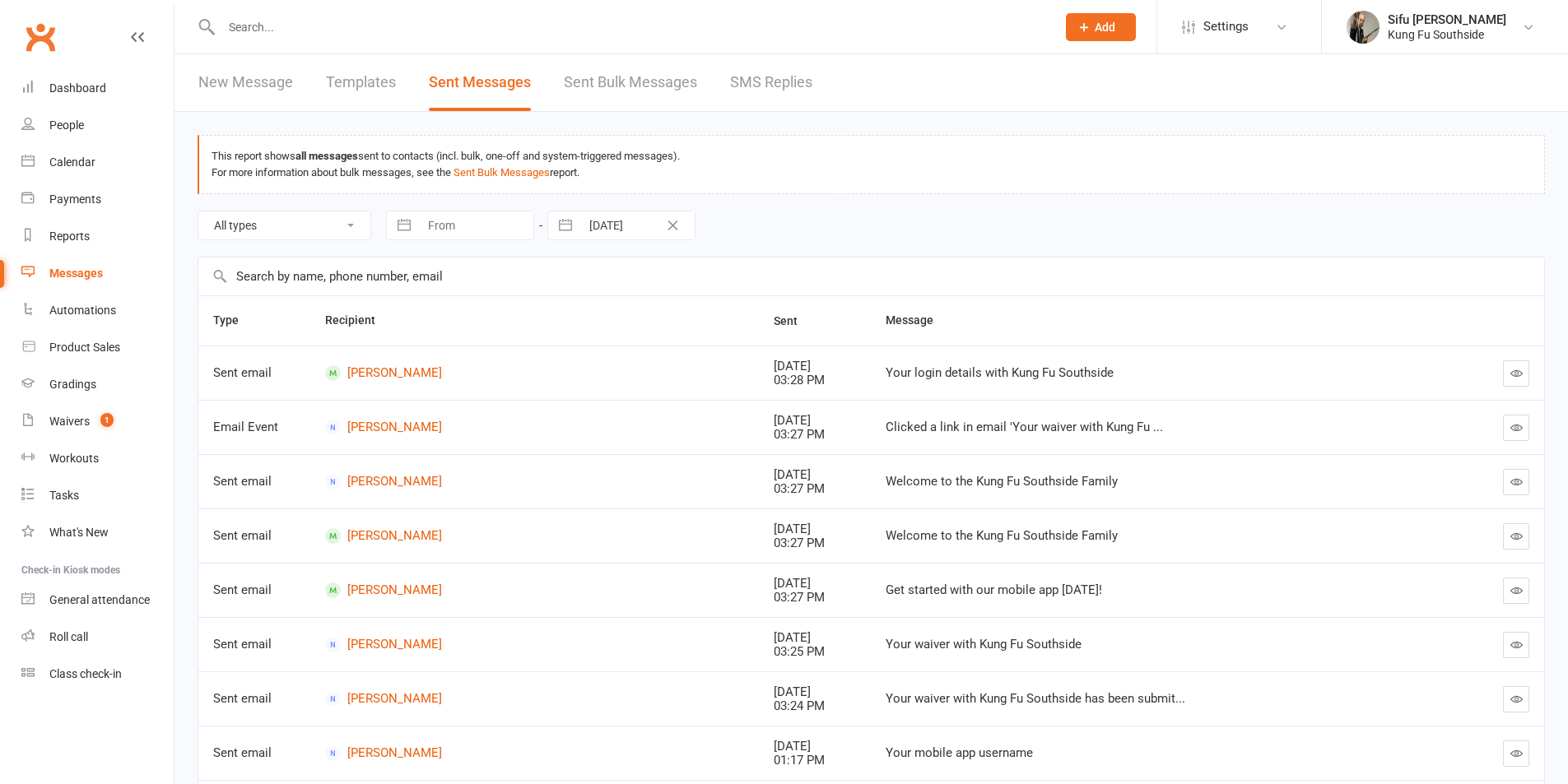
select select "8"
select select "2025"
click at [427, 222] on input "From" at bounding box center [476, 225] width 114 height 28
click at [422, 299] on icon "Move backward to switch to the previous month." at bounding box center [419, 293] width 16 height 16
select select "5"
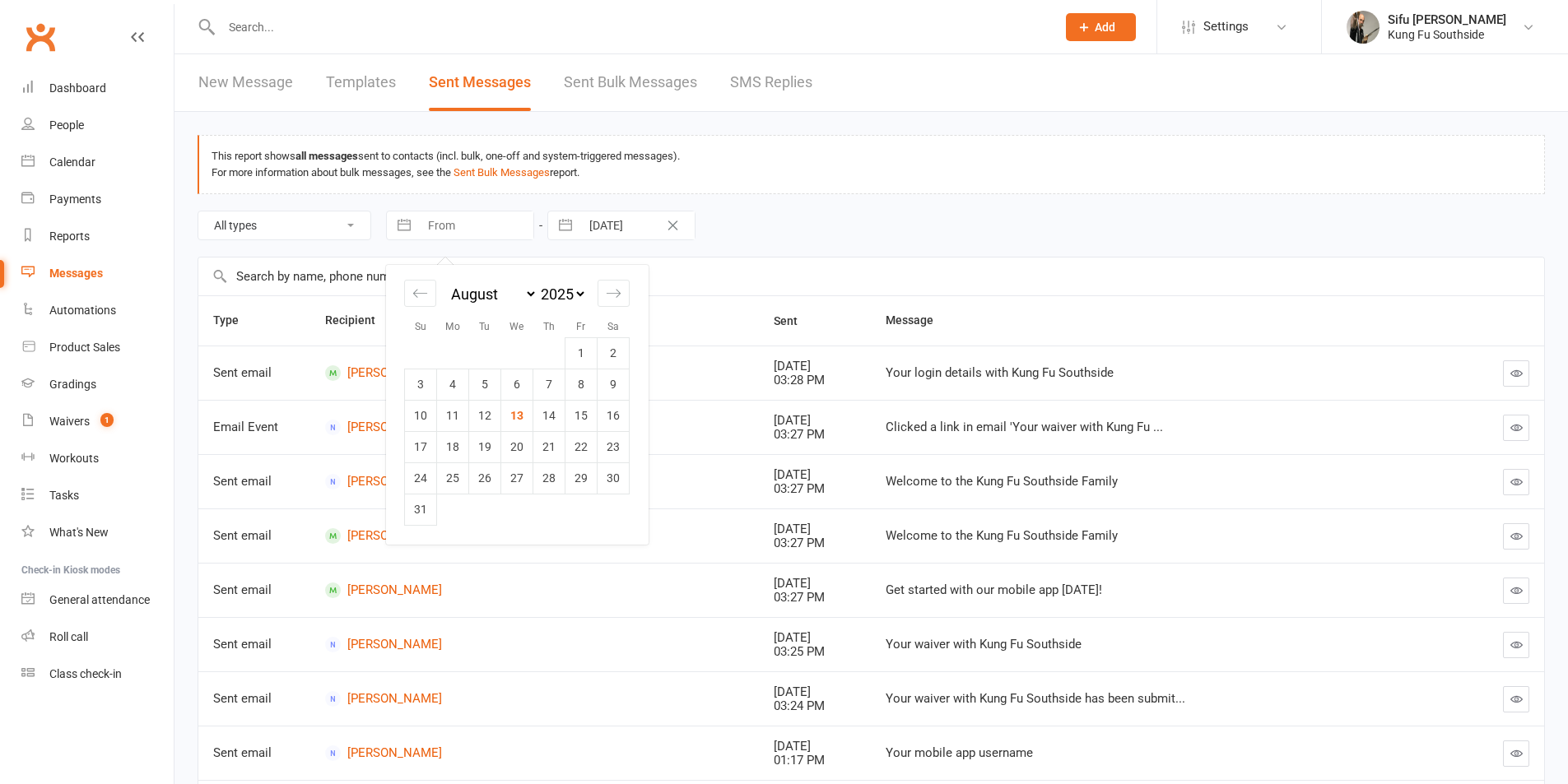
select select "2025"
click at [486, 348] on td "1" at bounding box center [485, 353] width 32 height 31
type input "01 Jul 2025"
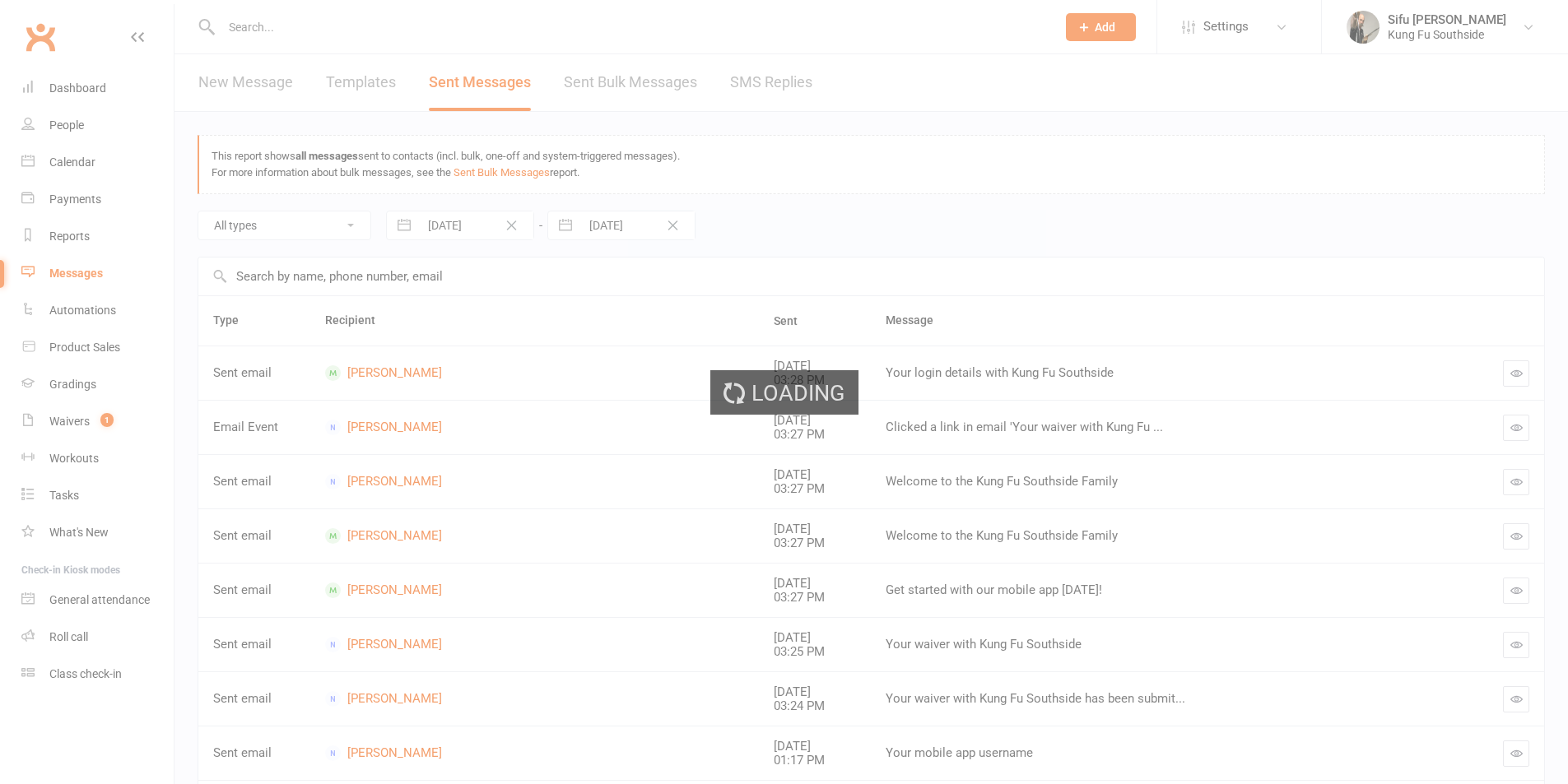
click at [660, 216] on div "Loading" at bounding box center [784, 392] width 1568 height 784
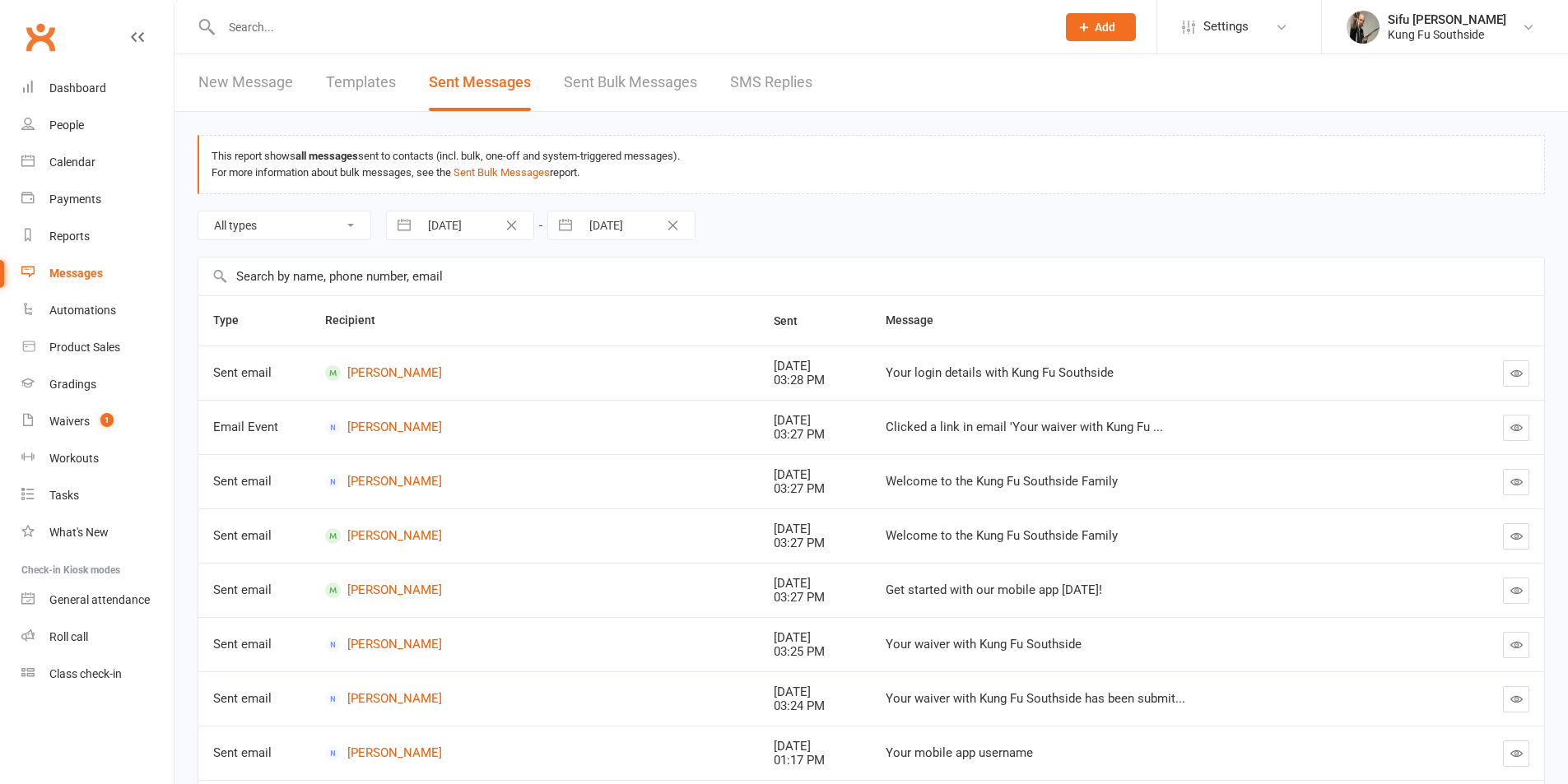
click at [674, 226] on icon "Clear Date" at bounding box center [673, 225] width 10 height 10
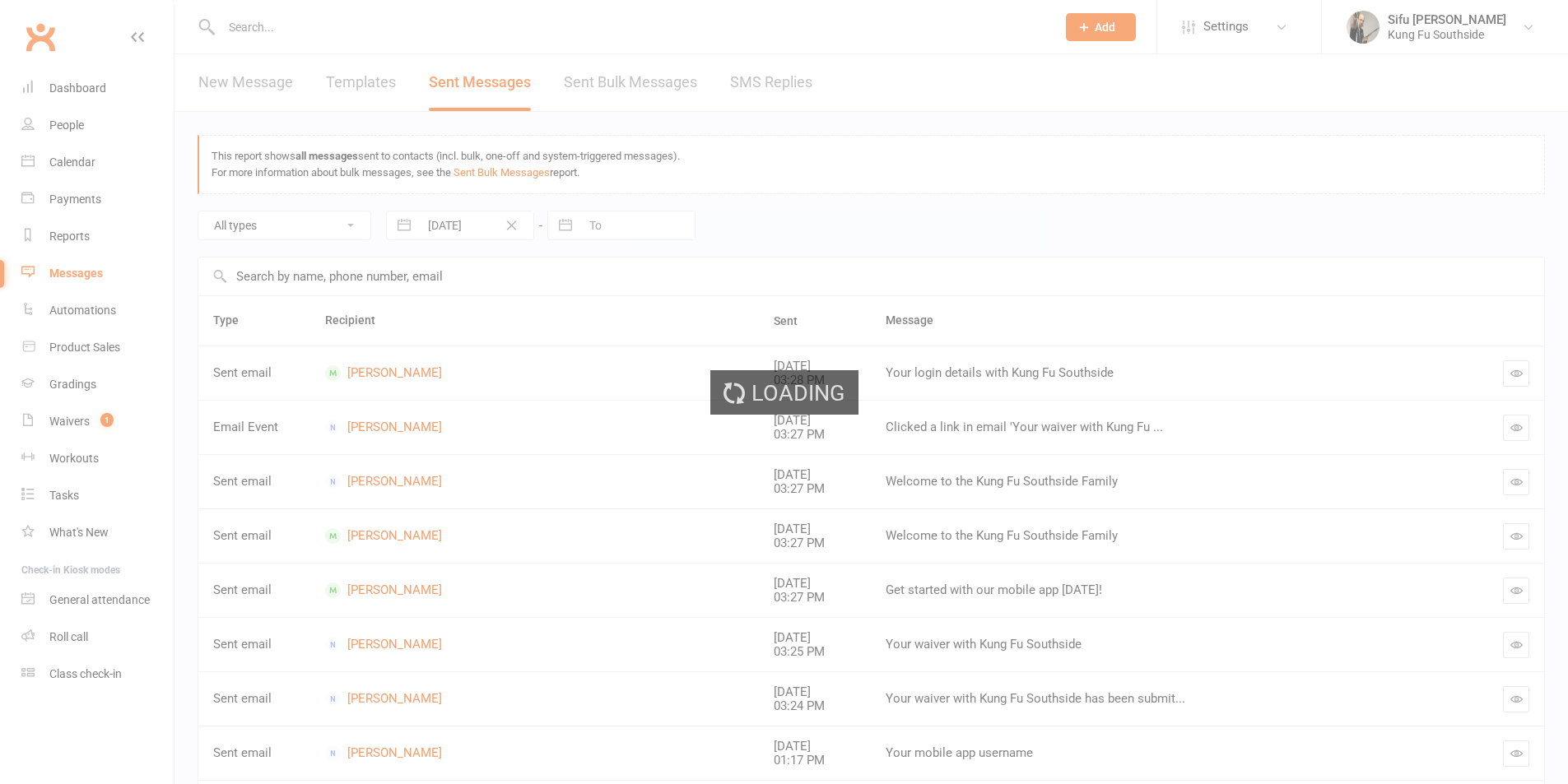
click at [568, 226] on div "Loading" at bounding box center [784, 392] width 1568 height 784
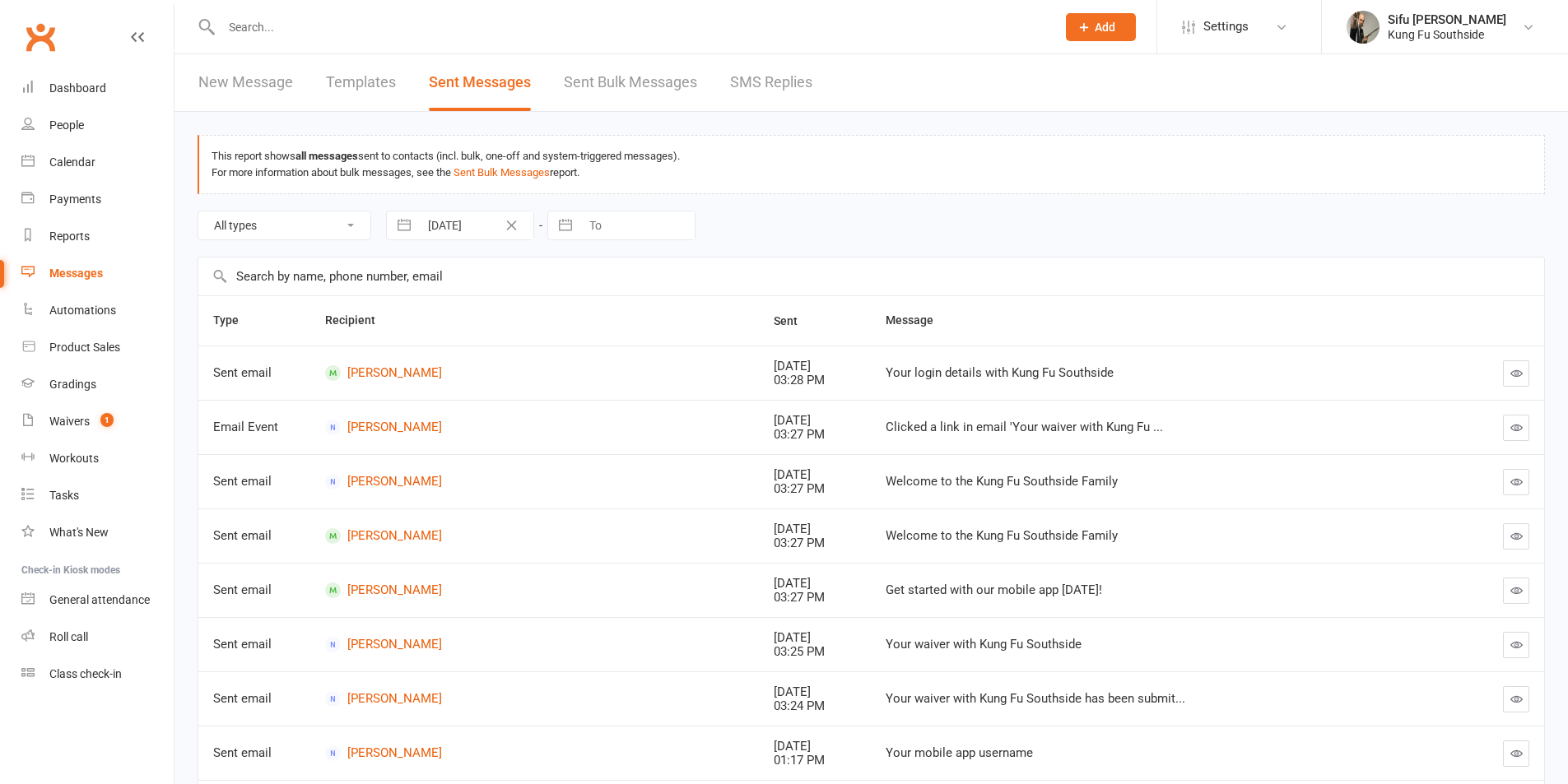
click at [568, 226] on button "button" at bounding box center [566, 225] width 29 height 28
select select "6"
select select "2025"
select select "7"
select select "2025"
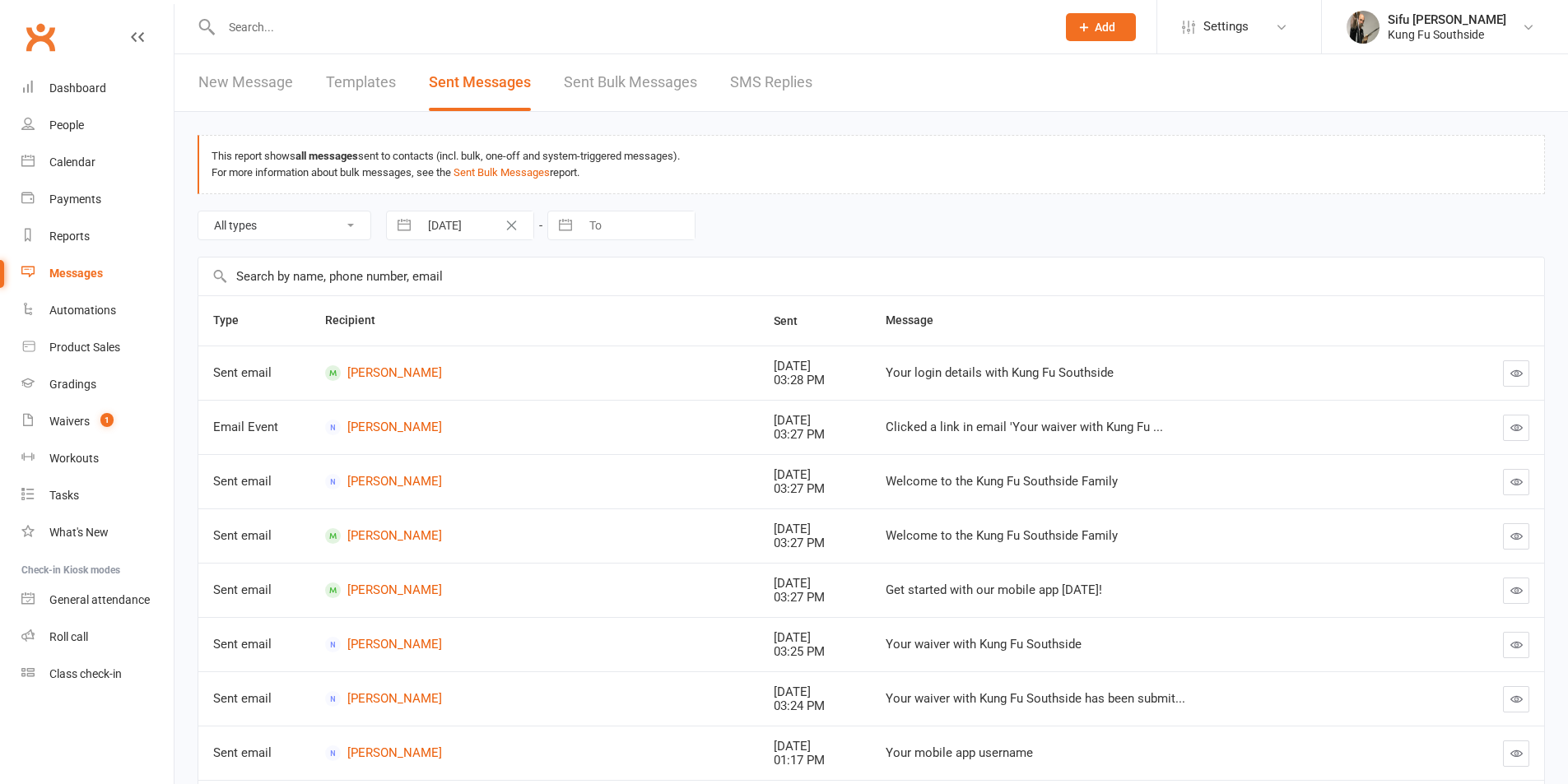
select select "8"
select select "2025"
click at [570, 503] on td "31" at bounding box center [582, 510] width 32 height 31
type input "31 Aug 2025"
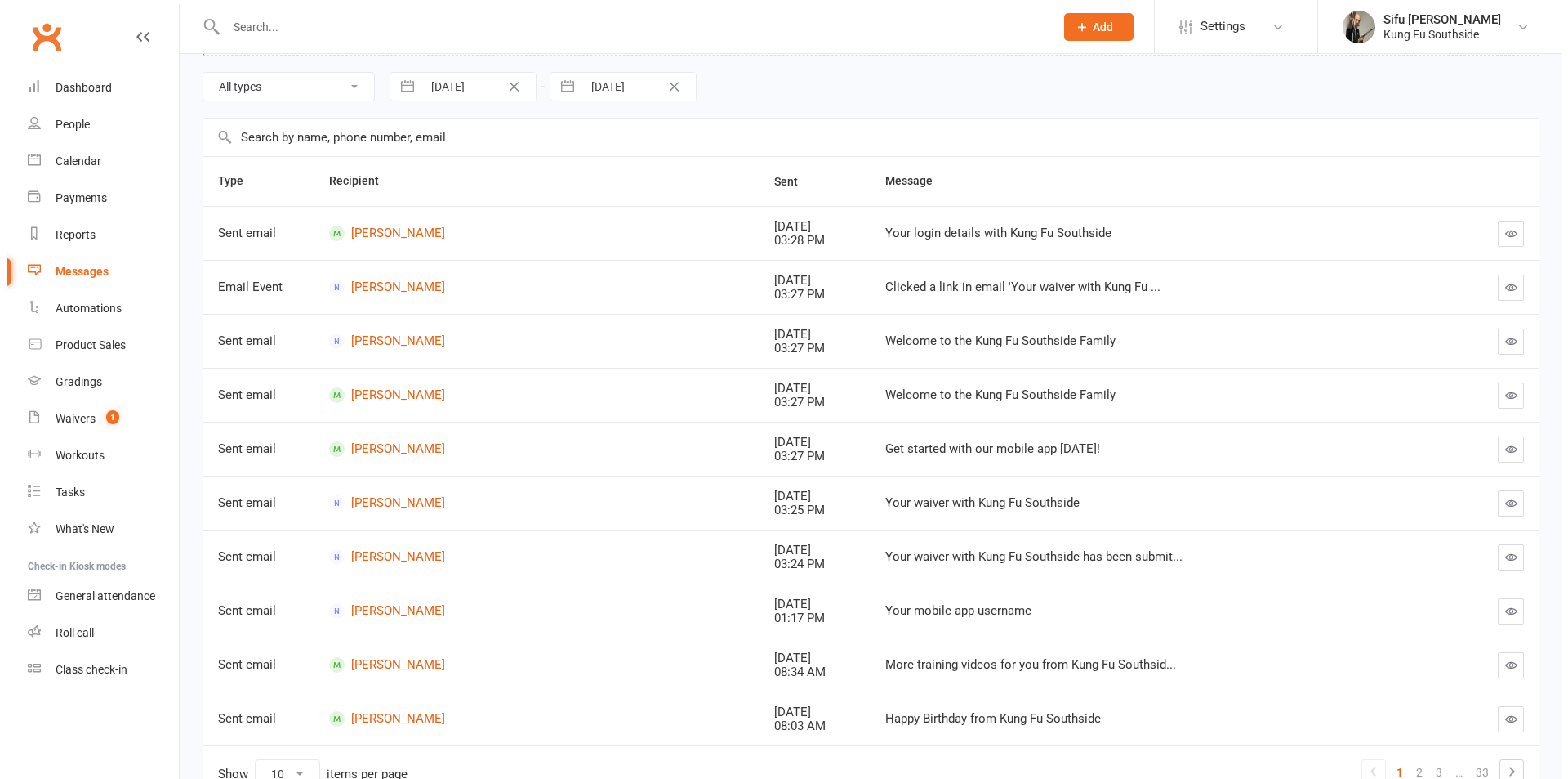
scroll to position [164, 0]
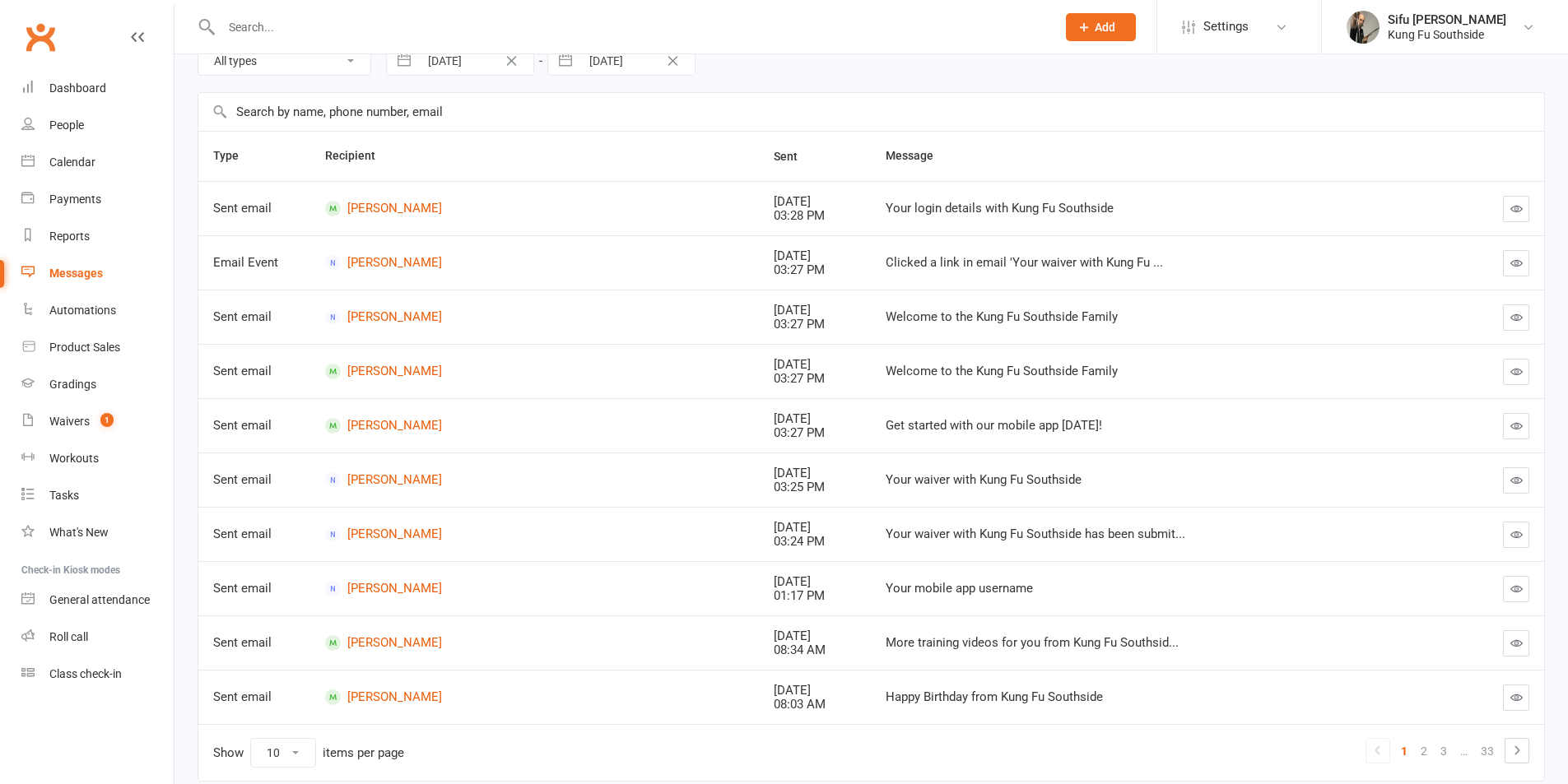
click at [1508, 204] on button "button" at bounding box center [1516, 209] width 27 height 27
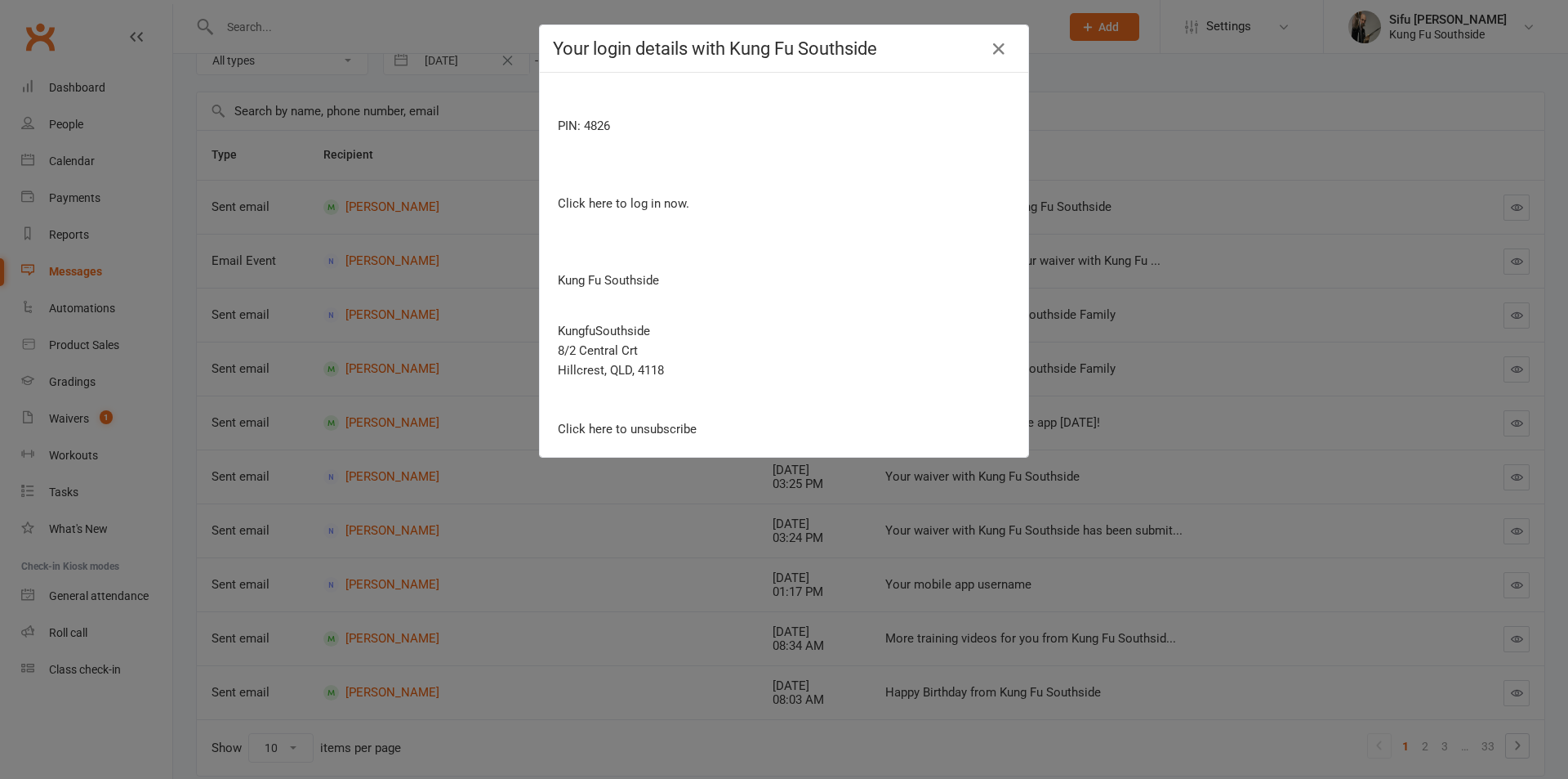
scroll to position [0, 0]
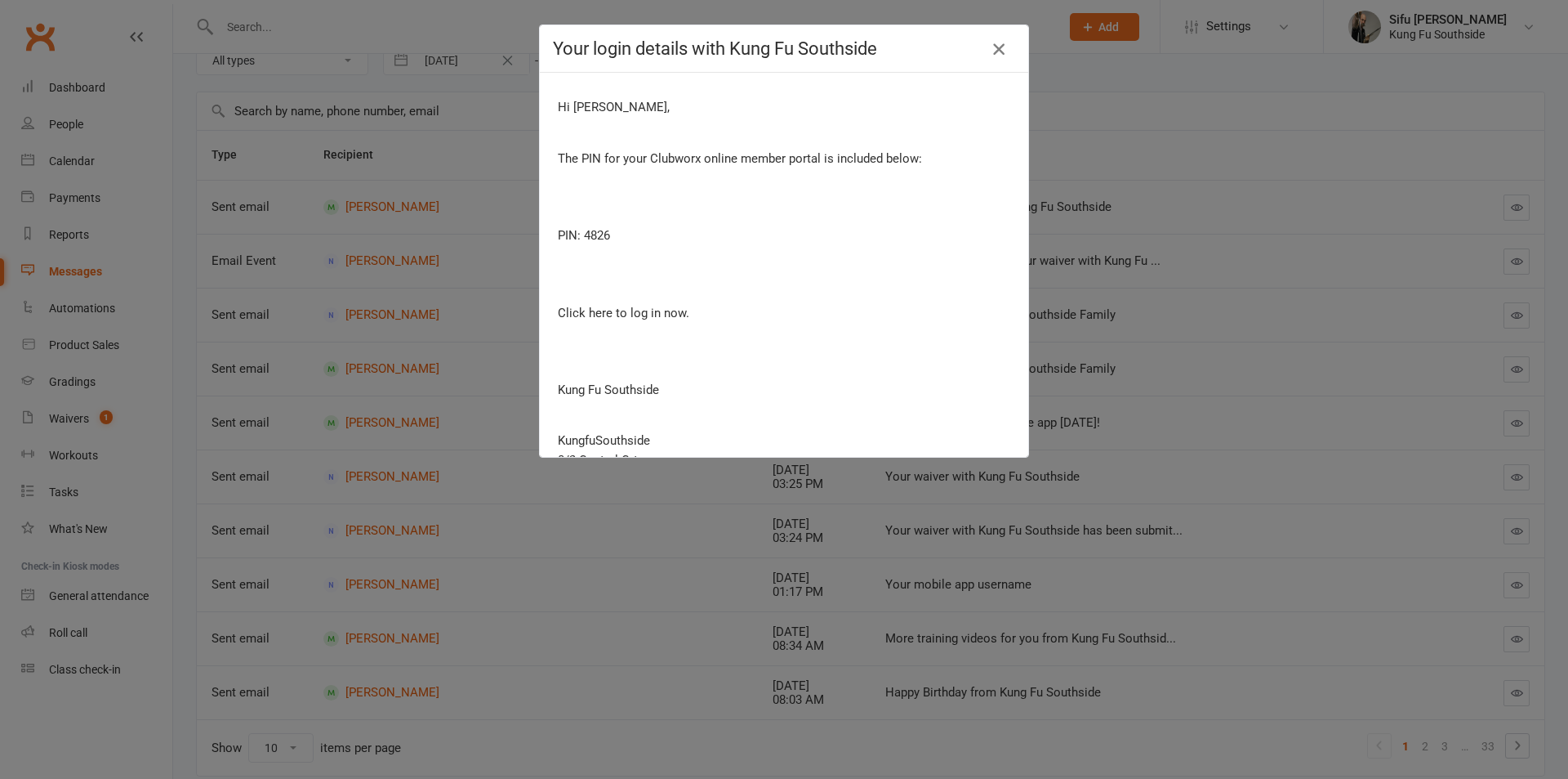
click at [998, 52] on icon "button" at bounding box center [999, 49] width 20 height 20
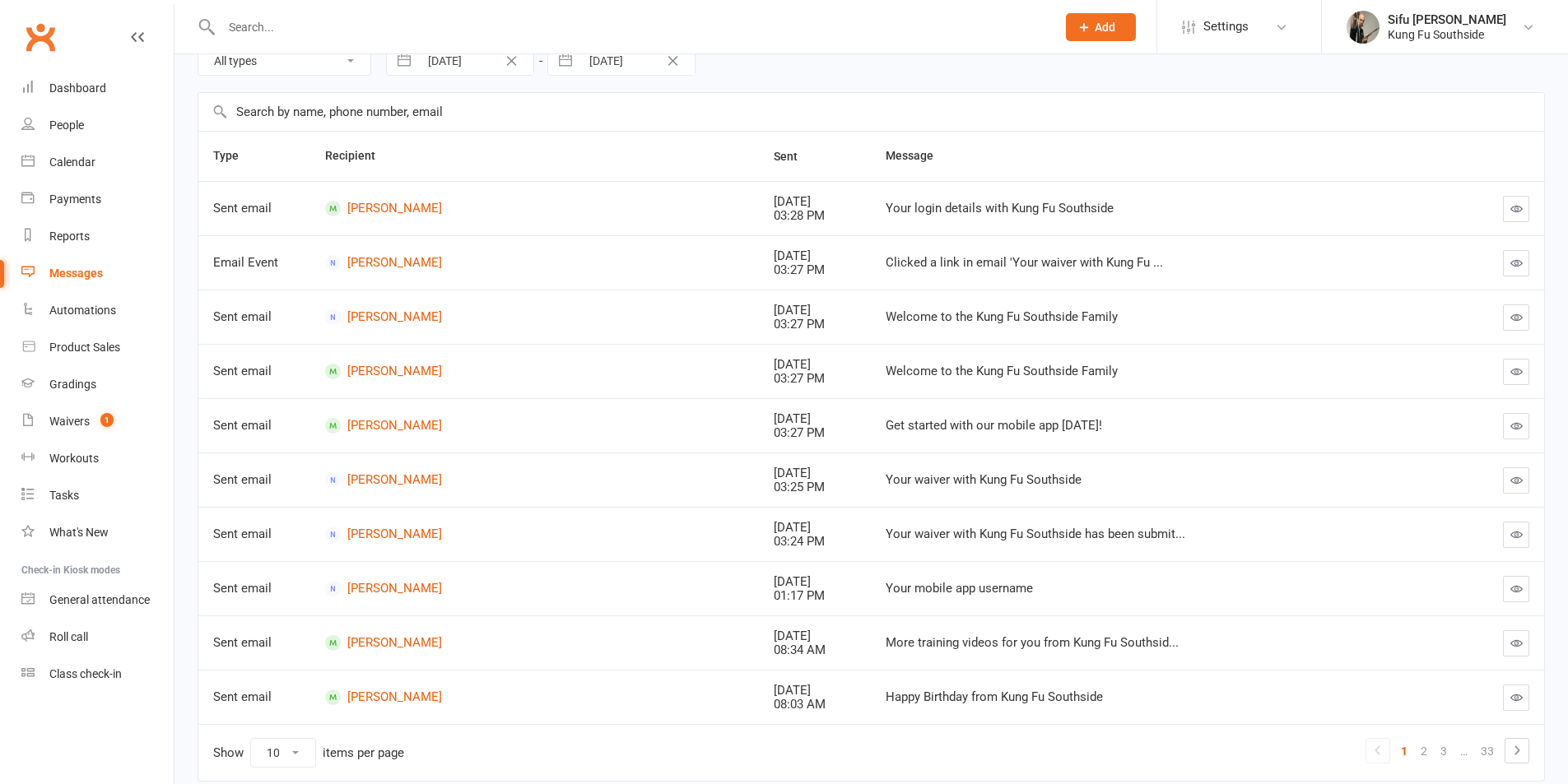
click at [1523, 265] on button "button" at bounding box center [1516, 263] width 27 height 27
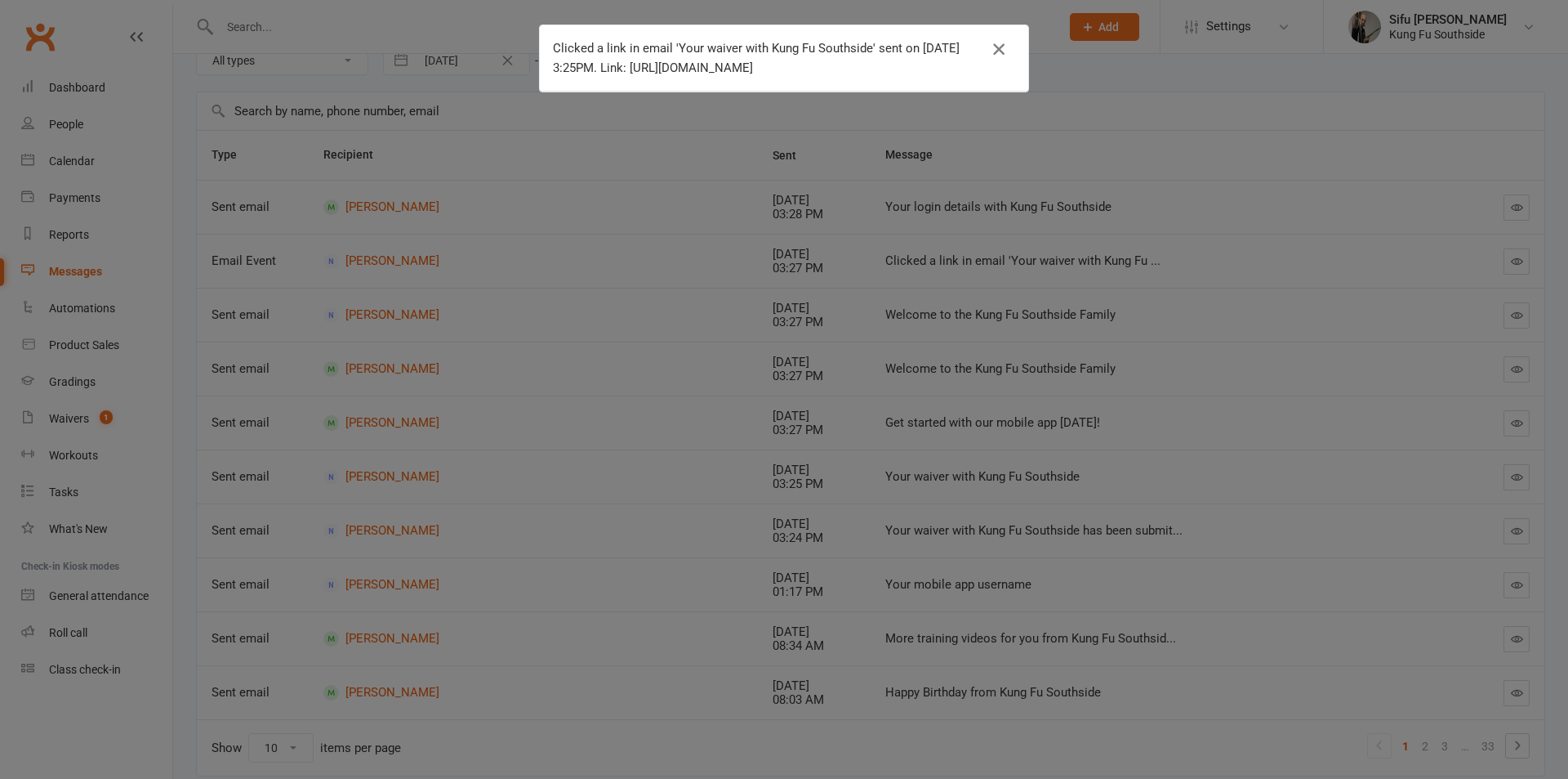
click at [994, 46] on icon "button" at bounding box center [999, 49] width 20 height 20
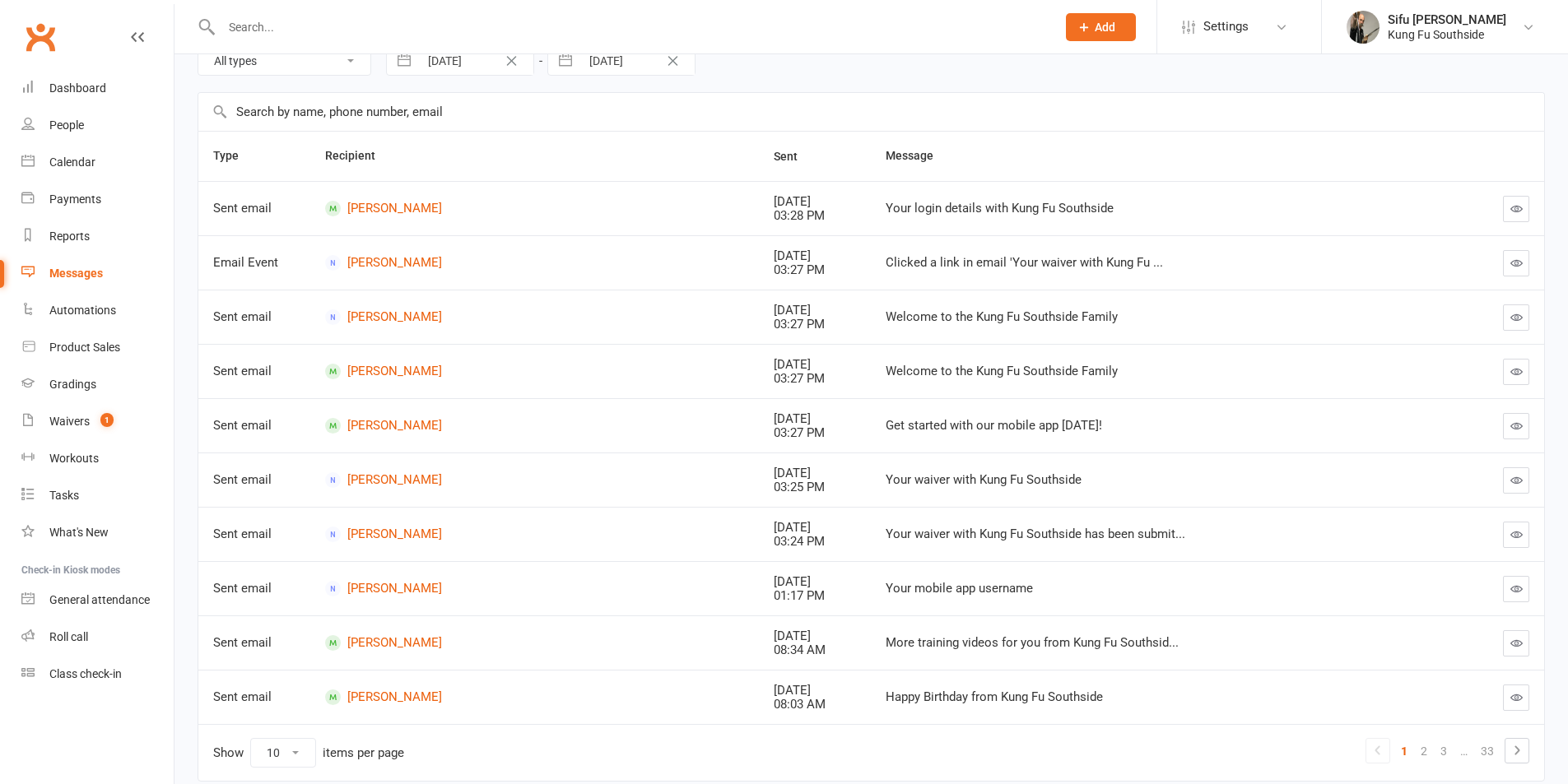
click at [1509, 314] on button "button" at bounding box center [1516, 317] width 27 height 27
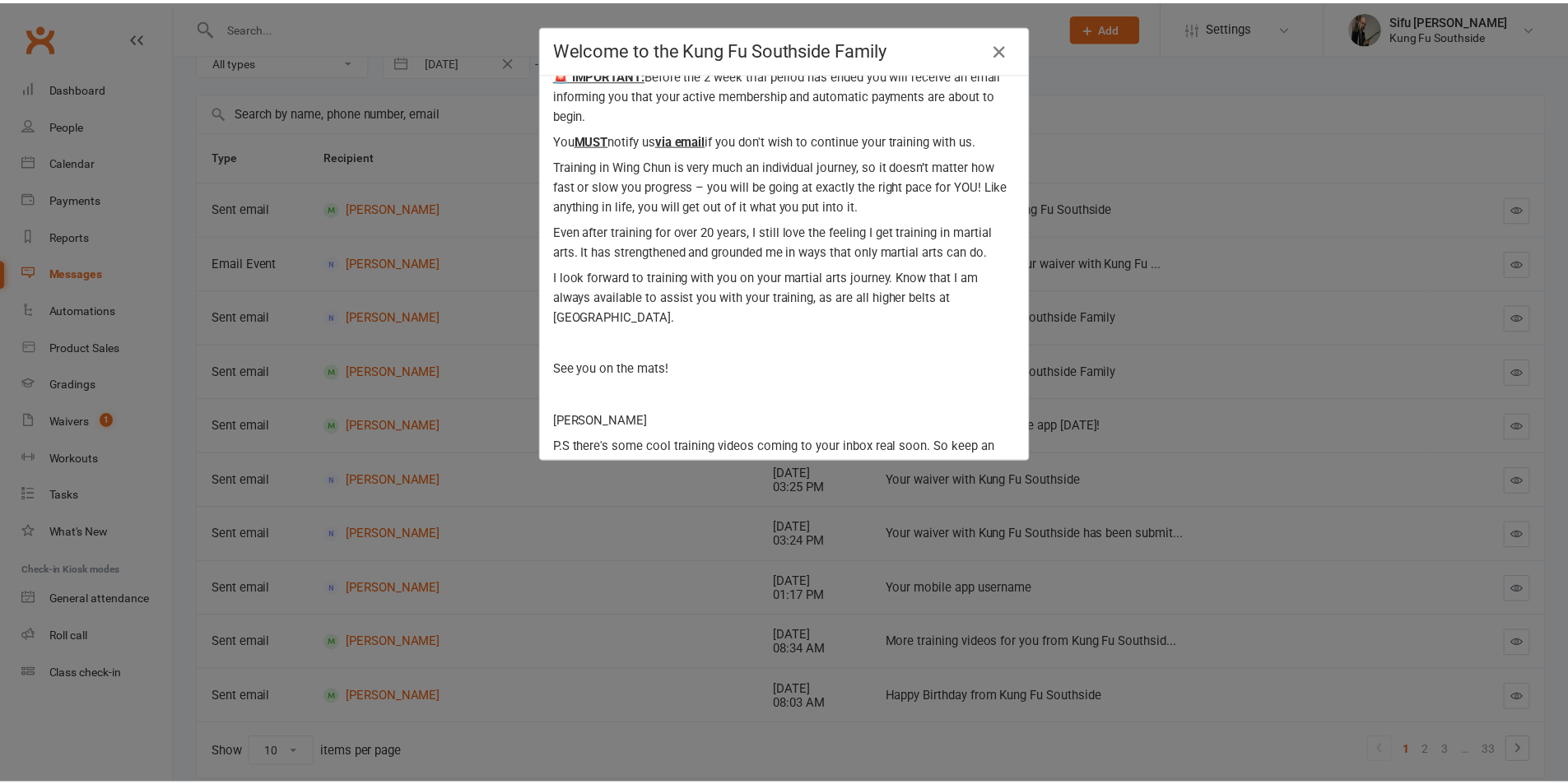
scroll to position [409, 0]
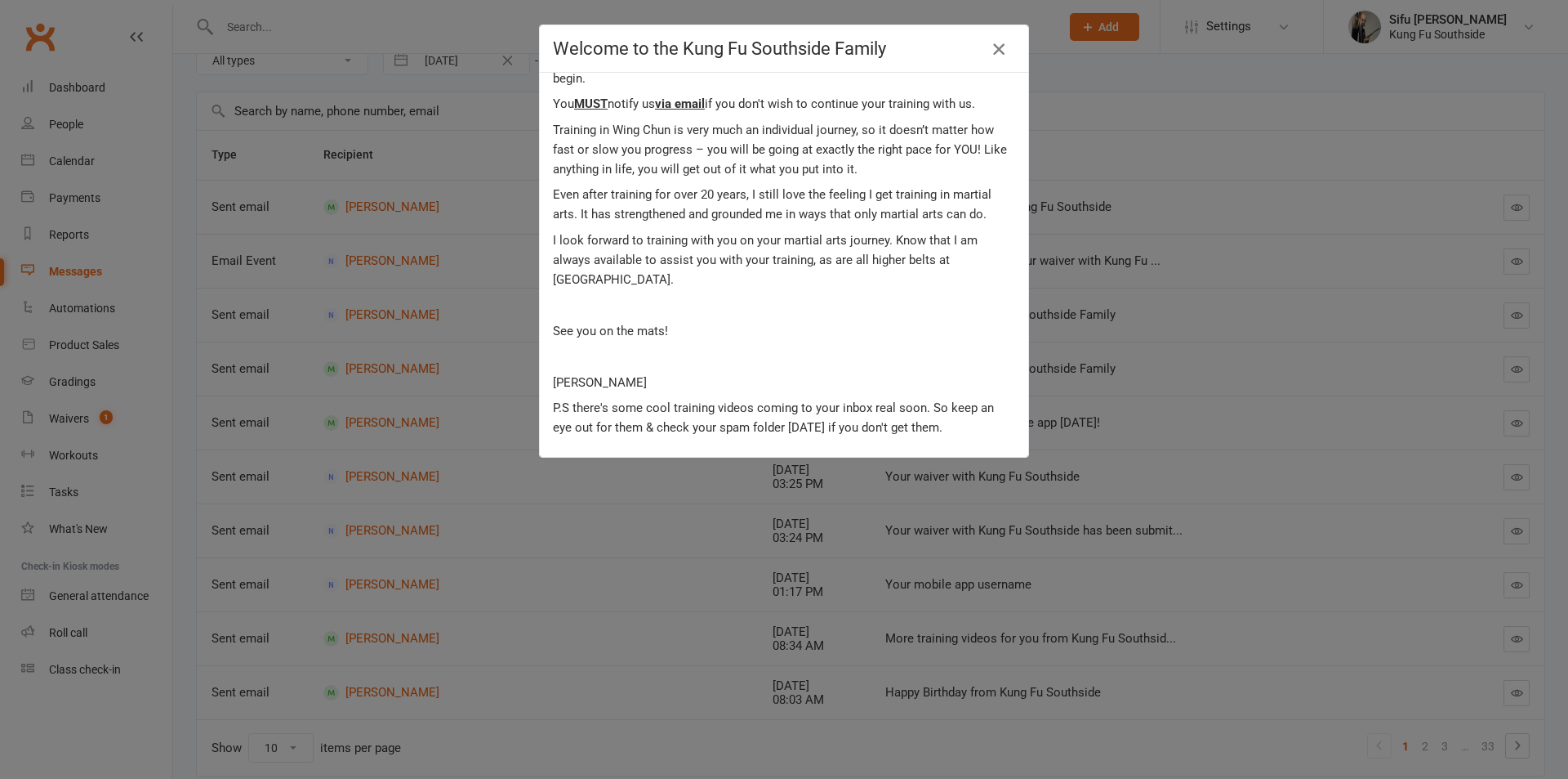
click at [998, 50] on icon "button" at bounding box center [999, 49] width 20 height 20
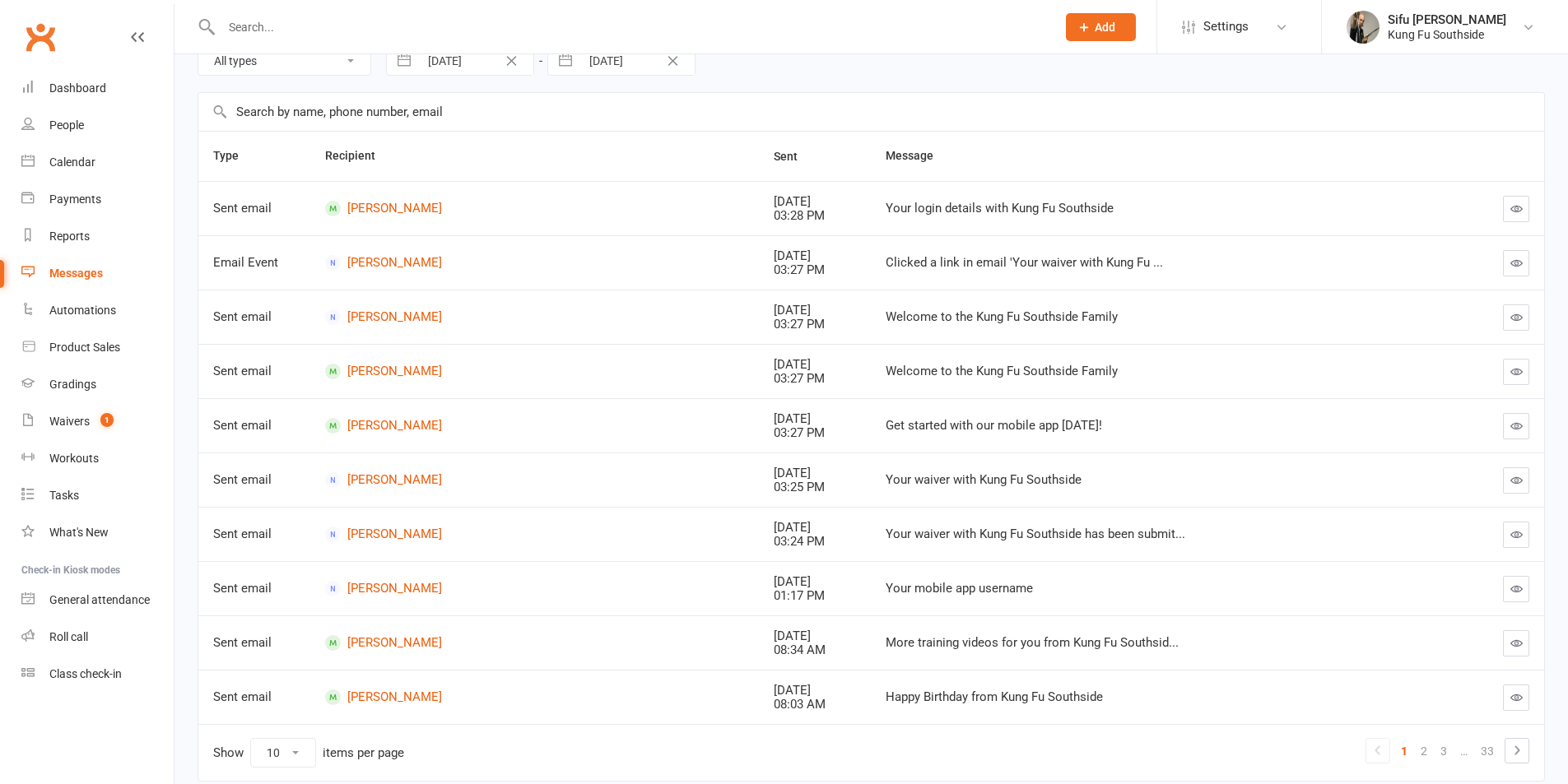
scroll to position [0, 0]
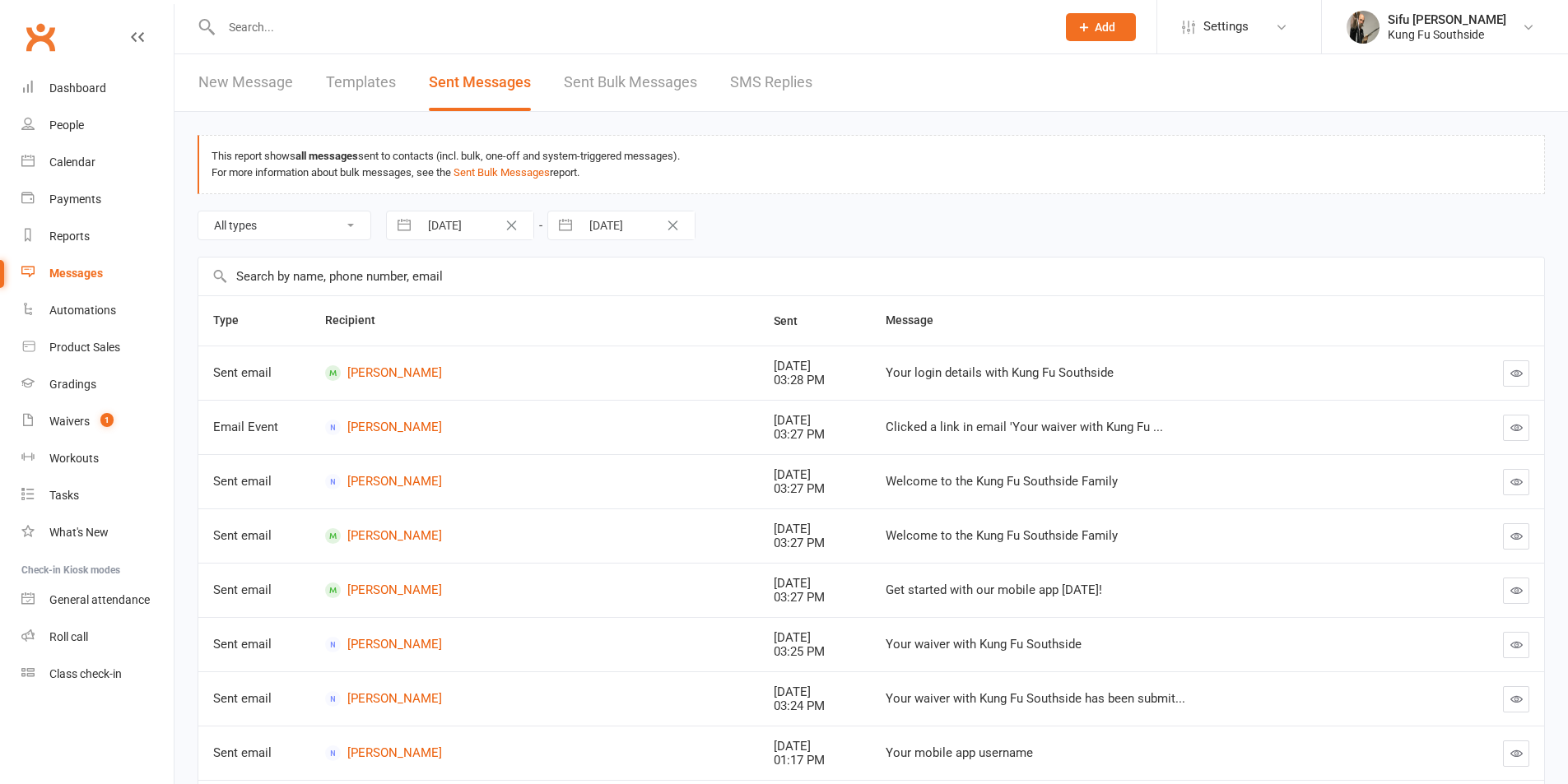
click at [263, 220] on select "All types Emails SMSes Push Notifications SMS Replies Failed SMSes Failed Push …" at bounding box center [285, 225] width 172 height 28
select select "sms"
click at [199, 211] on select "All types Emails SMSes Push Notifications SMS Replies Failed SMSes Failed Push …" at bounding box center [285, 225] width 172 height 28
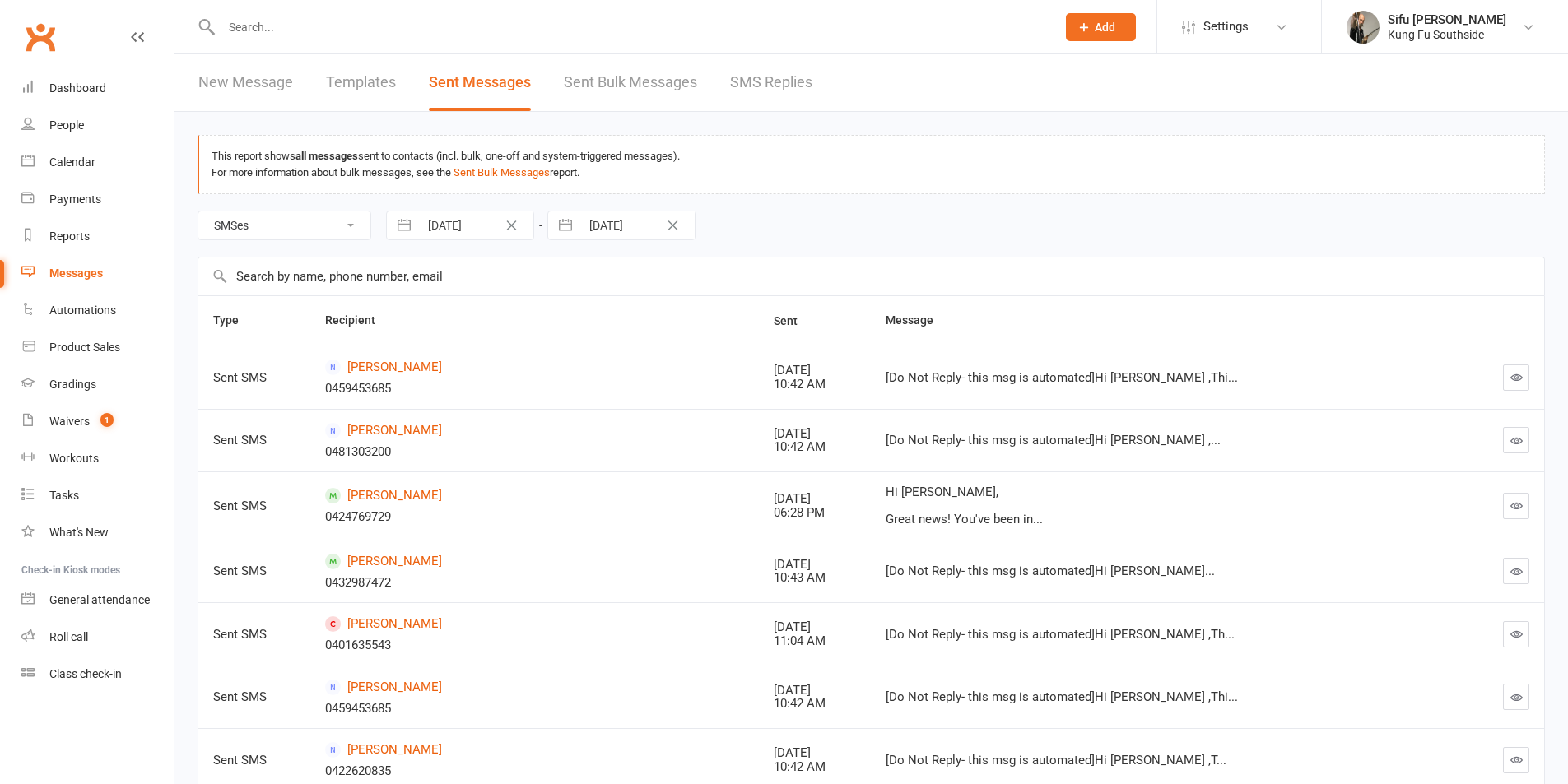
click at [1523, 378] on button "button" at bounding box center [1516, 377] width 27 height 27
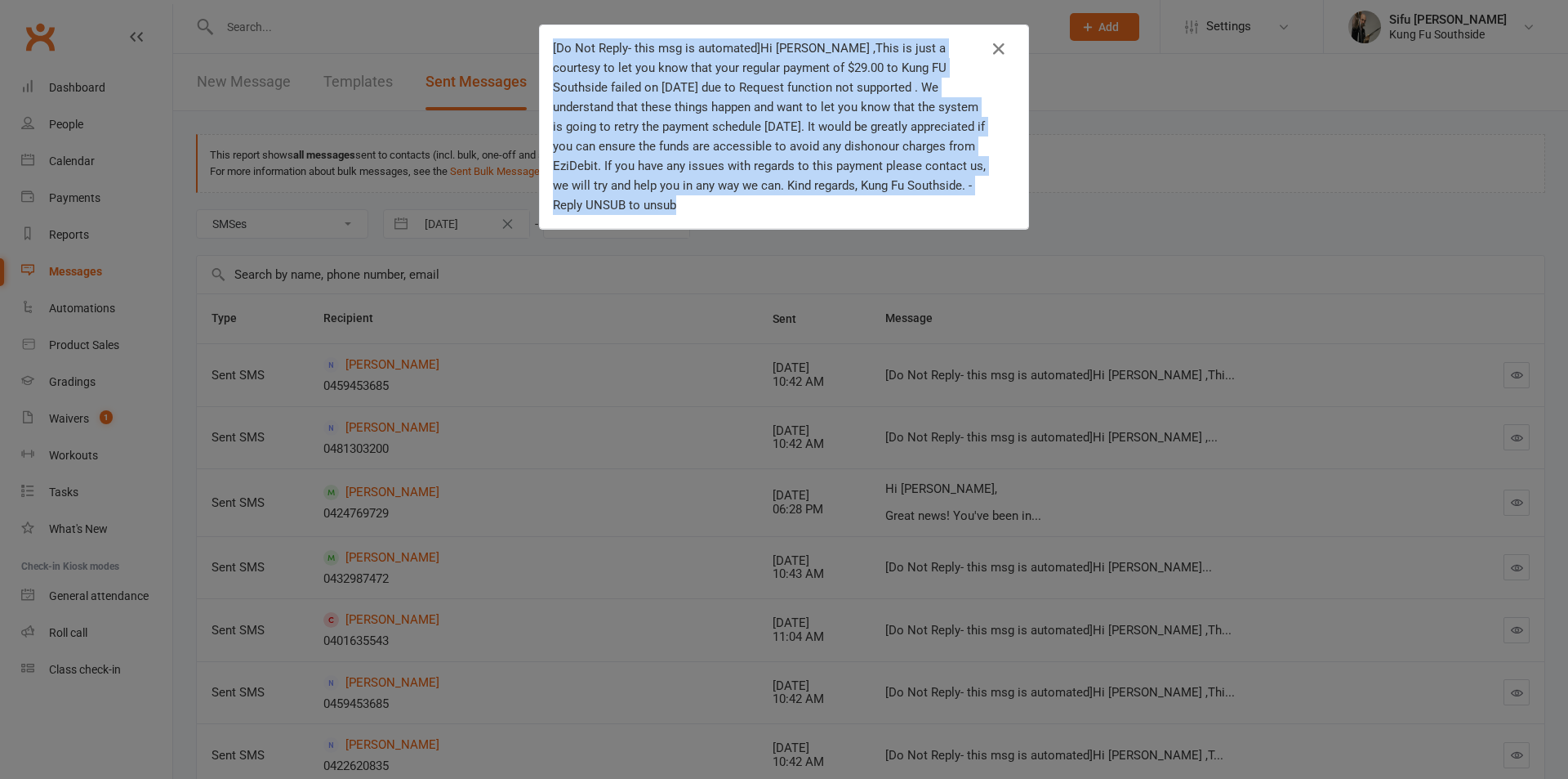
drag, startPoint x: 616, startPoint y: 207, endPoint x: 530, endPoint y: 42, distance: 186.1
click at [530, 42] on div "[Do Not Reply- this msg is automated]Hi David ,This is just a courtesy to let y…" at bounding box center [784, 389] width 1568 height 779
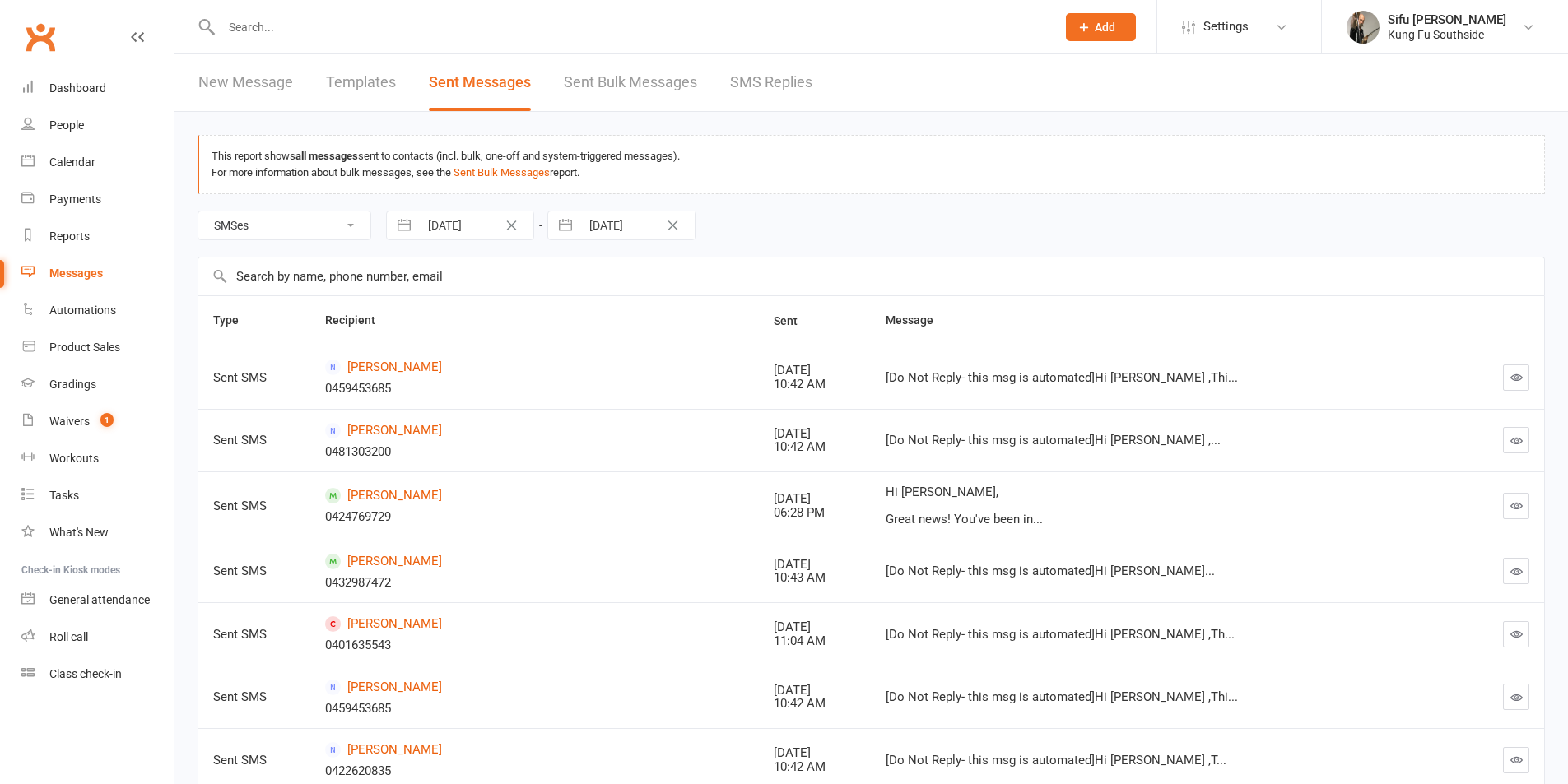
click at [1522, 375] on icon "button" at bounding box center [1516, 377] width 12 height 12
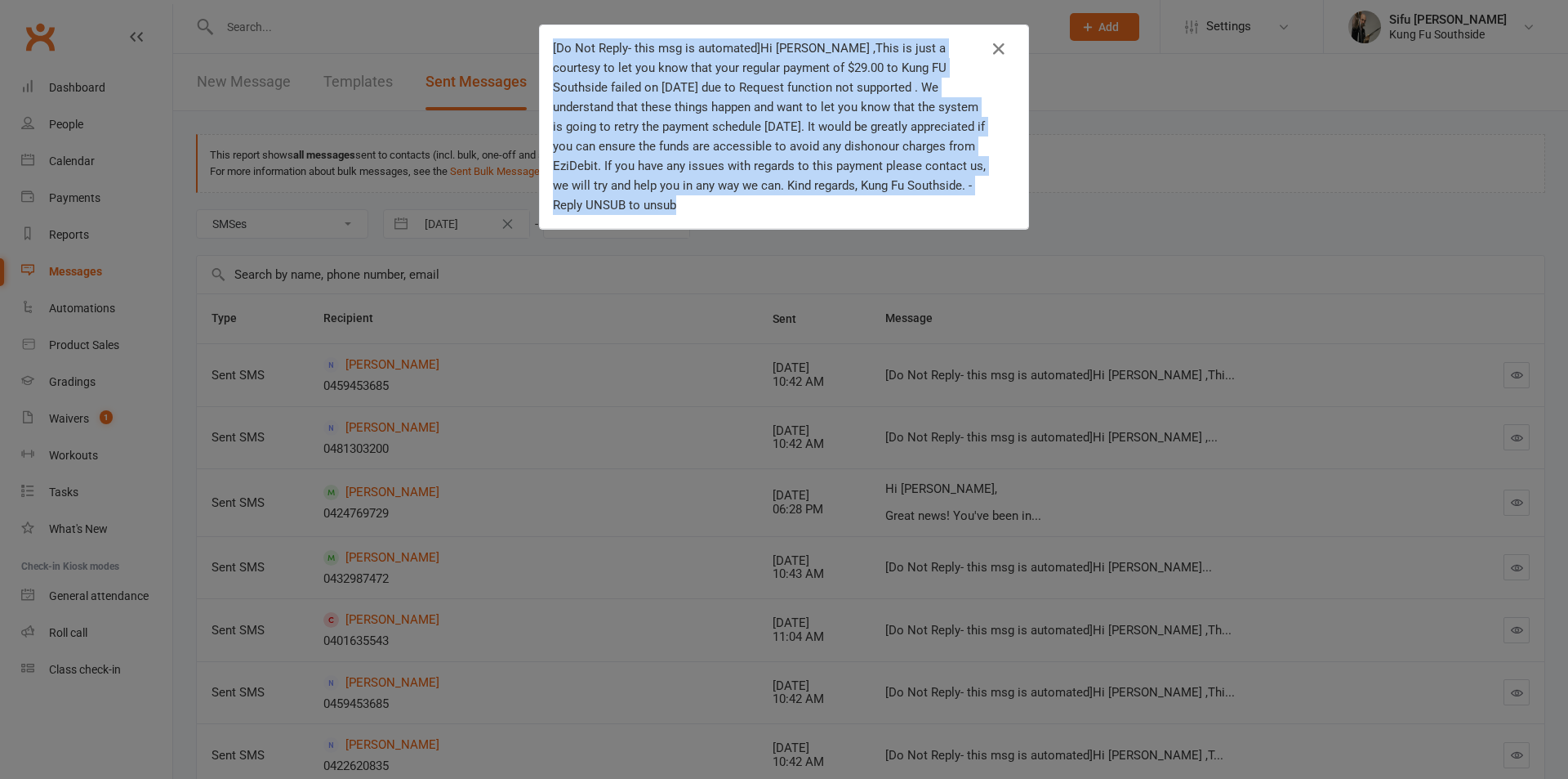
drag, startPoint x: 547, startPoint y: 44, endPoint x: 613, endPoint y: 199, distance: 168.5
click at [613, 199] on div "[Do Not Reply- this msg is automated]Hi David ,This is just a courtesy to let y…" at bounding box center [772, 126] width 438 height 176
copy div "[Do Not Reply- this msg is automated]Hi David ,This is just a courtesy to let y…"
click at [1105, 127] on div "[Do Not Reply- this msg is automated]Hi David ,This is just a courtesy to let y…" at bounding box center [784, 389] width 1568 height 779
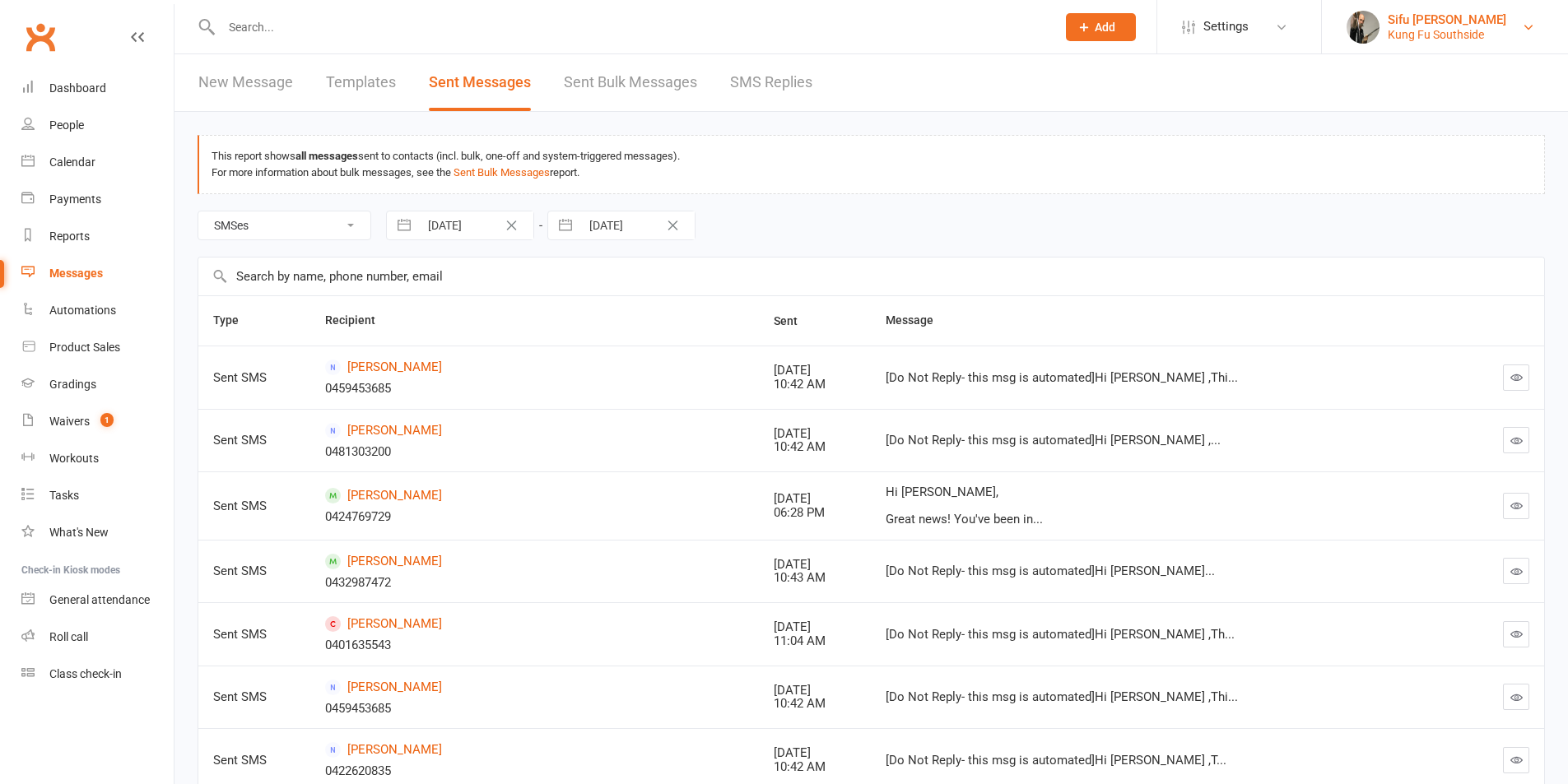
click at [1375, 24] on img at bounding box center [1363, 27] width 33 height 33
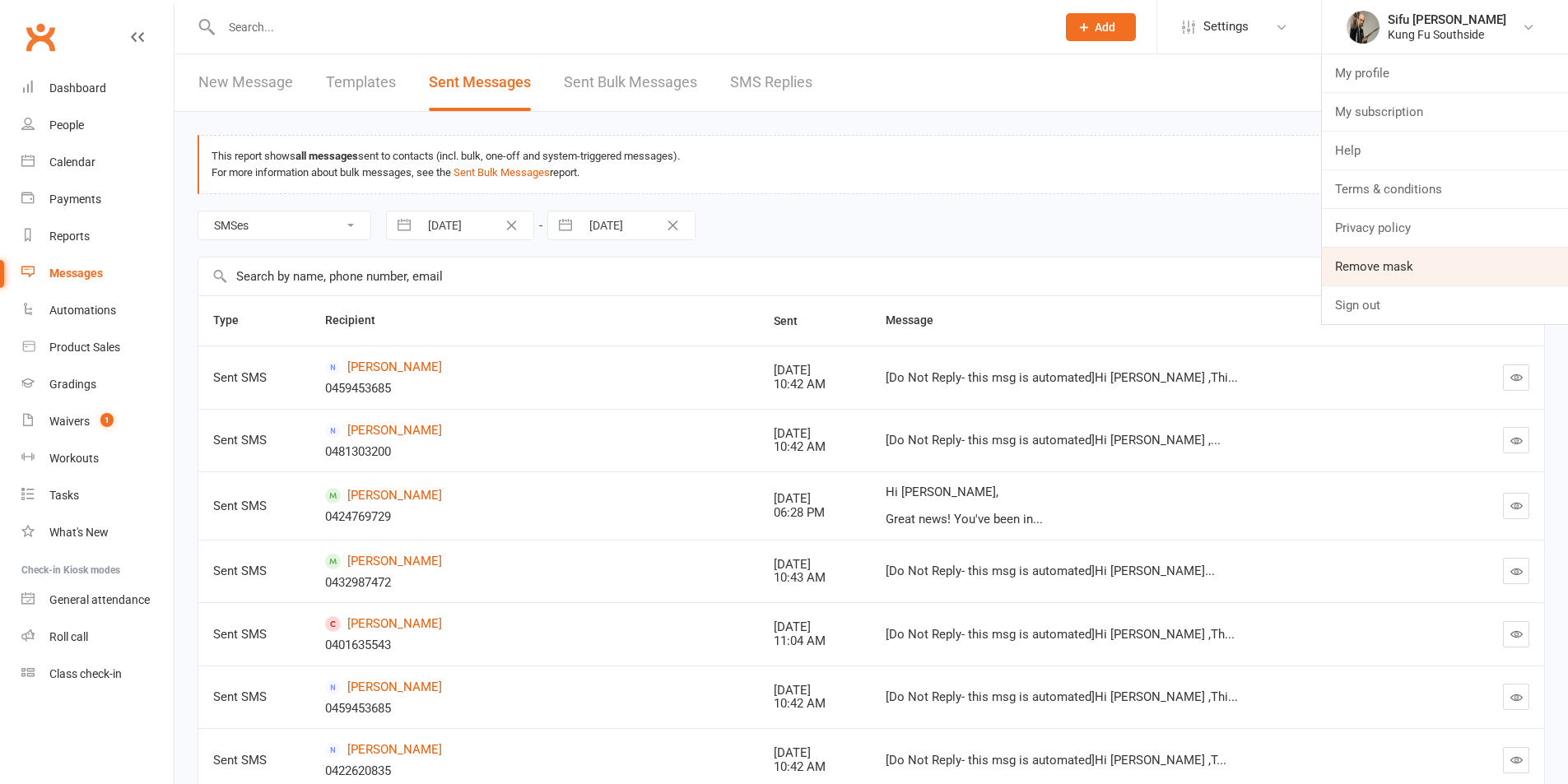
click at [1356, 260] on link "Remove mask" at bounding box center [1444, 266] width 246 height 38
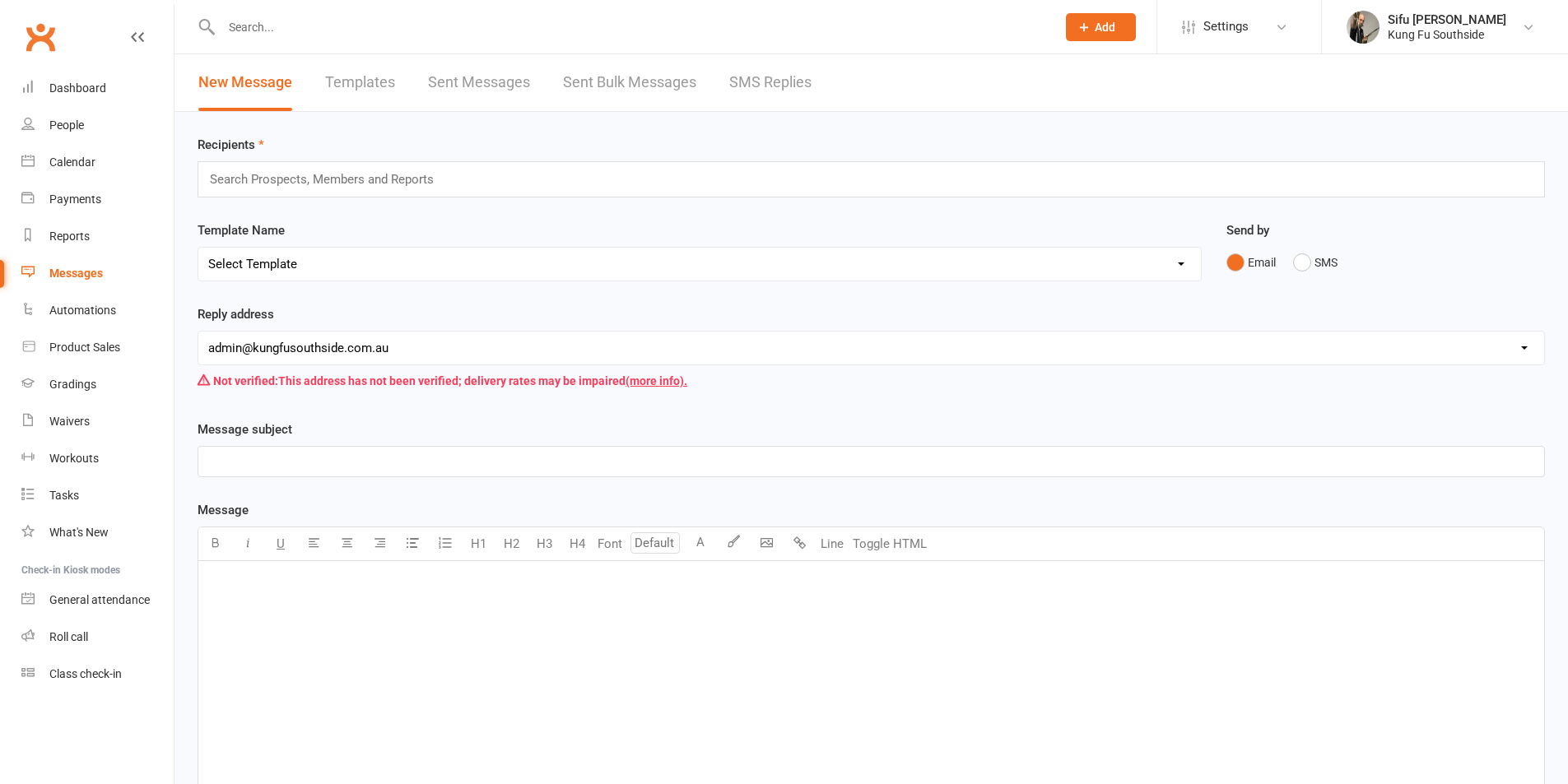
click at [503, 652] on div "﻿" at bounding box center [871, 684] width 1346 height 247
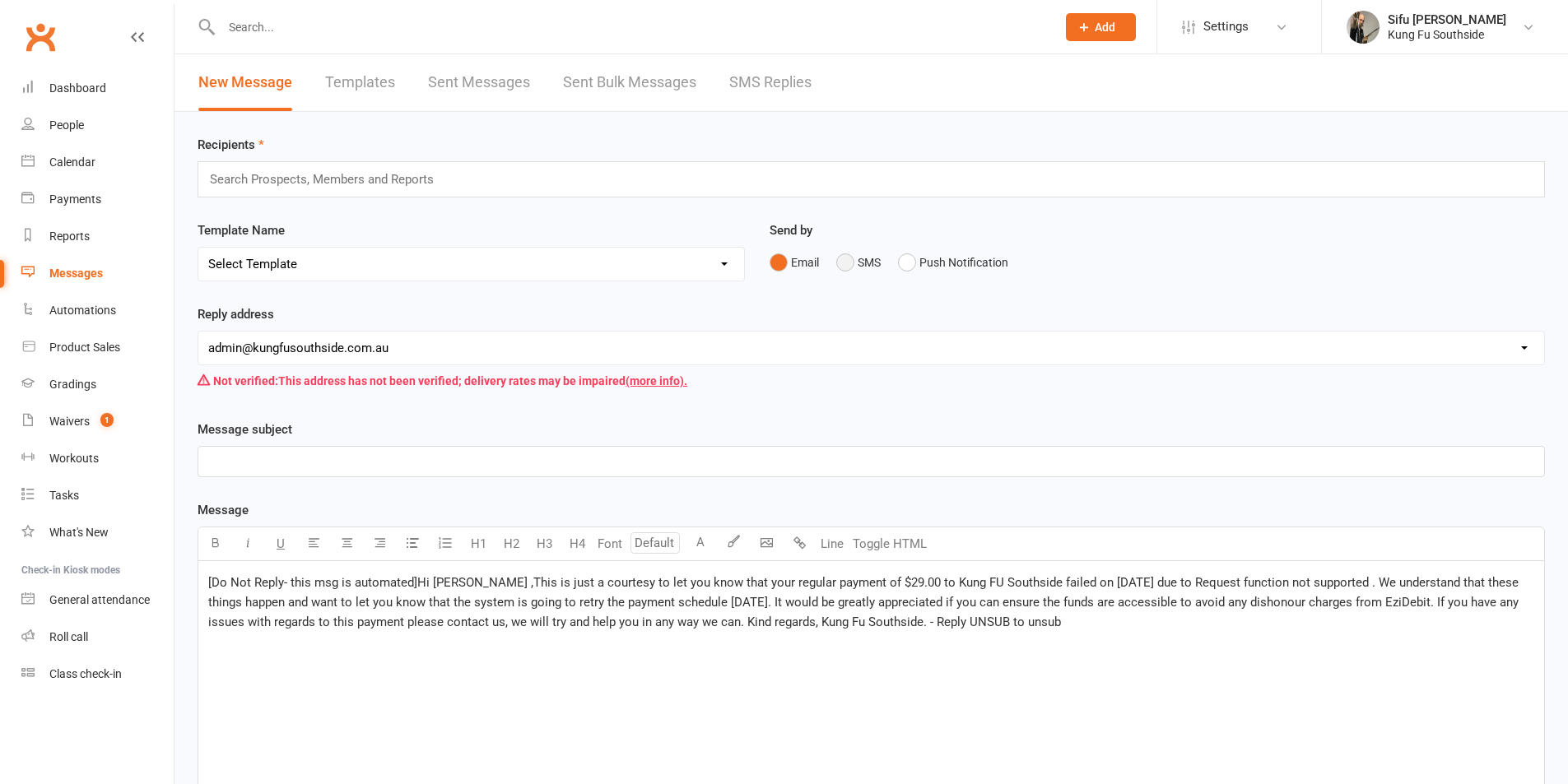
click at [857, 264] on button "SMS" at bounding box center [859, 263] width 45 height 31
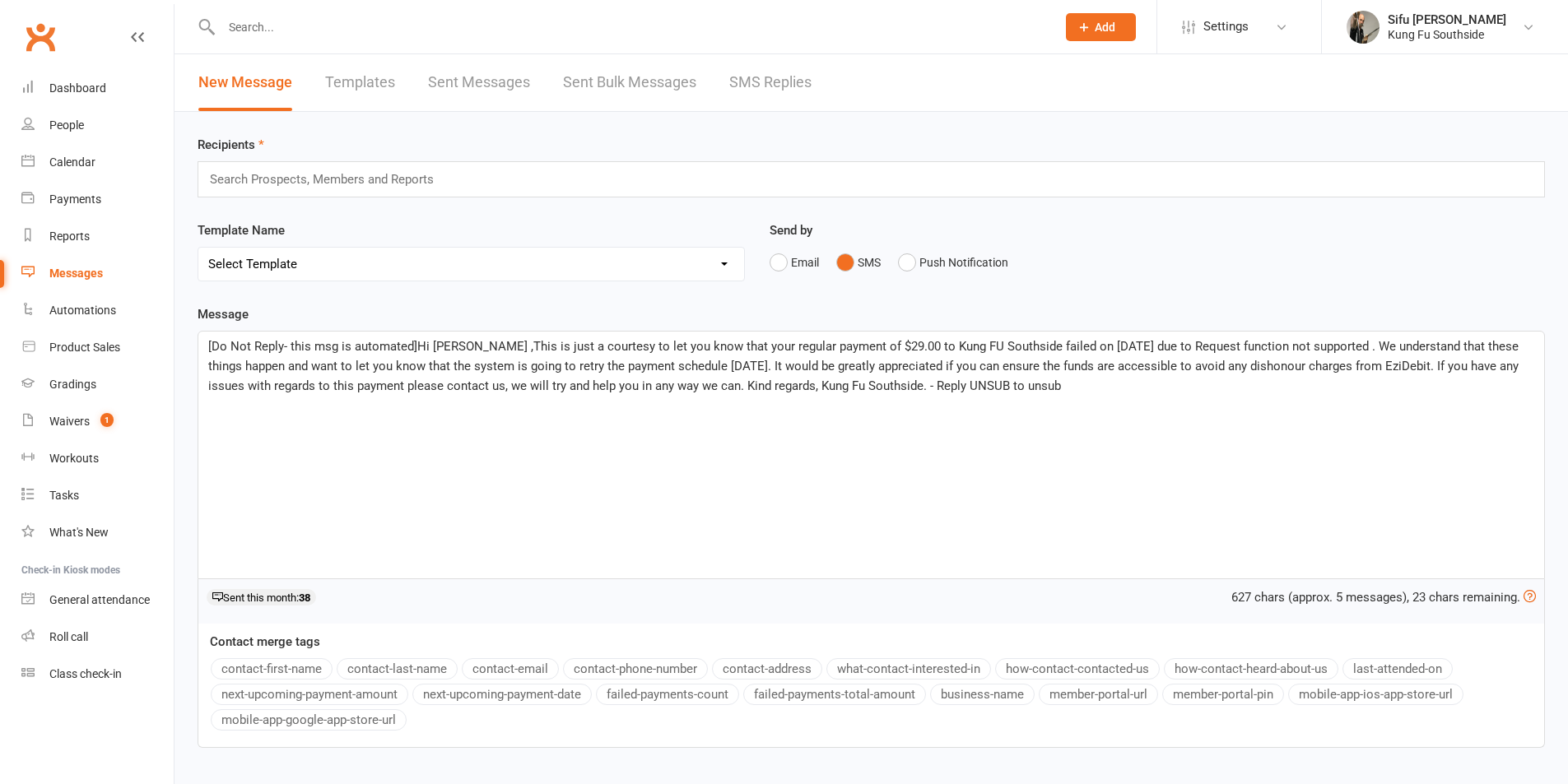
scroll to position [82, 0]
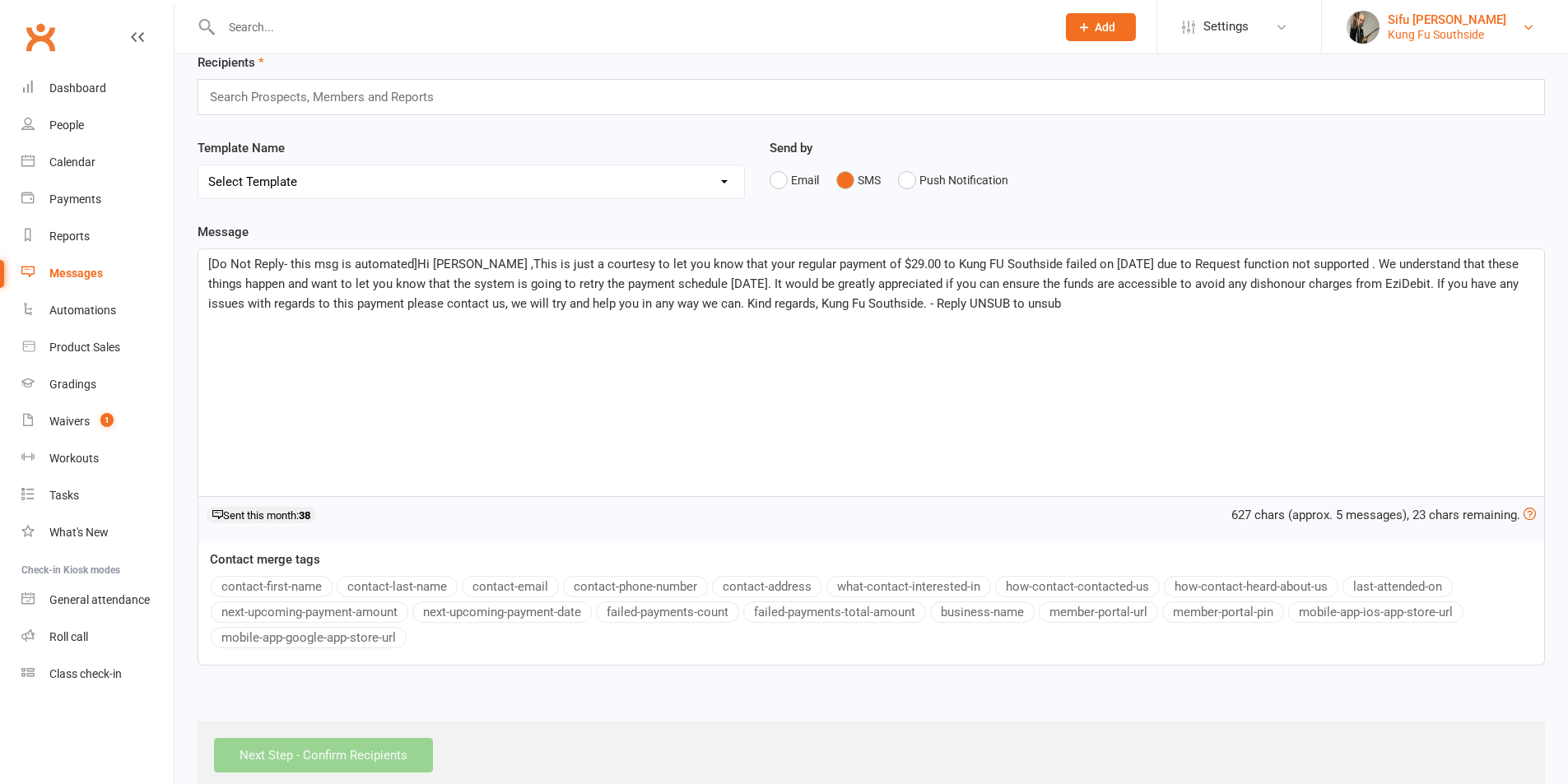
click at [1397, 20] on div "Sifu Dave Richardson" at bounding box center [1446, 19] width 118 height 15
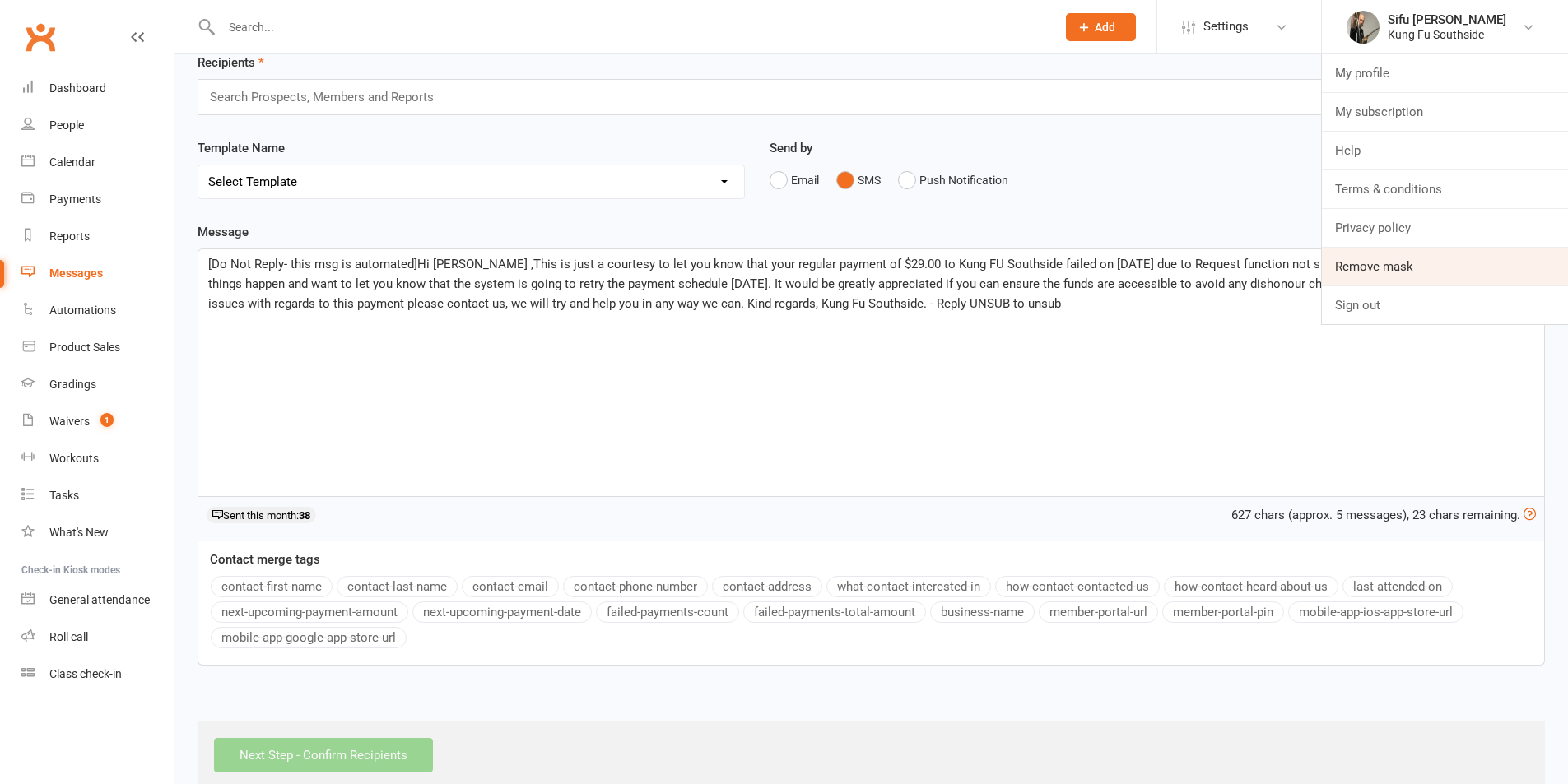
click at [1368, 258] on link "Remove mask" at bounding box center [1444, 266] width 246 height 38
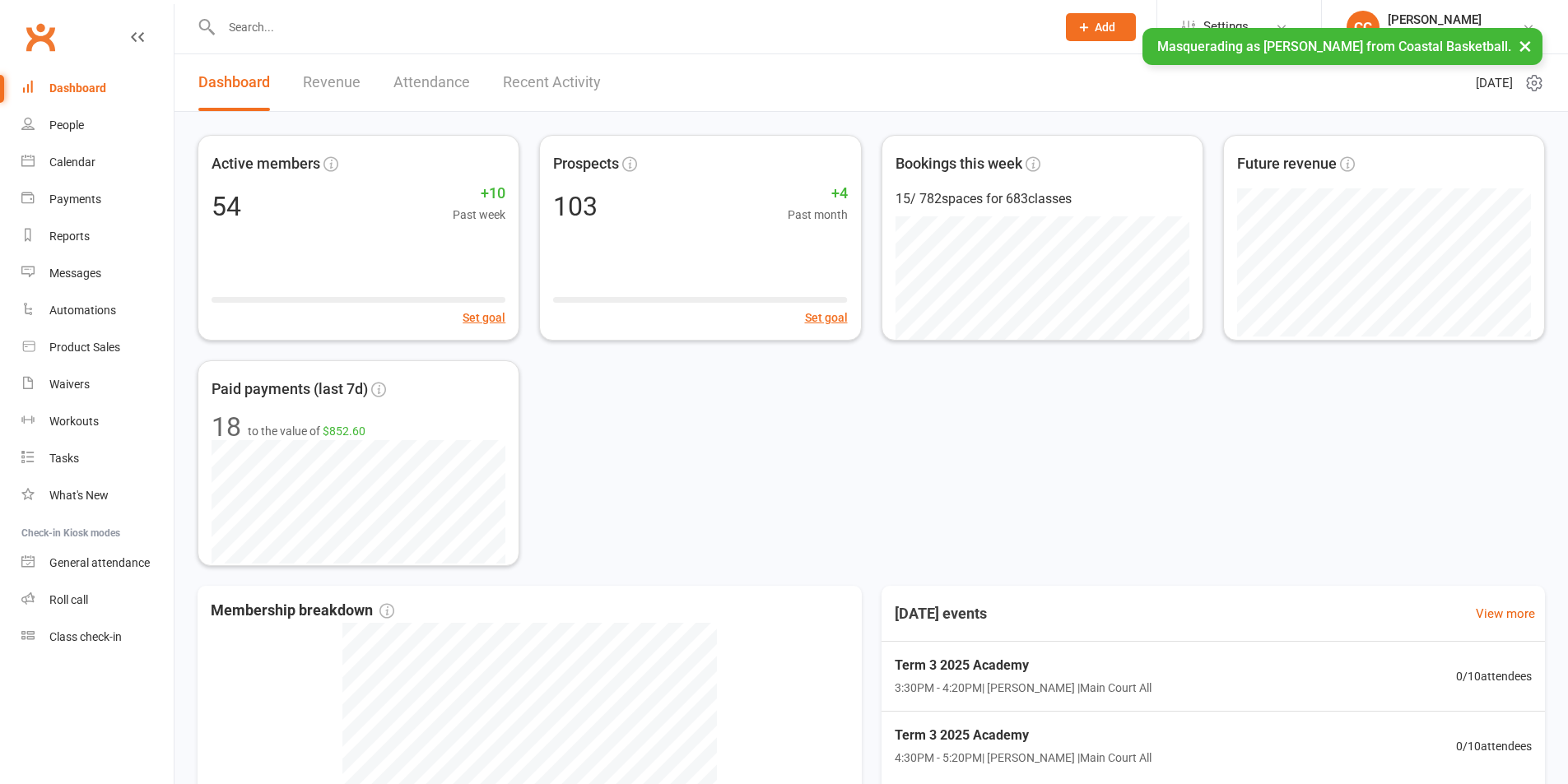
click at [348, 30] on input "text" at bounding box center [630, 27] width 828 height 23
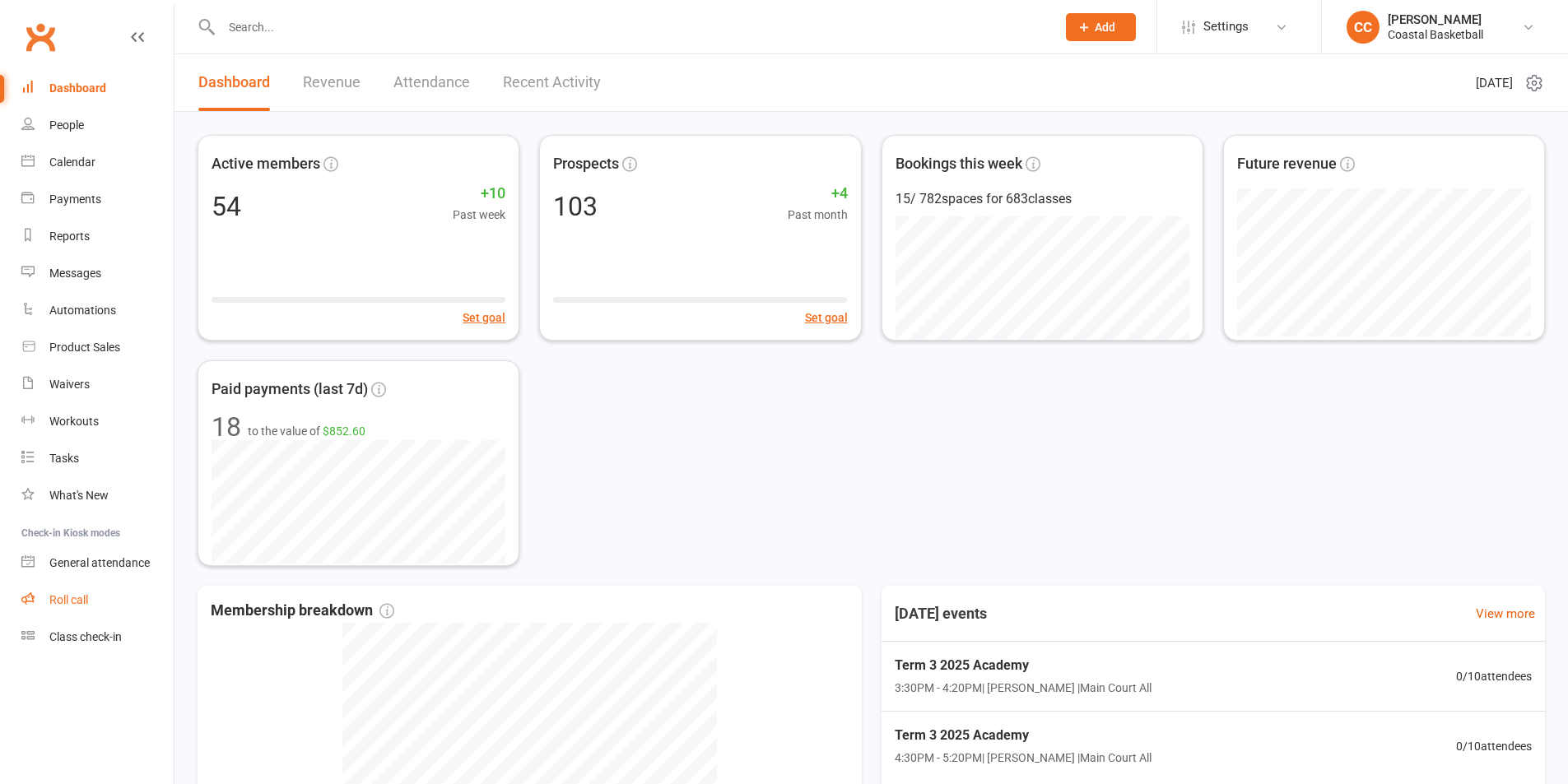
click at [63, 603] on div "Roll call" at bounding box center [69, 599] width 38 height 13
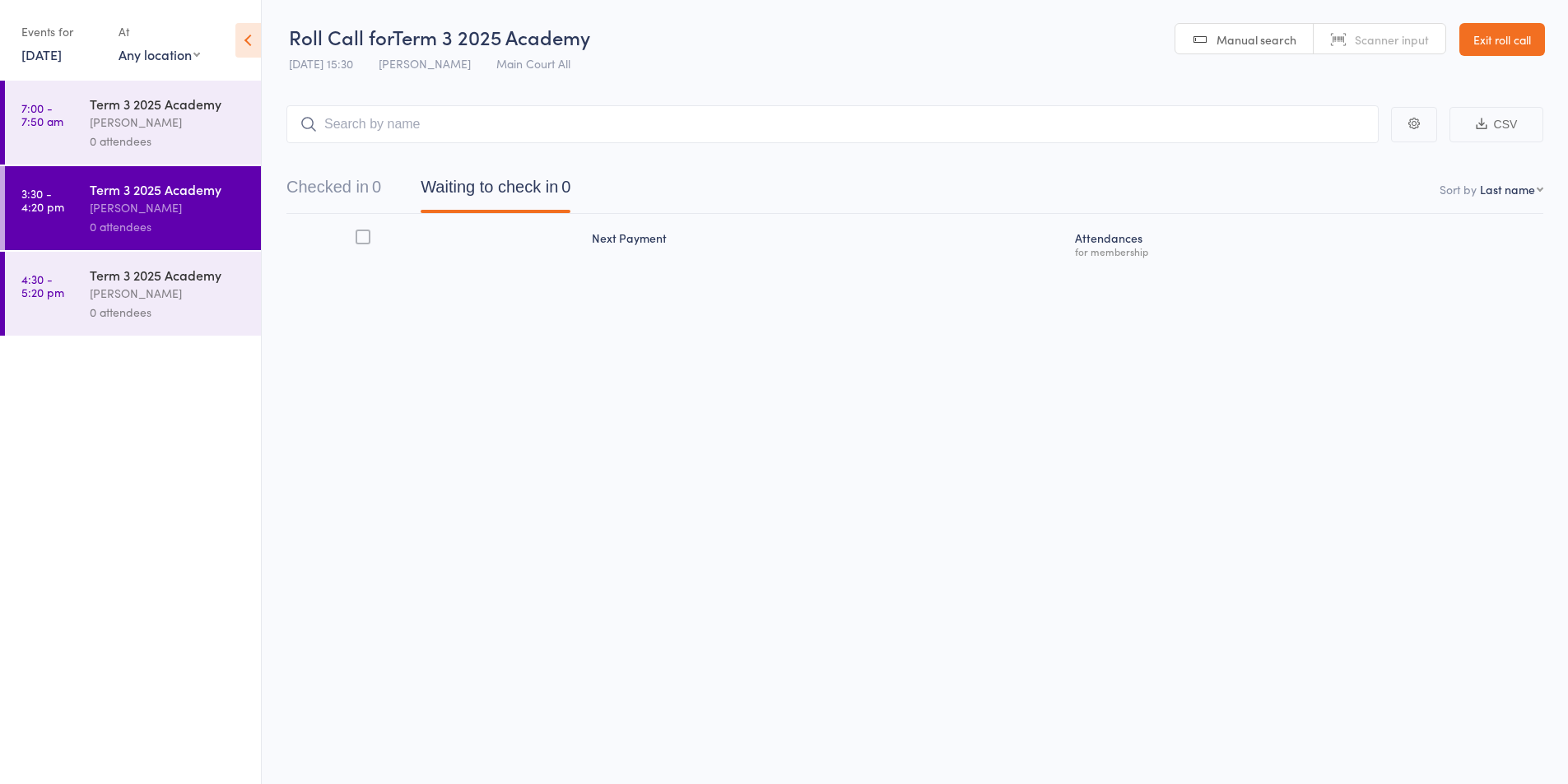
click at [61, 54] on link "[DATE]" at bounding box center [41, 54] width 40 height 18
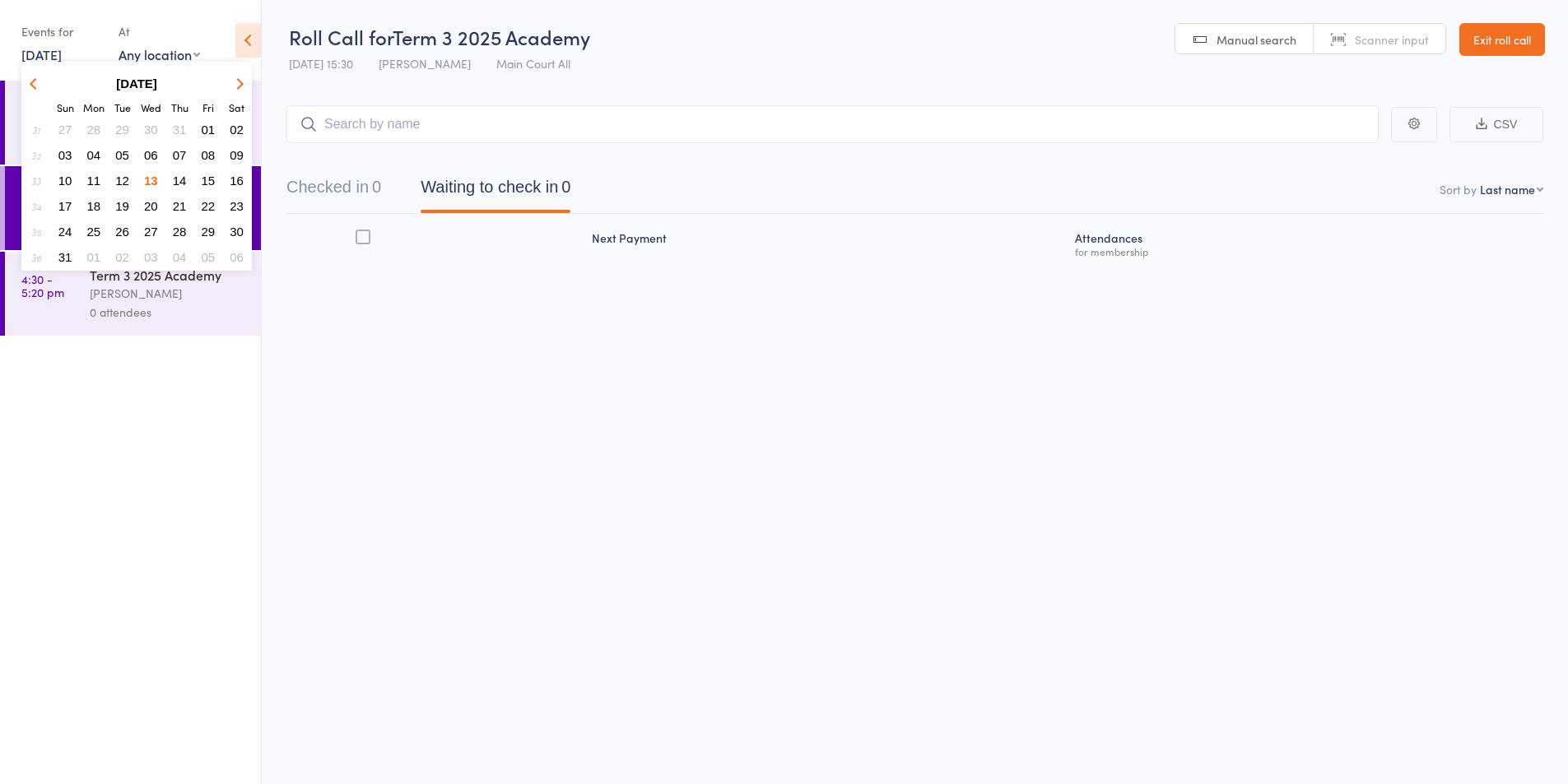
click at [176, 179] on span "14" at bounding box center [179, 180] width 14 height 14
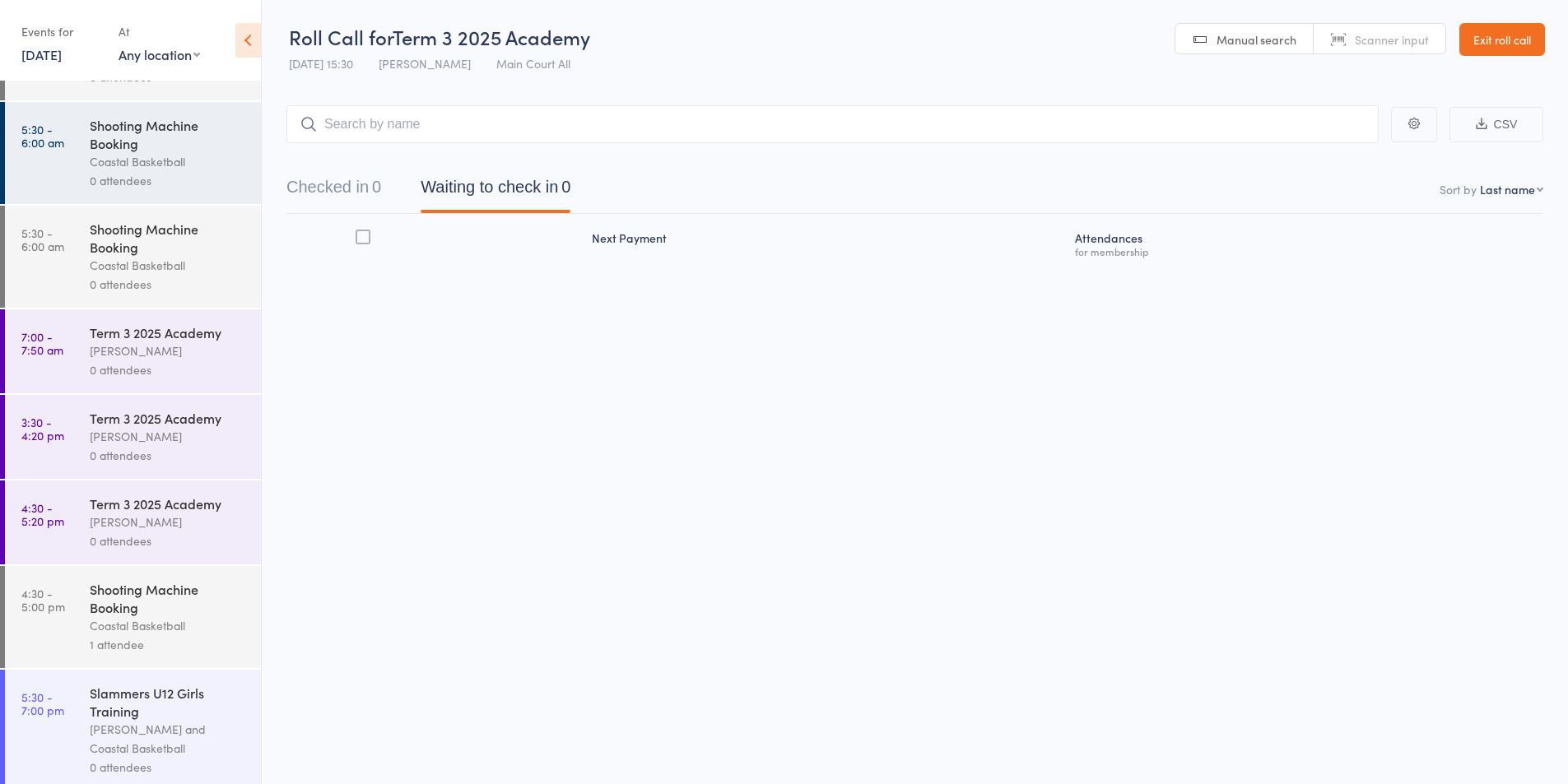
scroll to position [2267, 0]
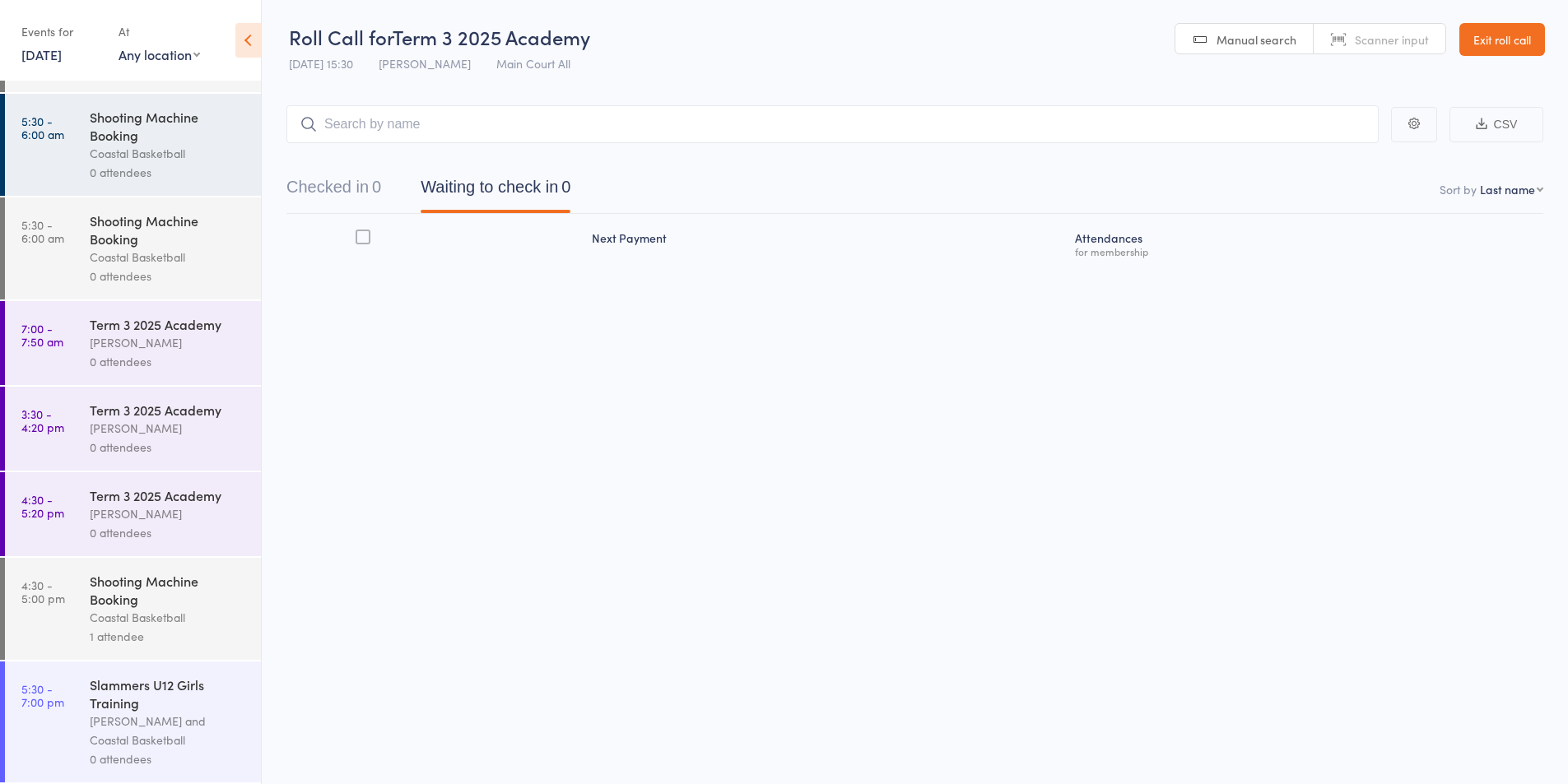
click at [172, 438] on div "0 attendees" at bounding box center [168, 446] width 157 height 19
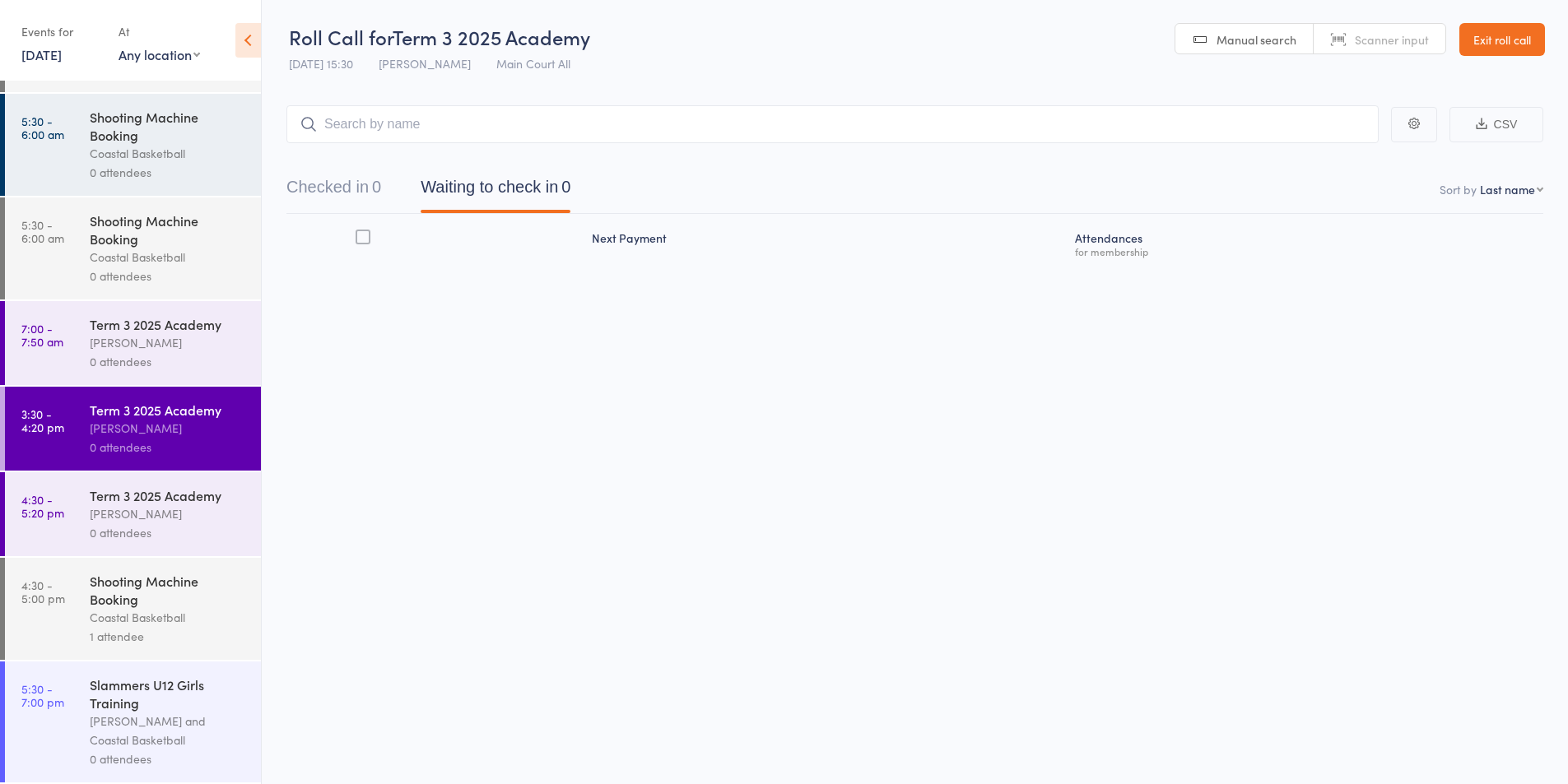
scroll to position [1, 0]
click at [1493, 30] on link "Exit roll call" at bounding box center [1502, 38] width 86 height 33
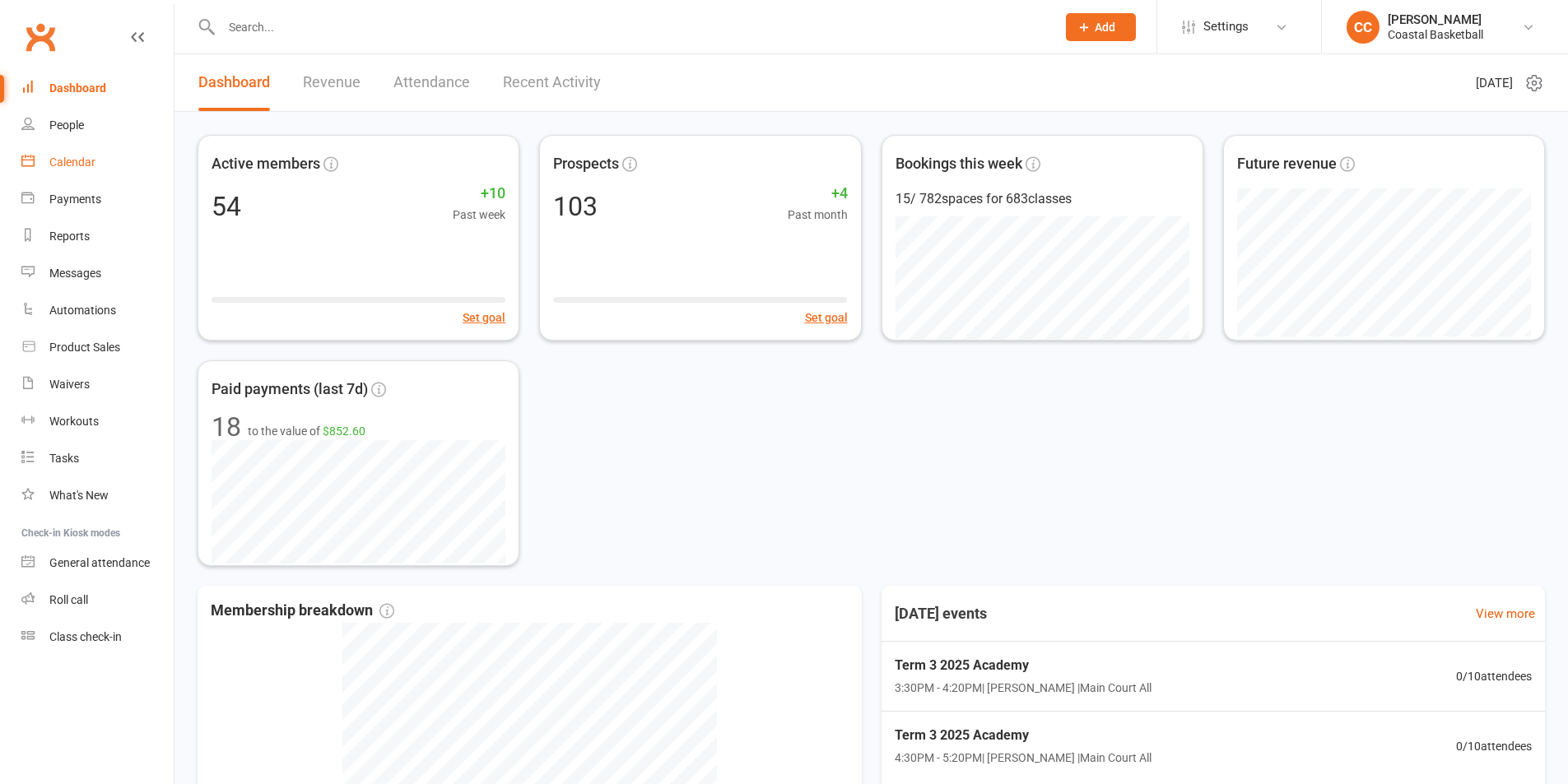
click at [91, 160] on div "Calendar" at bounding box center [72, 162] width 46 height 13
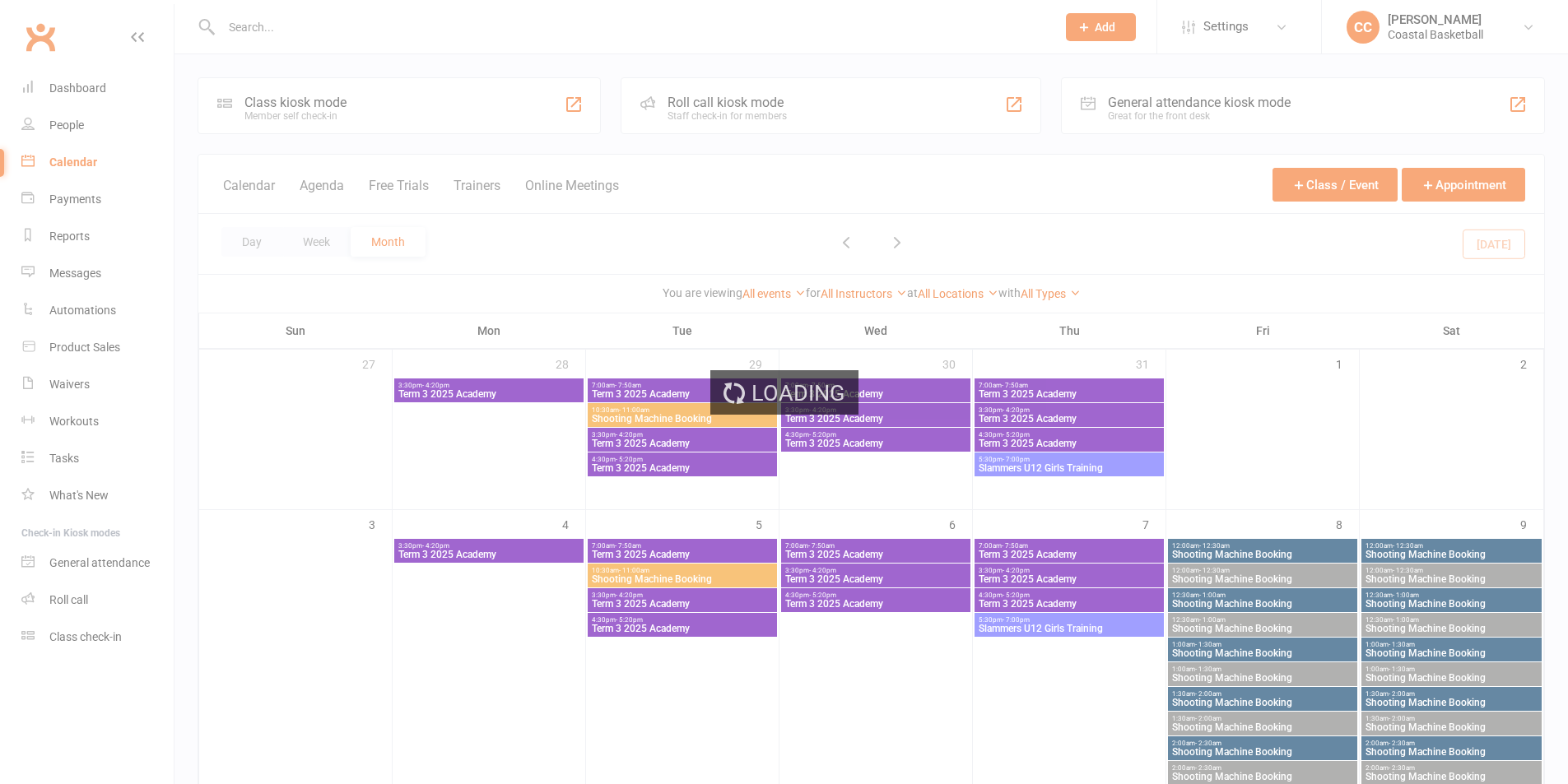
drag, startPoint x: 71, startPoint y: 639, endPoint x: 61, endPoint y: 685, distance: 47.1
drag, startPoint x: 61, startPoint y: 685, endPoint x: 68, endPoint y: 631, distance: 54.5
click at [61, 683] on div "Loading" at bounding box center [784, 392] width 1568 height 784
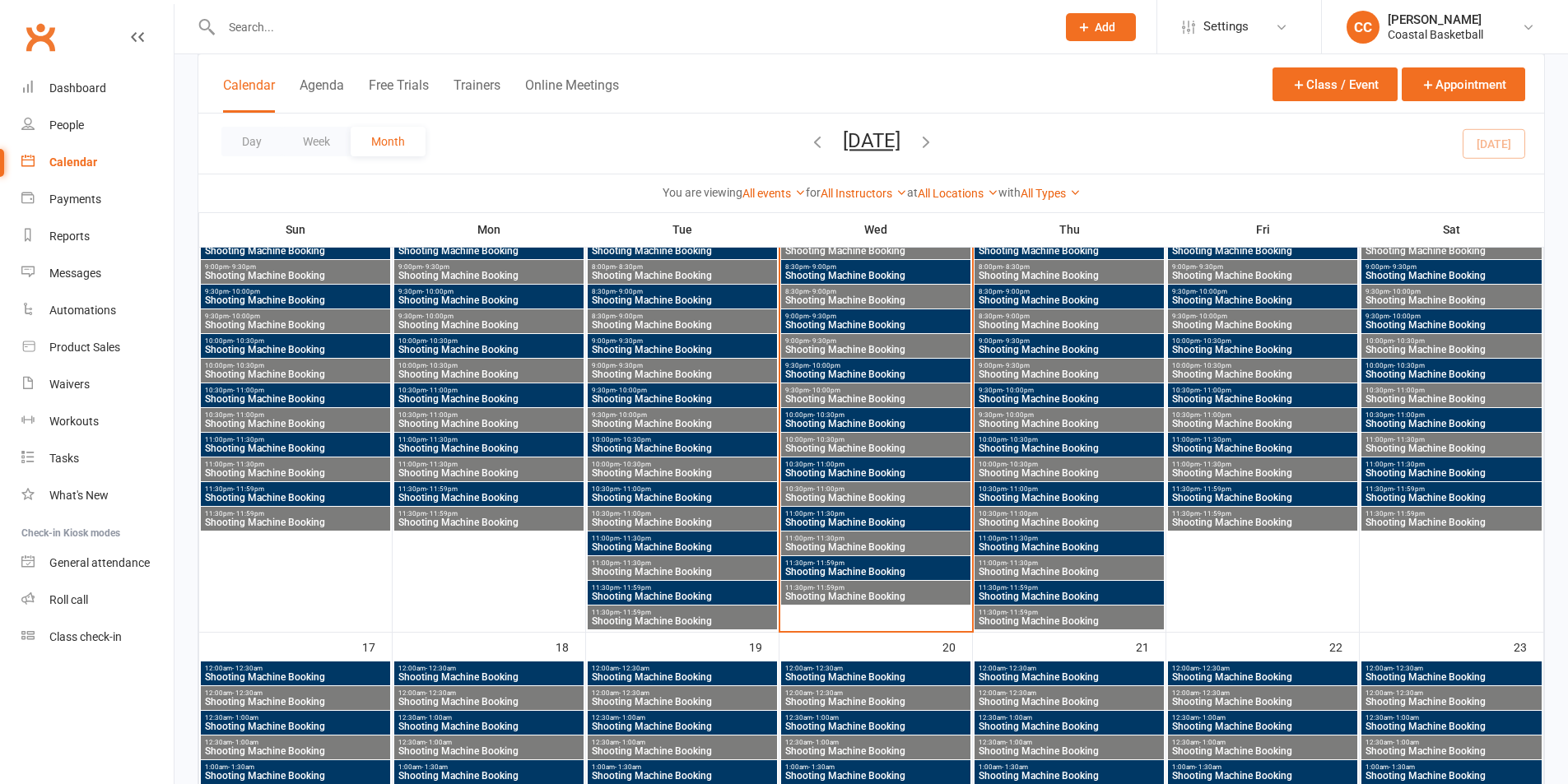
scroll to position [4771, 0]
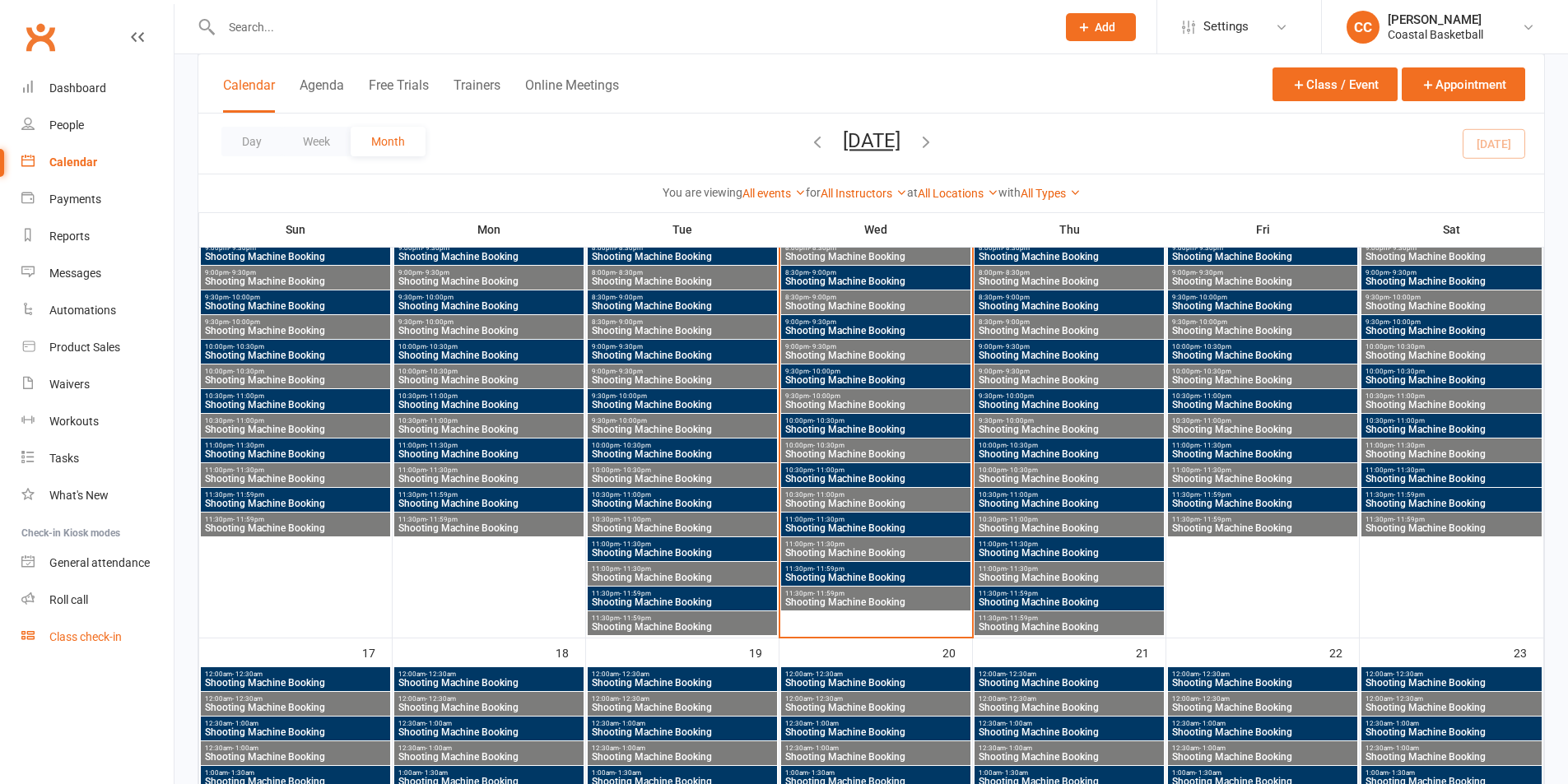
click at [85, 637] on div "Class check-in" at bounding box center [85, 637] width 72 height 13
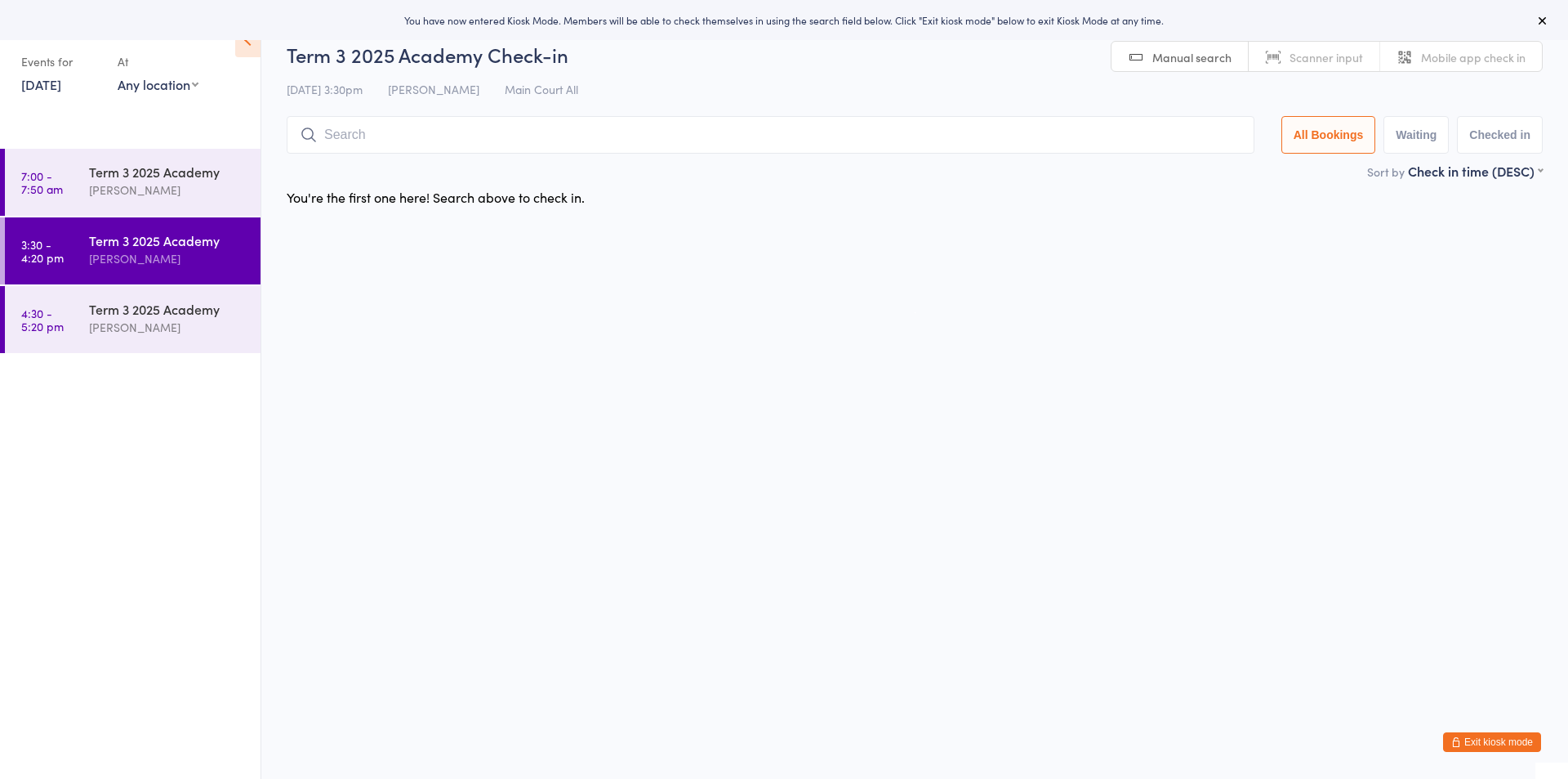
click at [61, 86] on link "[DATE]" at bounding box center [41, 85] width 40 height 18
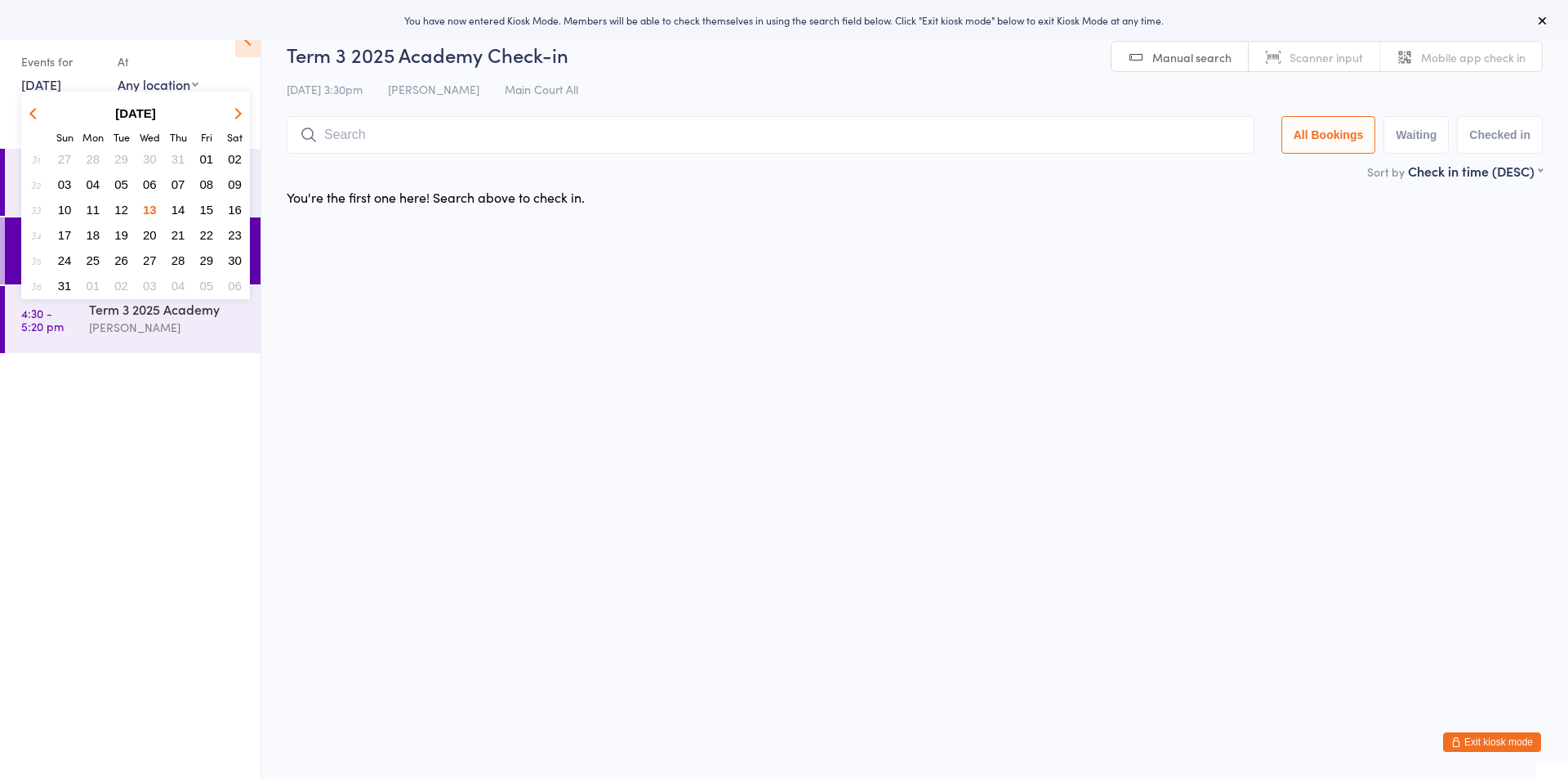
click at [173, 206] on span "14" at bounding box center [178, 209] width 14 height 14
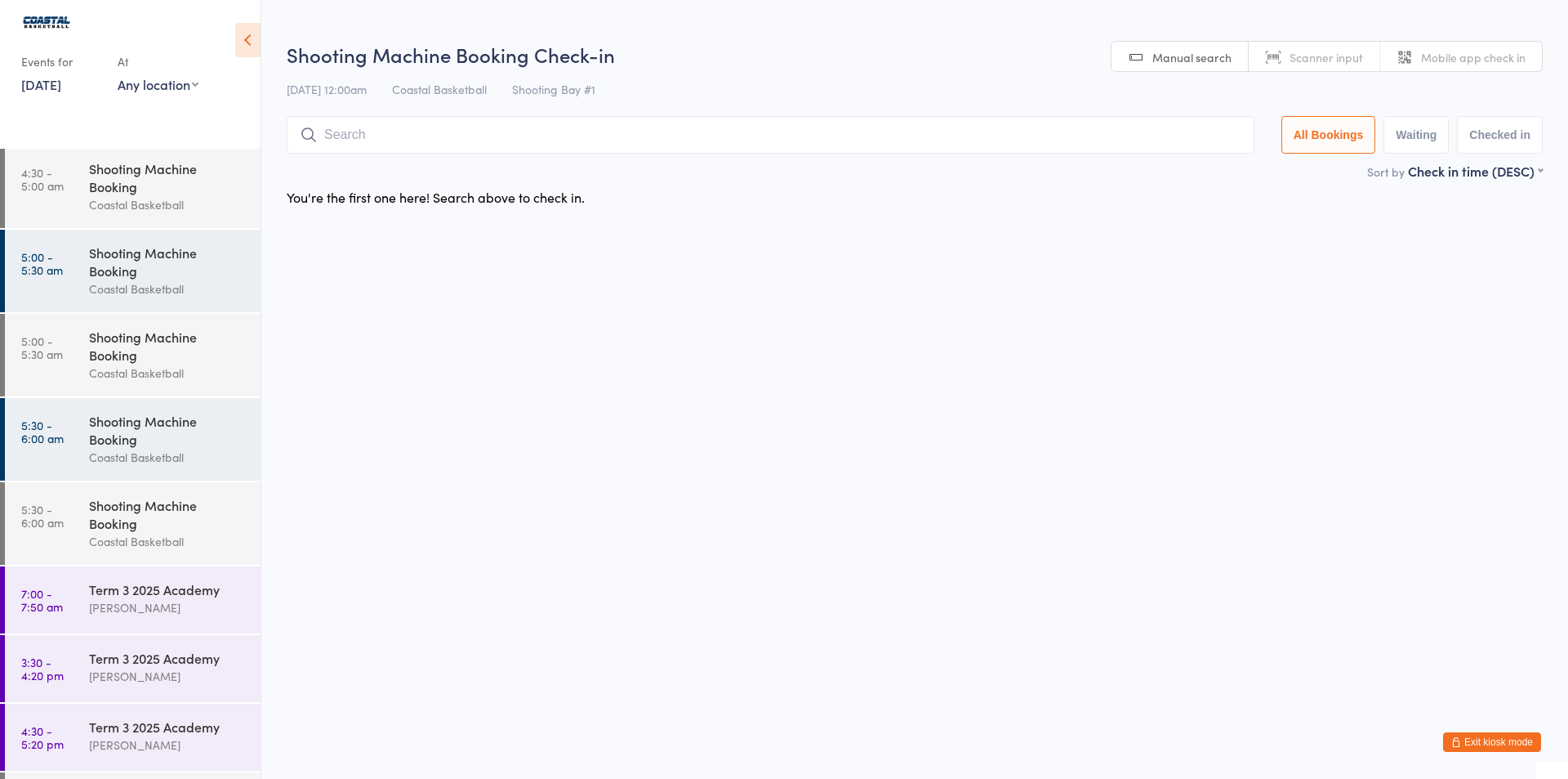
scroll to position [1783, 0]
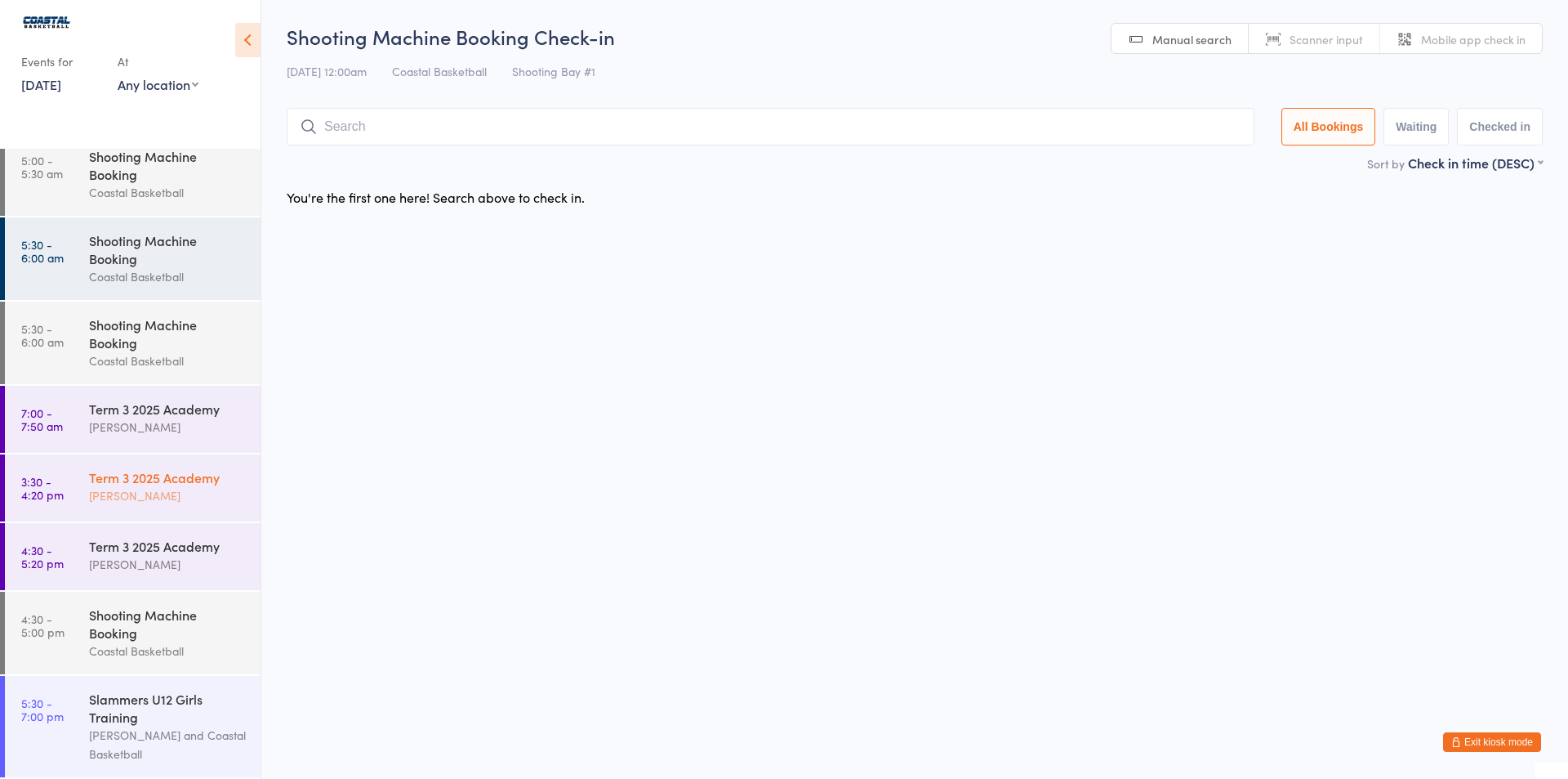
click at [141, 487] on div "Manyiel Wugol" at bounding box center [168, 495] width 158 height 19
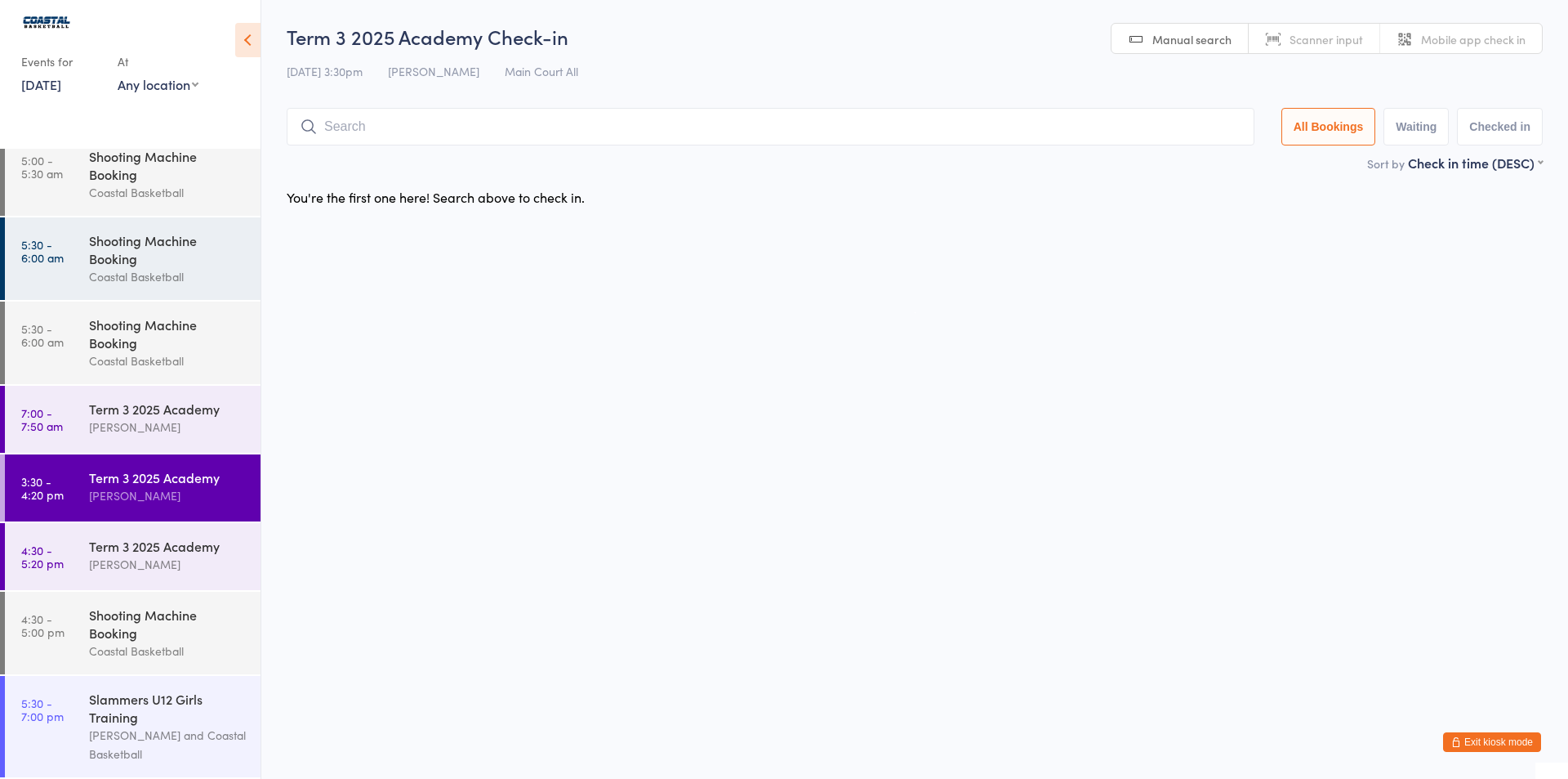
click at [1500, 742] on button "Exit kiosk mode" at bounding box center [1493, 743] width 98 height 20
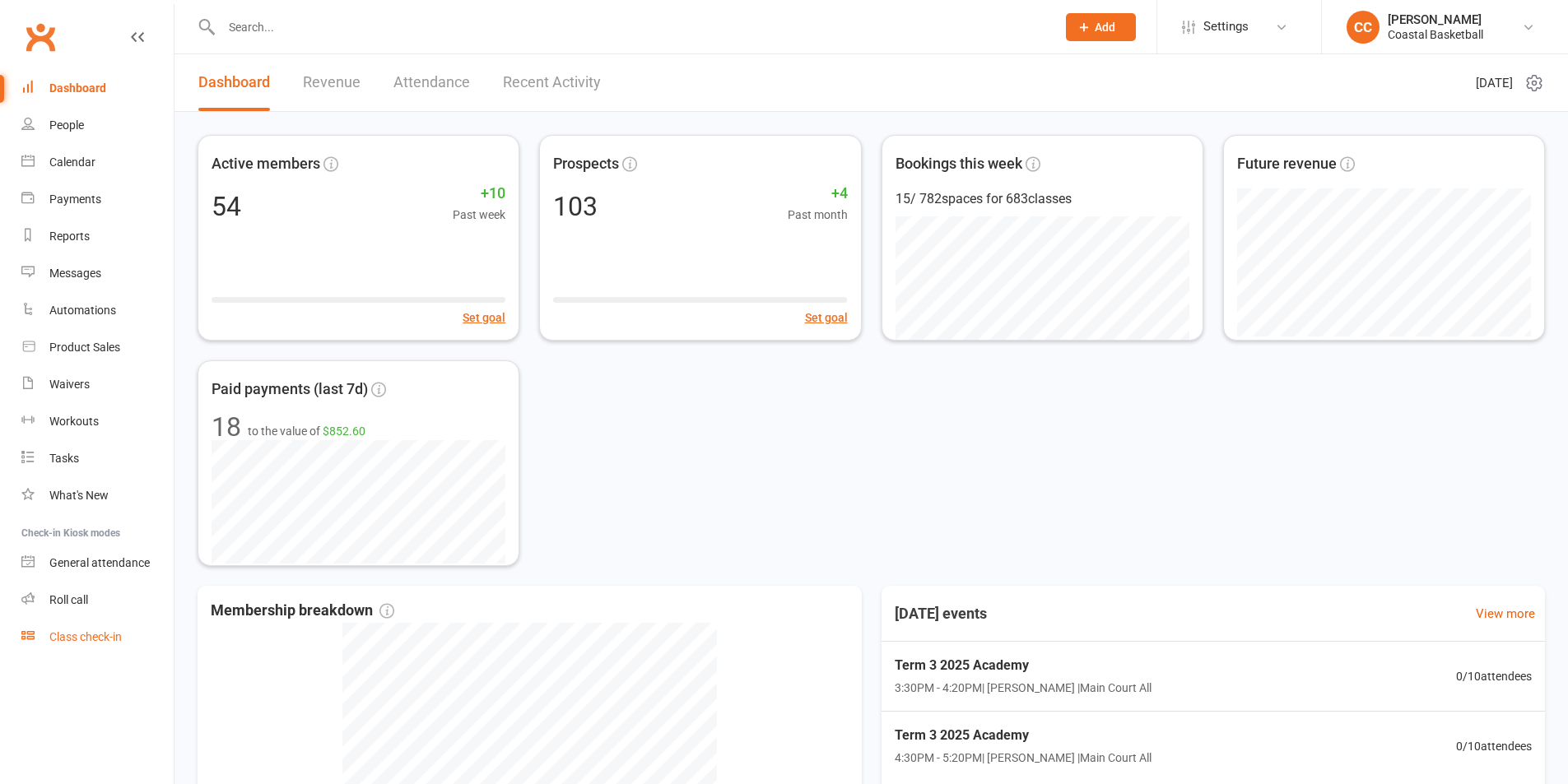
click at [78, 631] on div "Class check-in" at bounding box center [85, 637] width 72 height 13
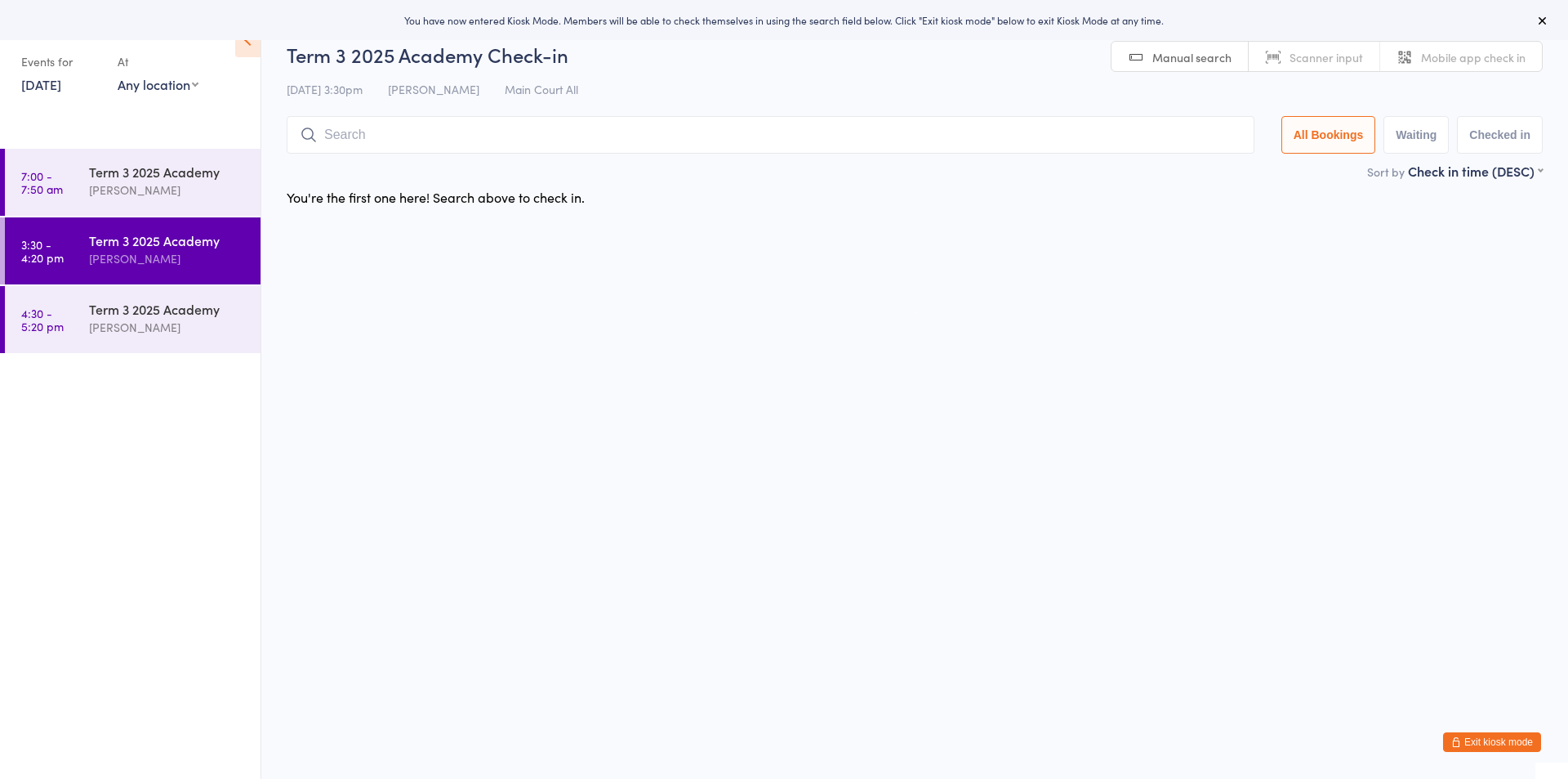
click at [61, 78] on link "[DATE]" at bounding box center [41, 85] width 40 height 18
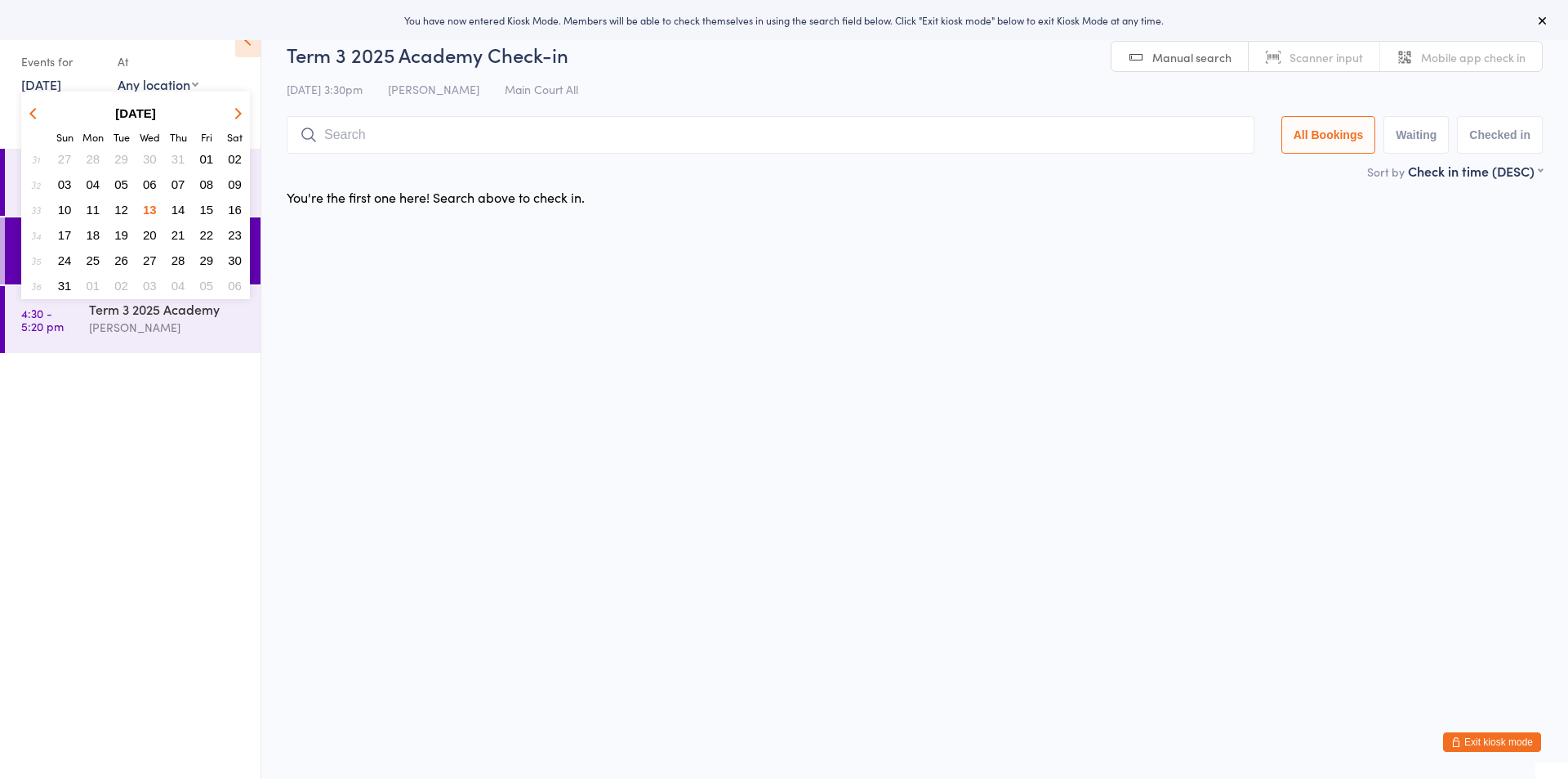
click at [180, 217] on button "14" at bounding box center [179, 210] width 25 height 22
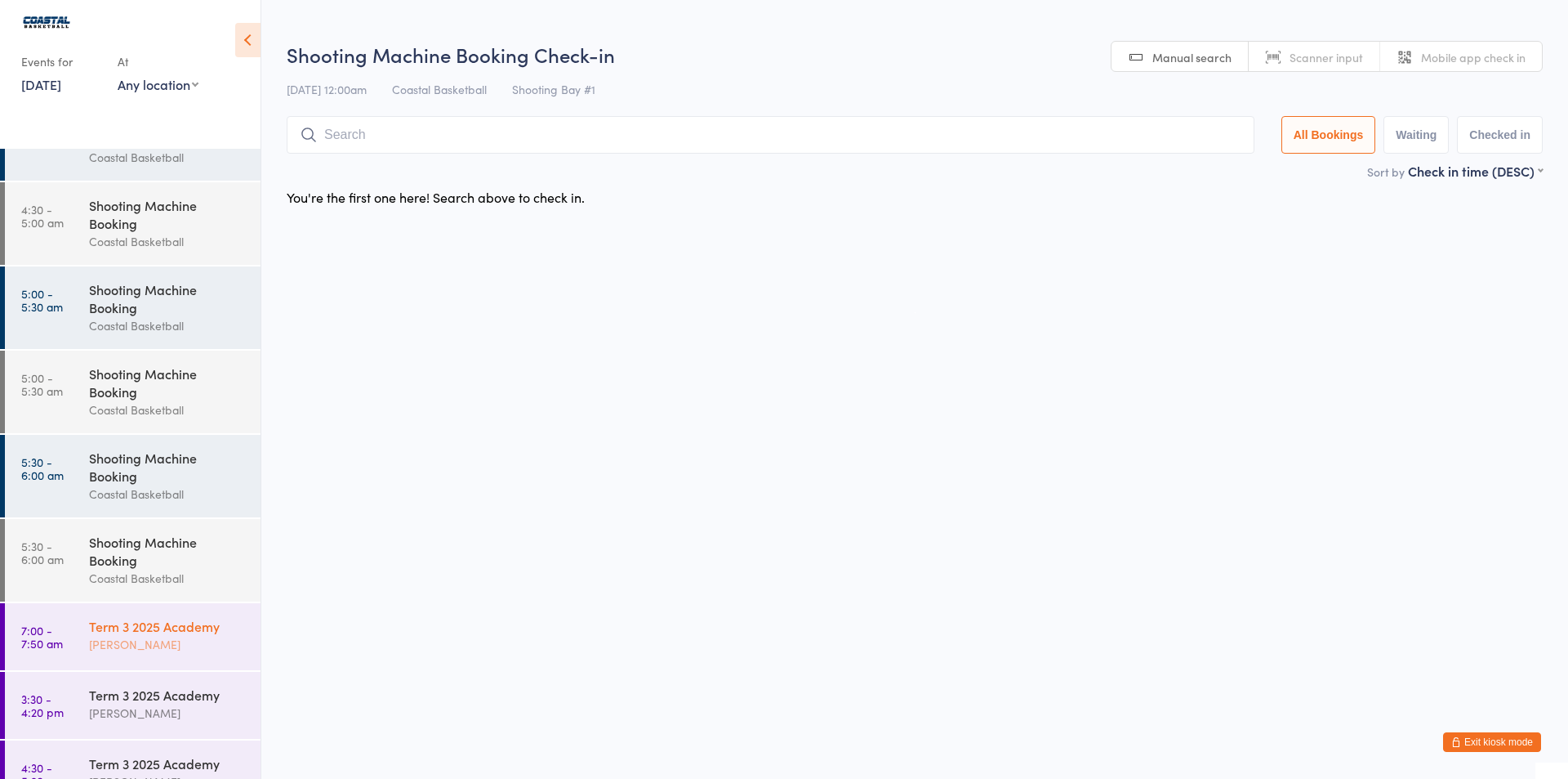
scroll to position [1783, 0]
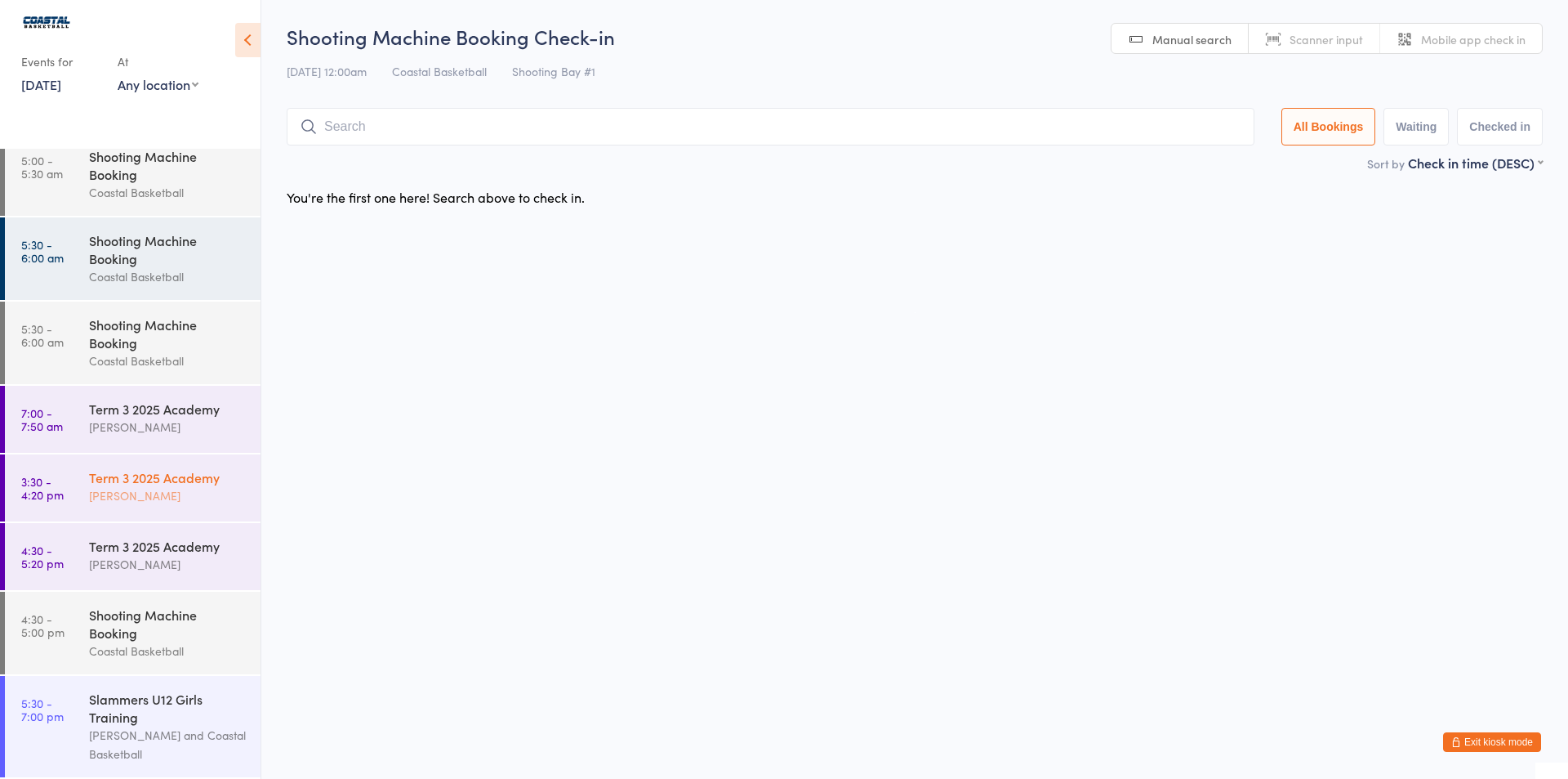
click at [201, 481] on div "Term 3 2025 Academy" at bounding box center [168, 477] width 158 height 18
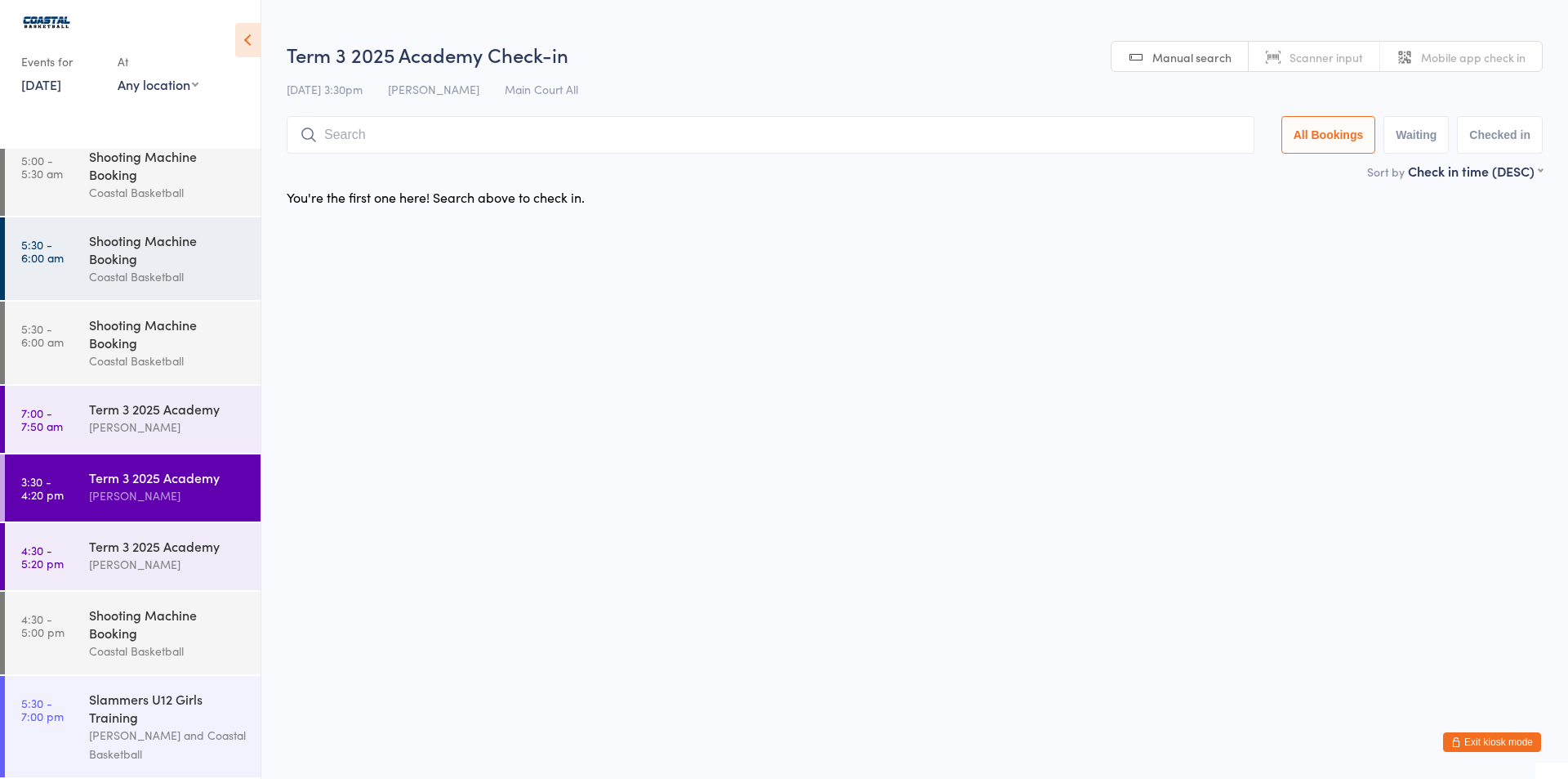
click at [1481, 740] on button "Exit kiosk mode" at bounding box center [1493, 743] width 98 height 20
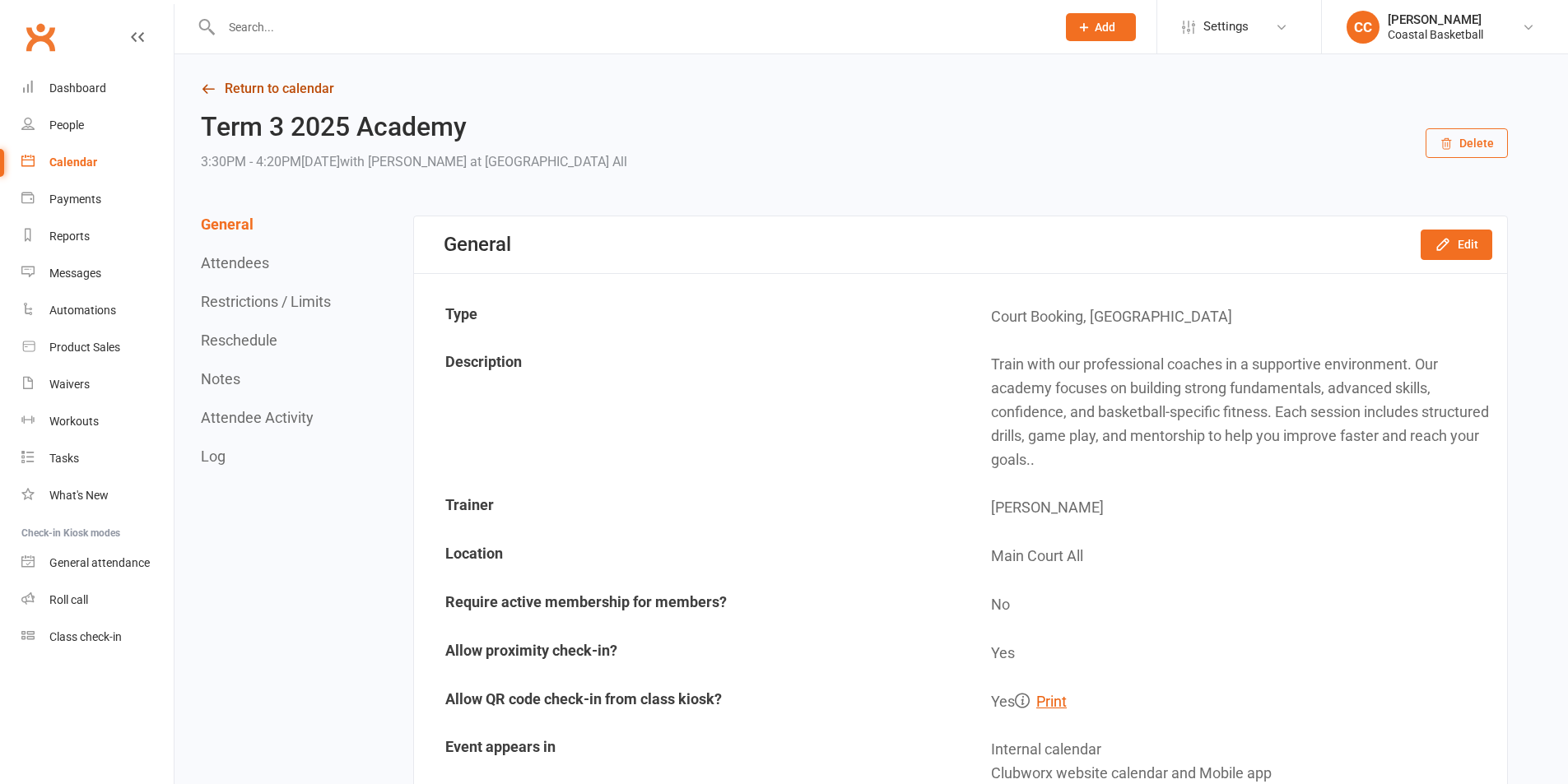
click at [219, 82] on link "Return to calendar" at bounding box center [854, 89] width 1307 height 23
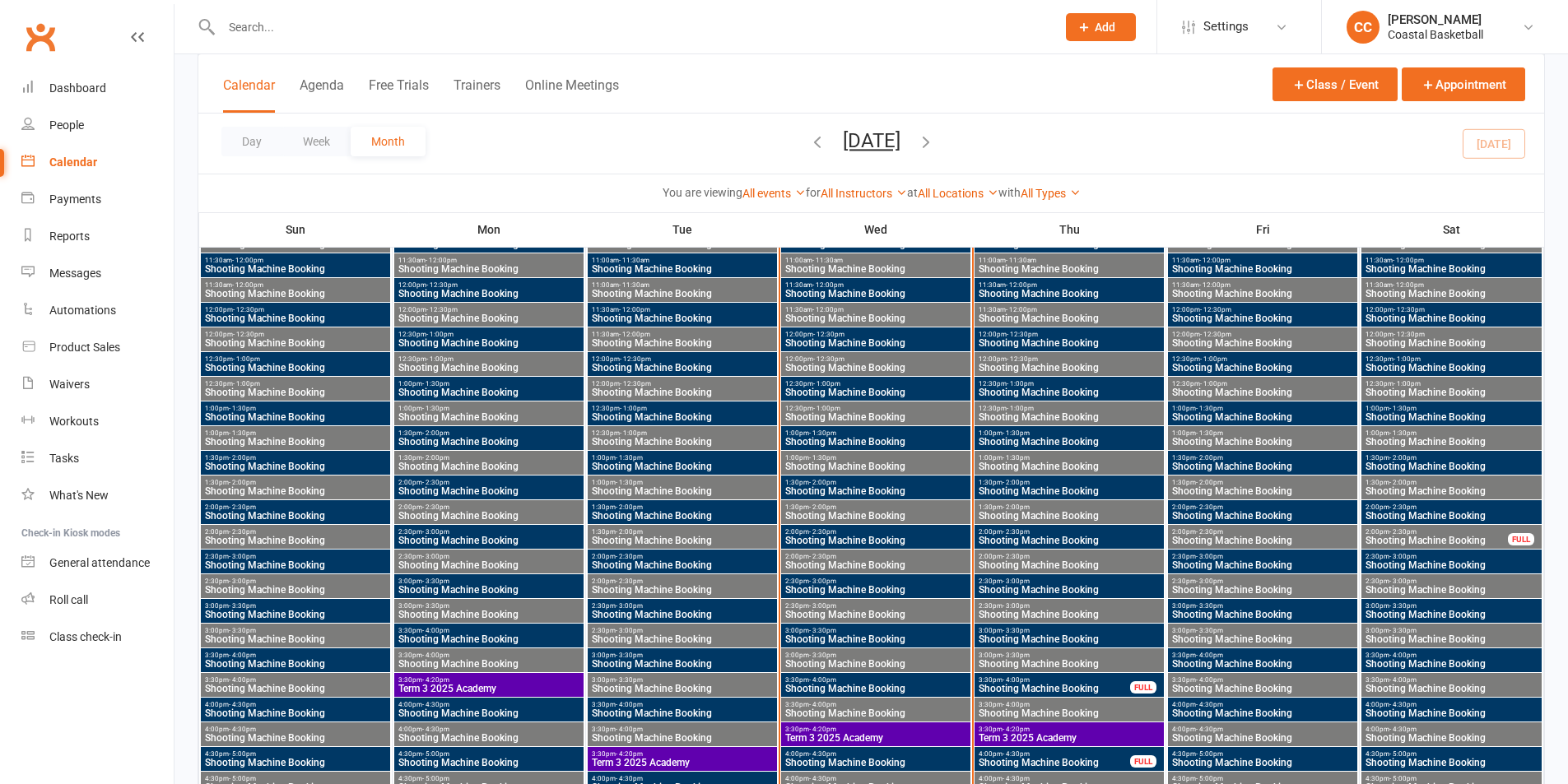
scroll to position [3948, 0]
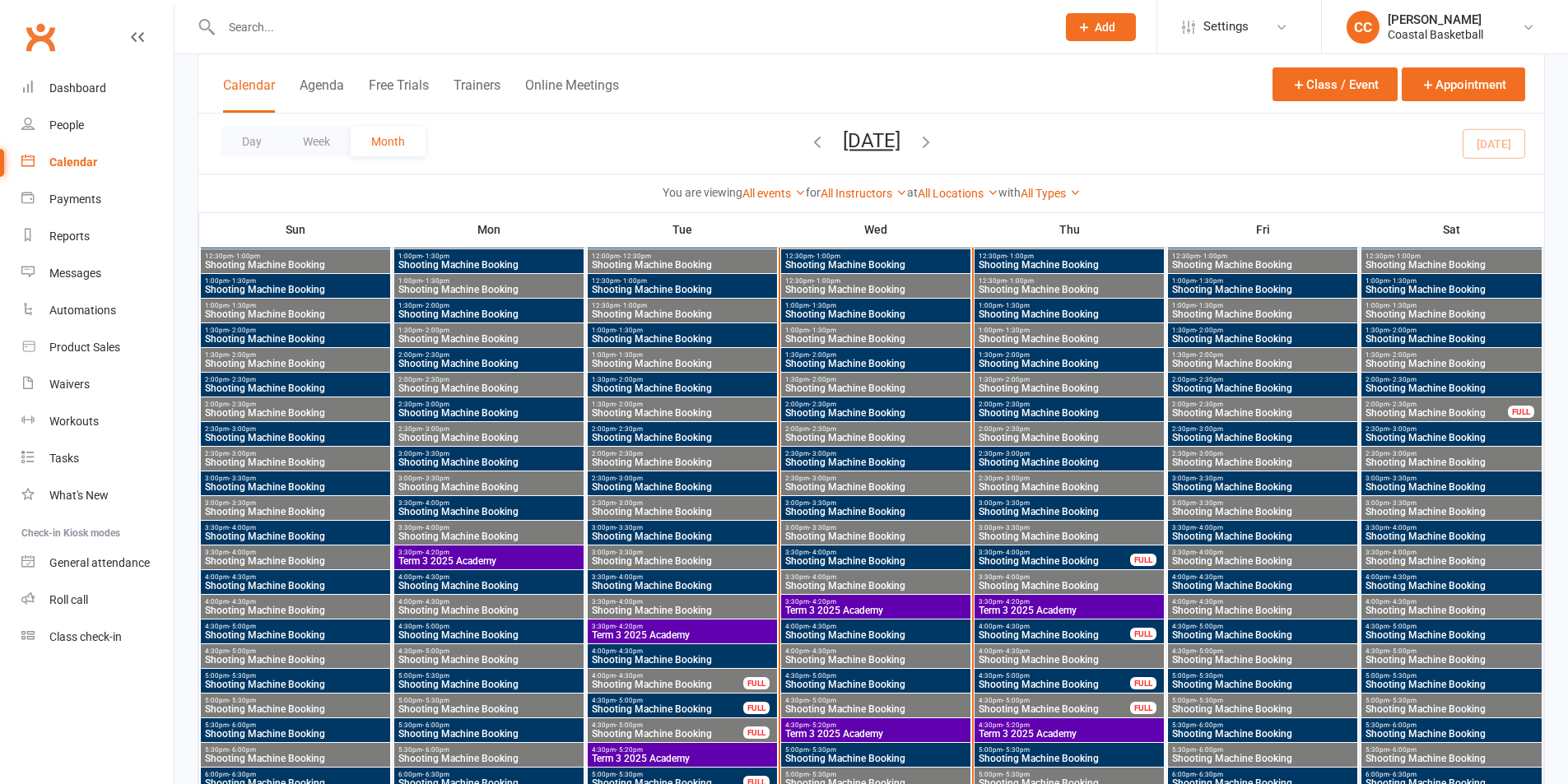
click at [1070, 561] on span "Shooting Machine Booking" at bounding box center [1054, 561] width 153 height 10
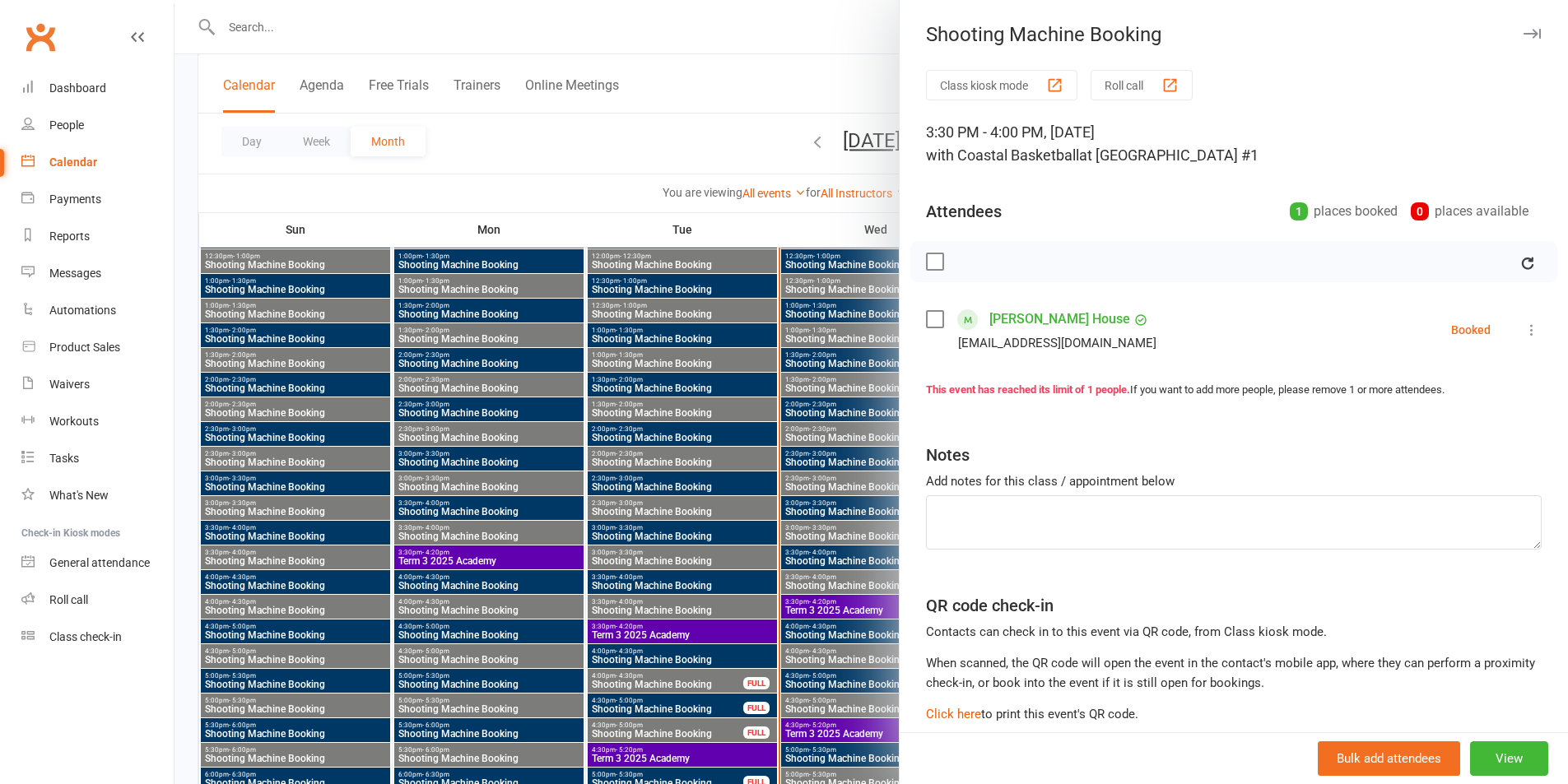
click at [1523, 35] on icon "button" at bounding box center [1531, 33] width 17 height 10
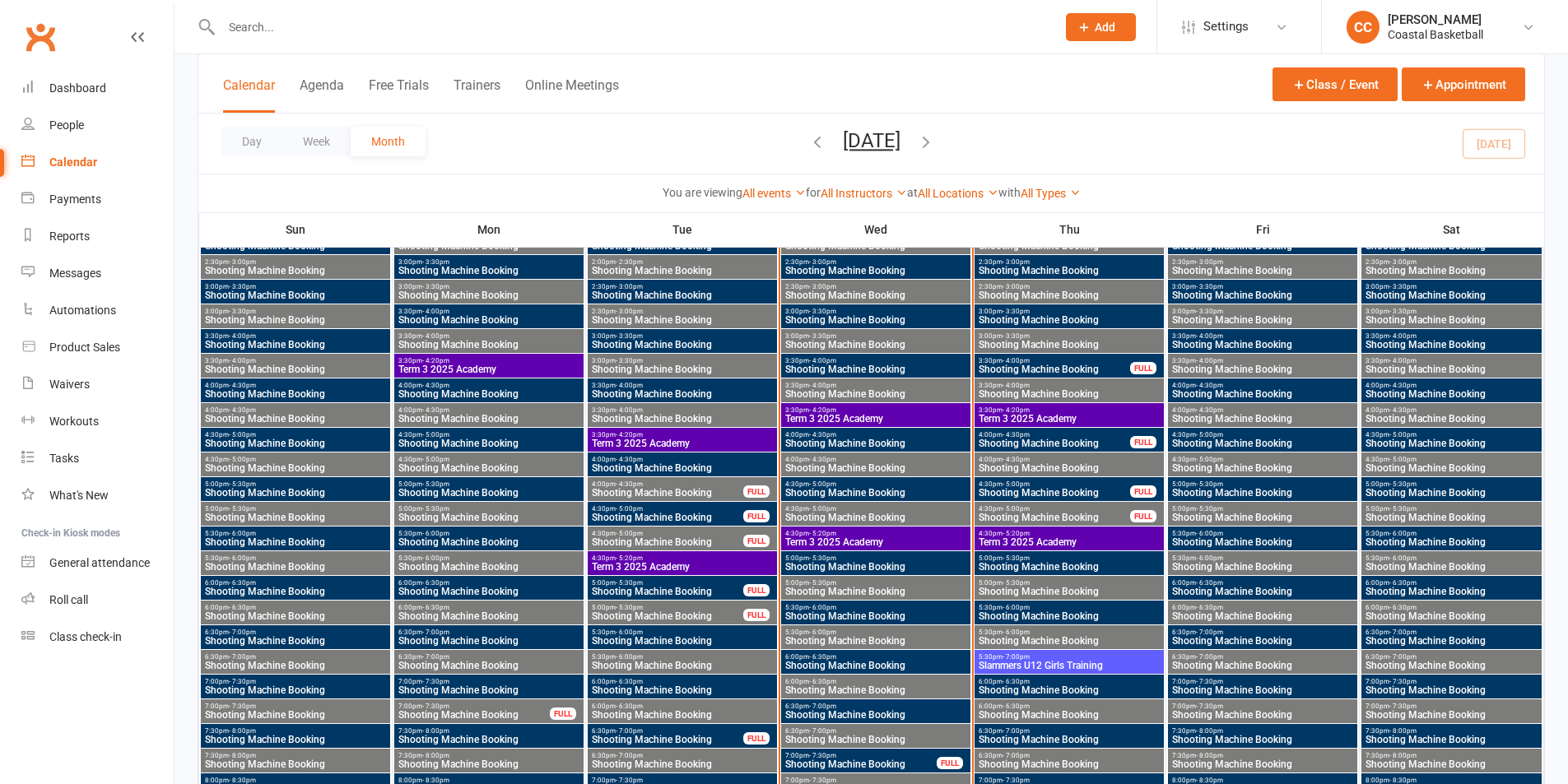
scroll to position [4113, 0]
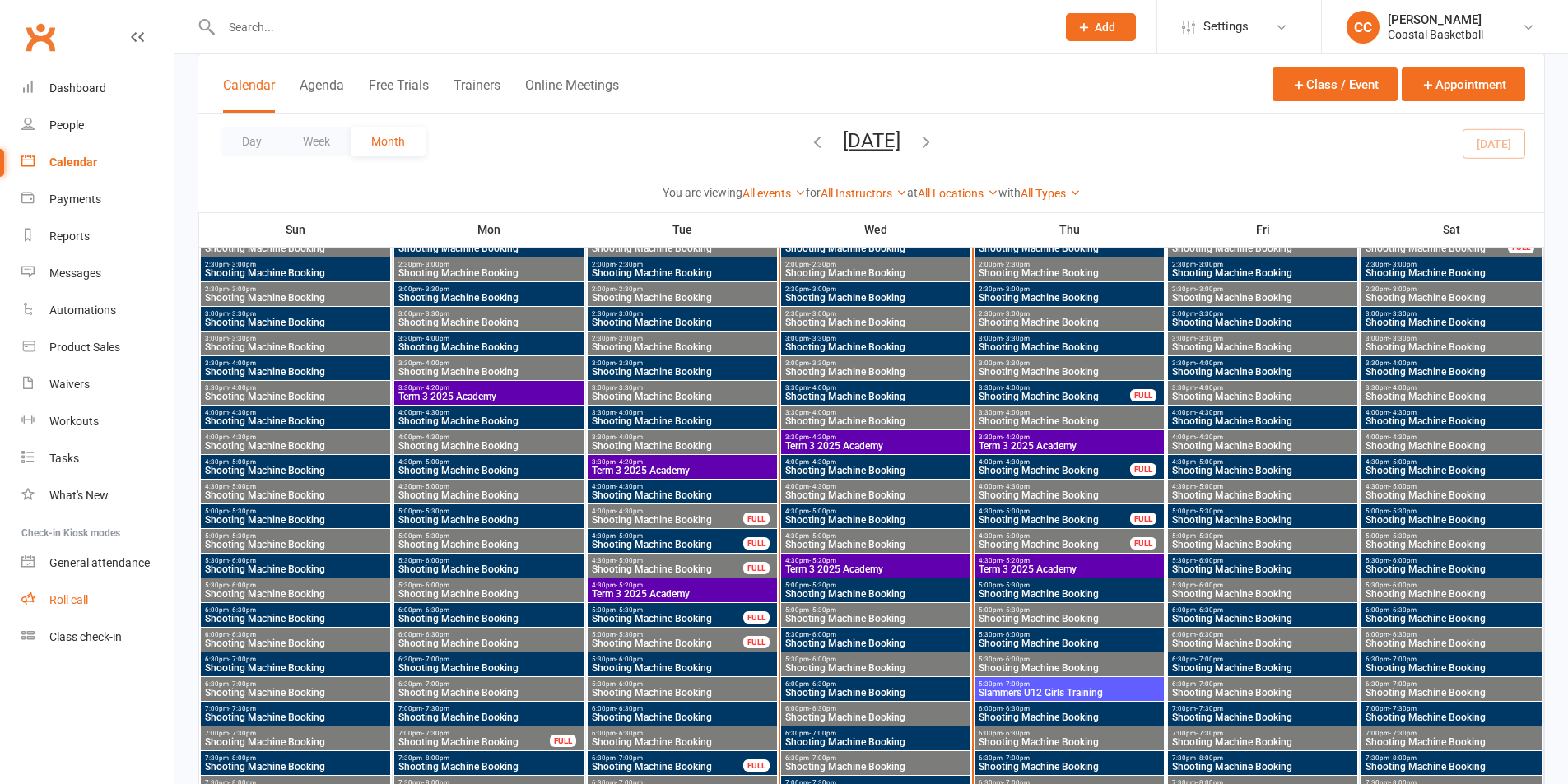
click at [78, 604] on div "Roll call" at bounding box center [69, 599] width 38 height 13
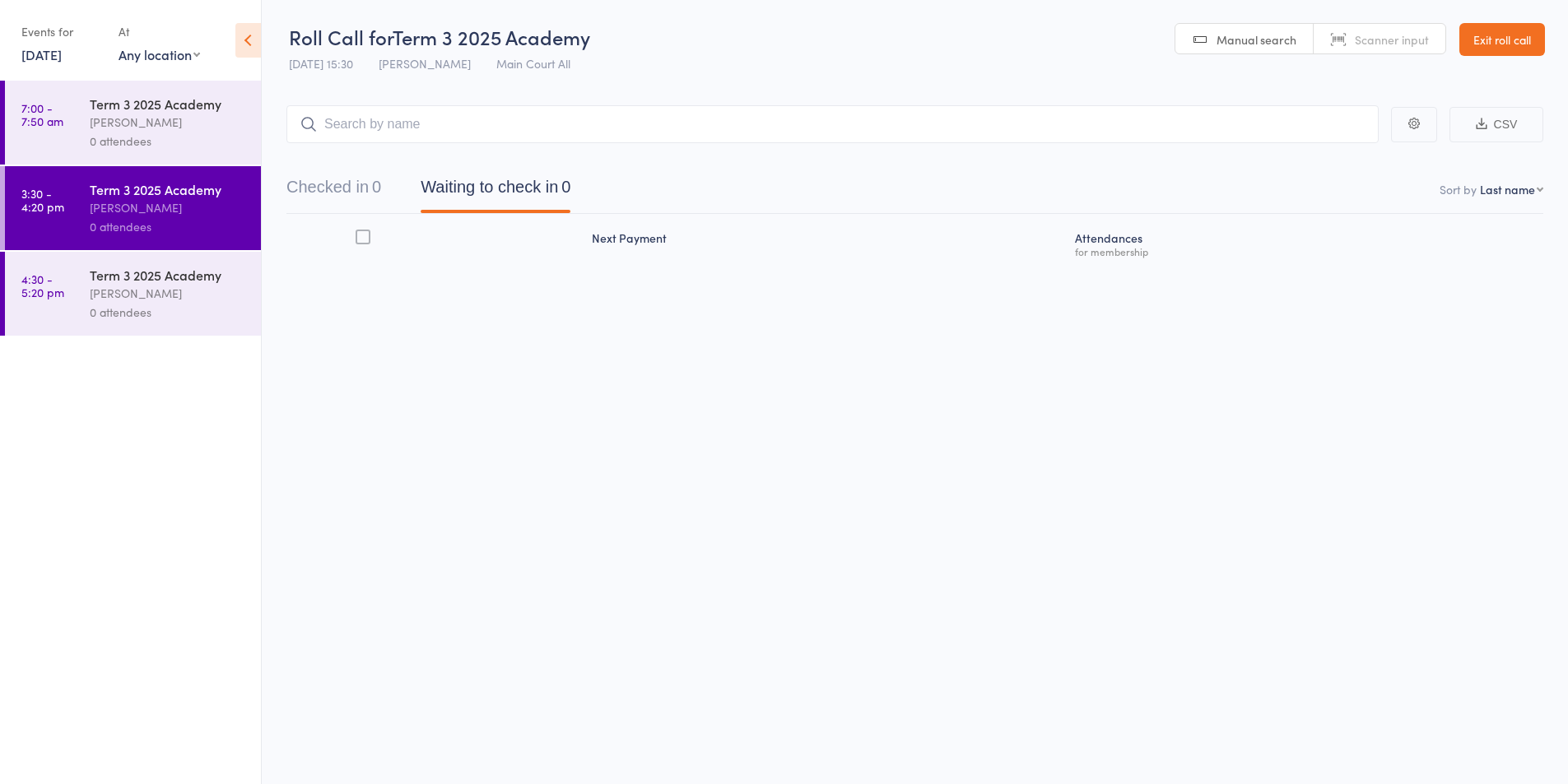
click at [52, 52] on link "[DATE]" at bounding box center [41, 54] width 40 height 18
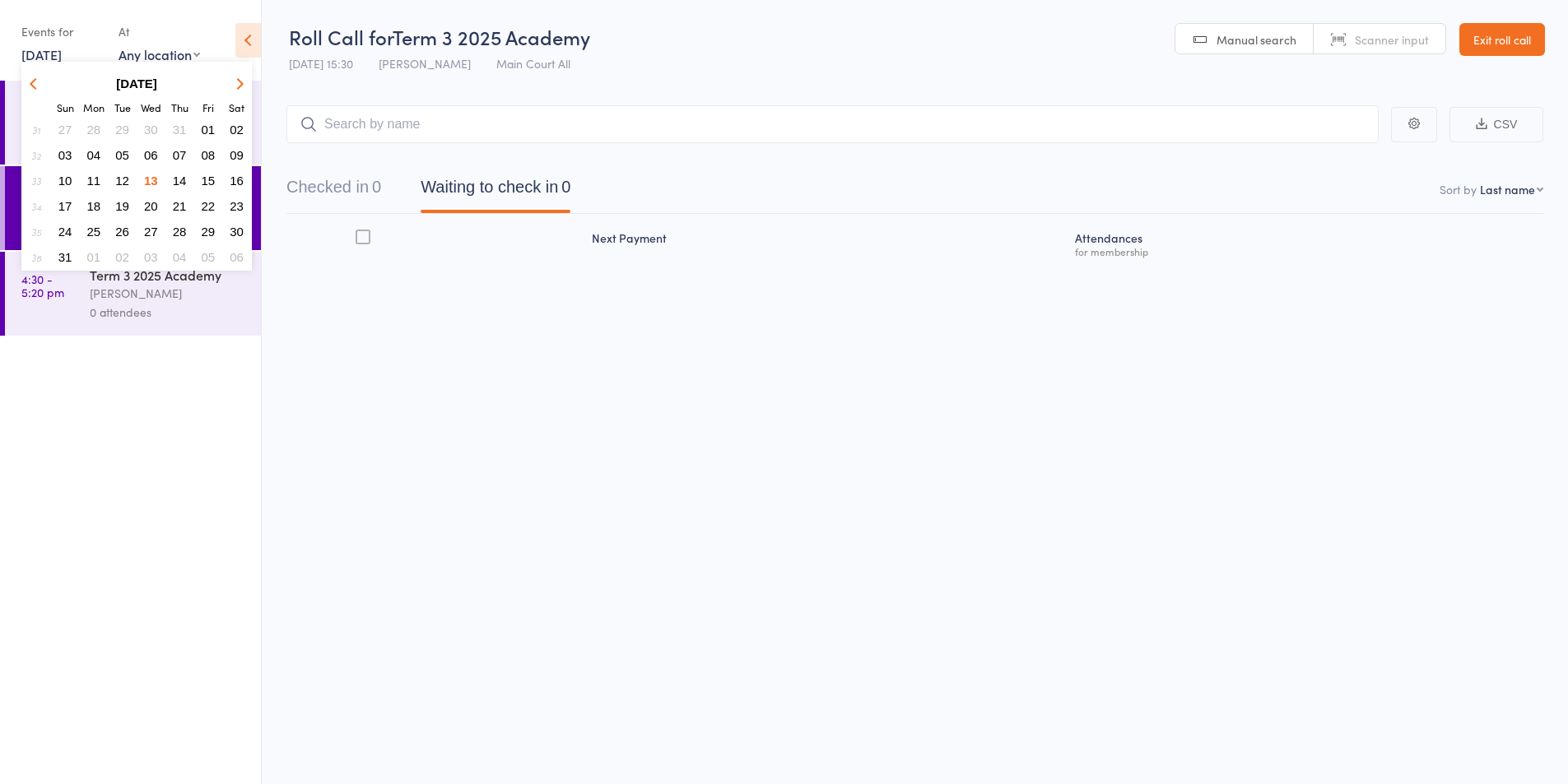
click at [182, 176] on span "14" at bounding box center [179, 180] width 14 height 14
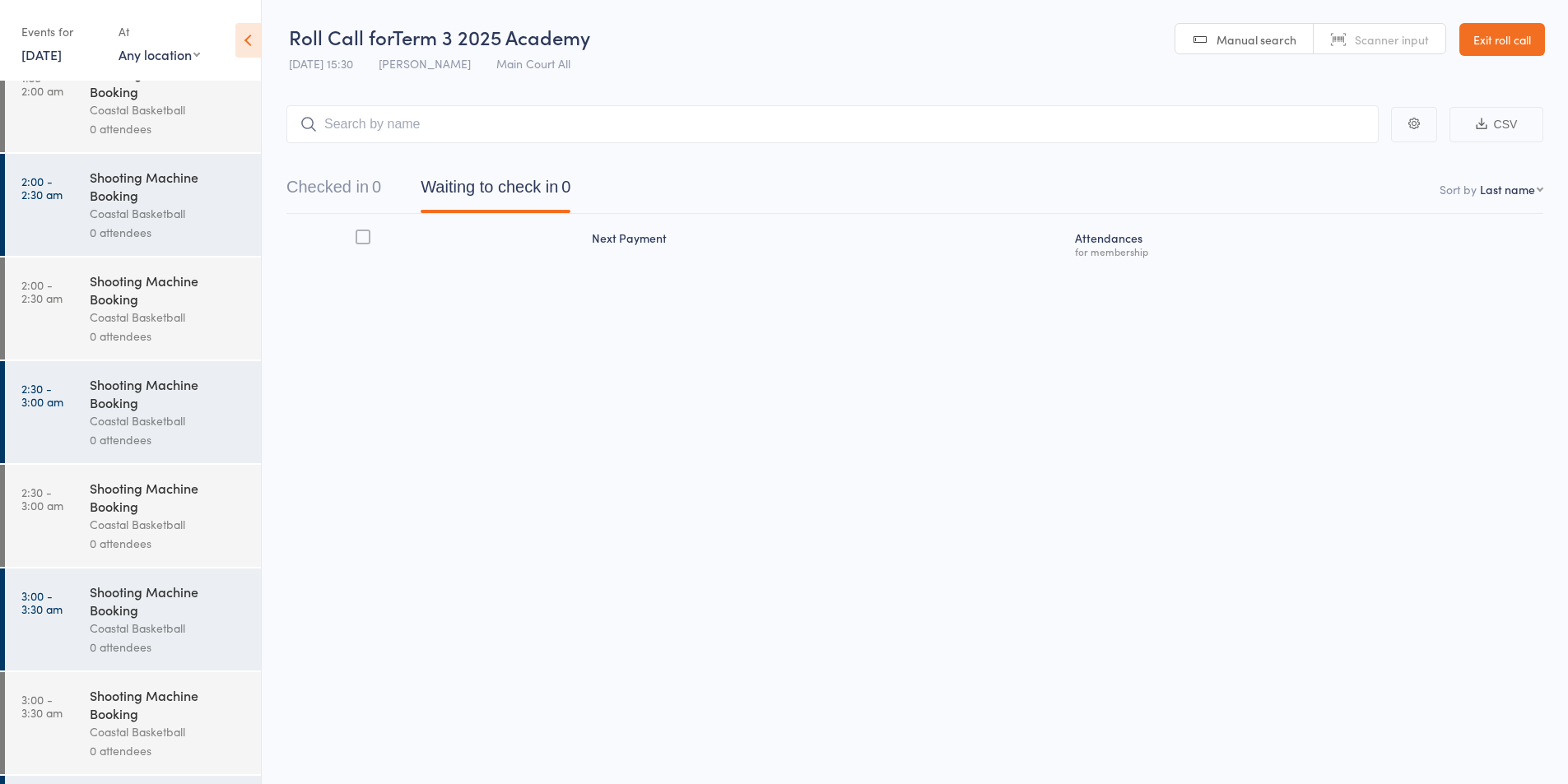
scroll to position [375, 0]
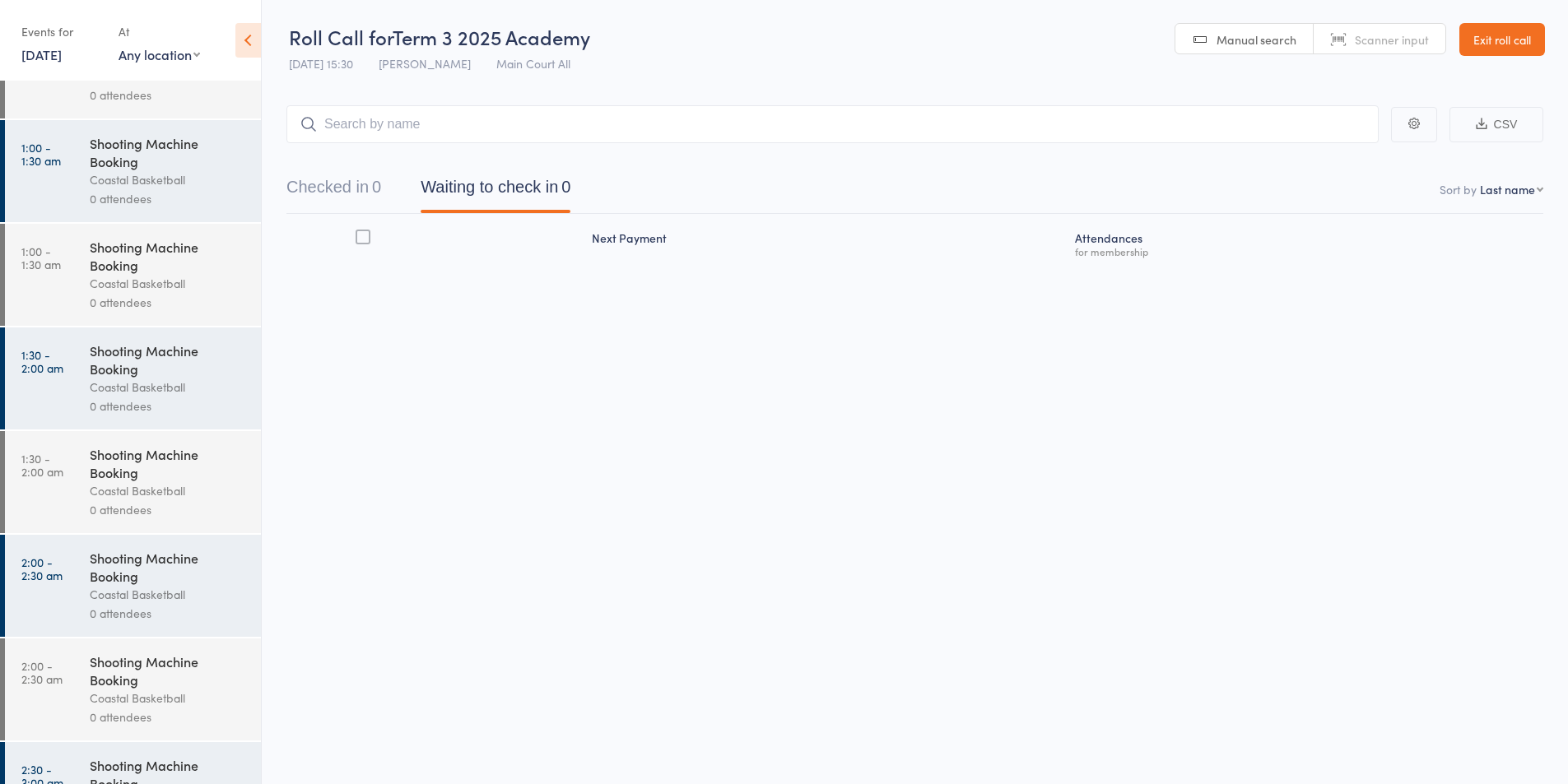
click at [1475, 33] on link "Exit roll call" at bounding box center [1502, 39] width 86 height 33
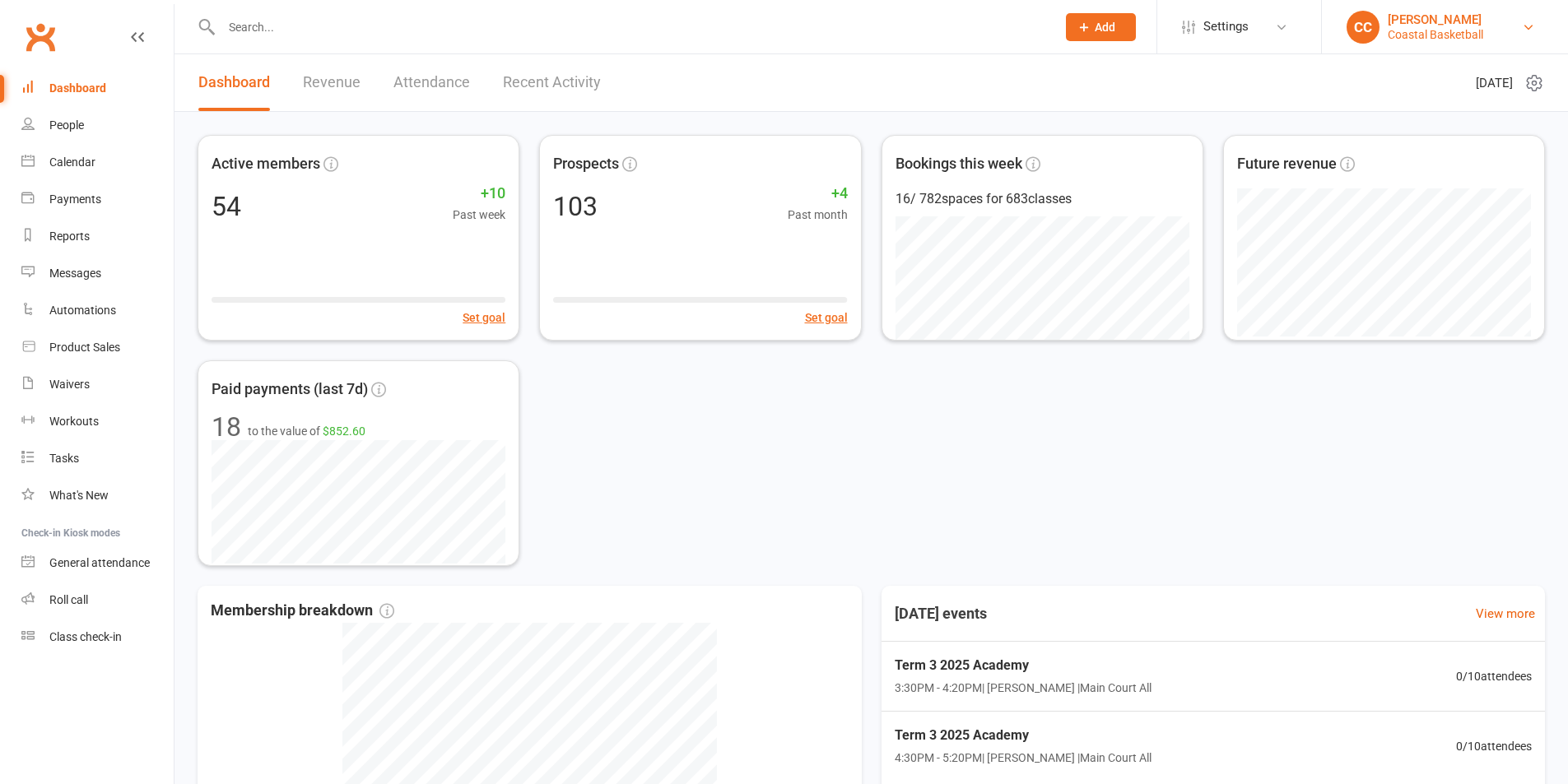
click at [1457, 15] on div "[PERSON_NAME]" at bounding box center [1435, 19] width 95 height 15
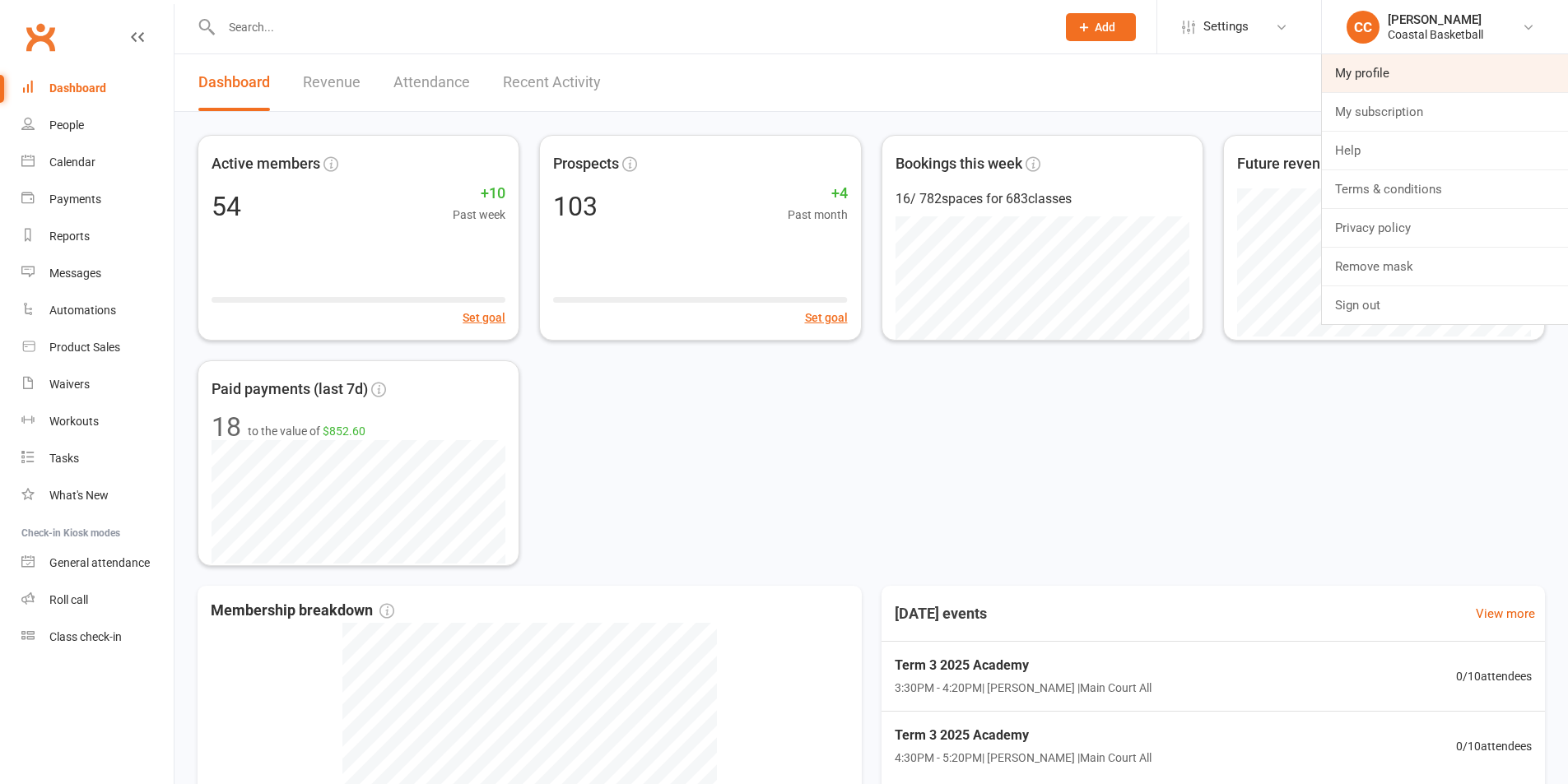
click at [1436, 62] on link "My profile" at bounding box center [1444, 72] width 246 height 38
